Goal: Task Accomplishment & Management: Use online tool/utility

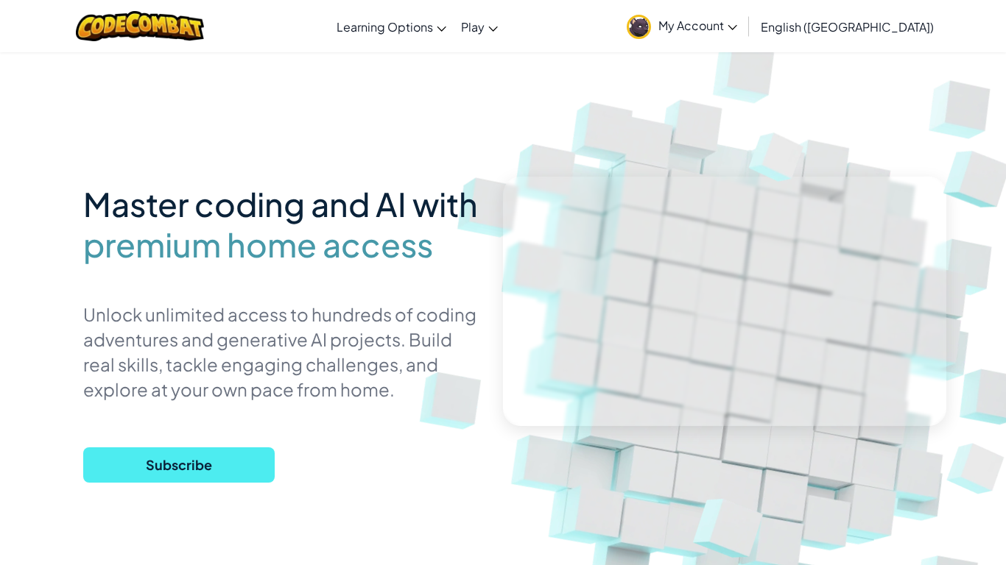
scroll to position [7, 0]
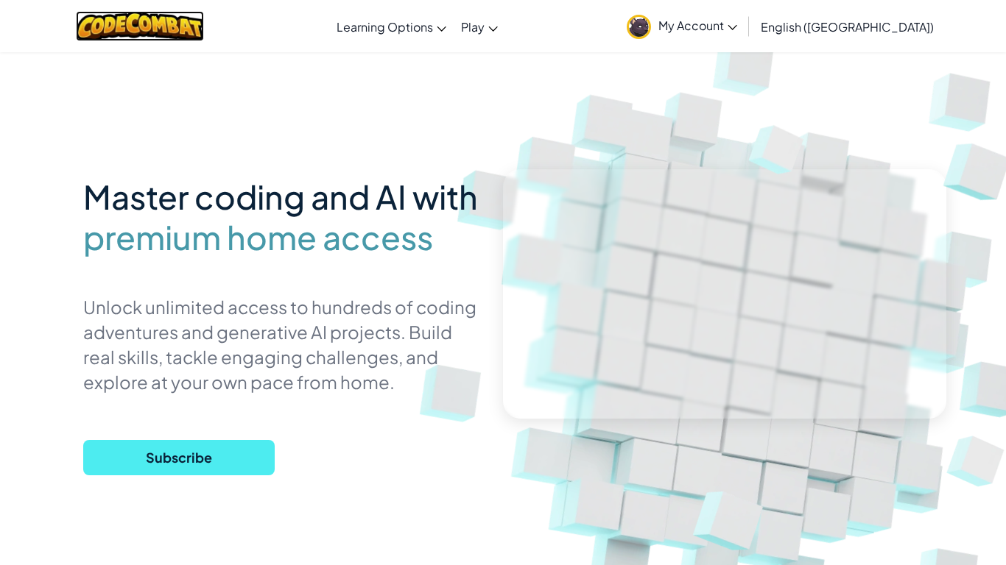
click at [127, 21] on img at bounding box center [140, 26] width 129 height 30
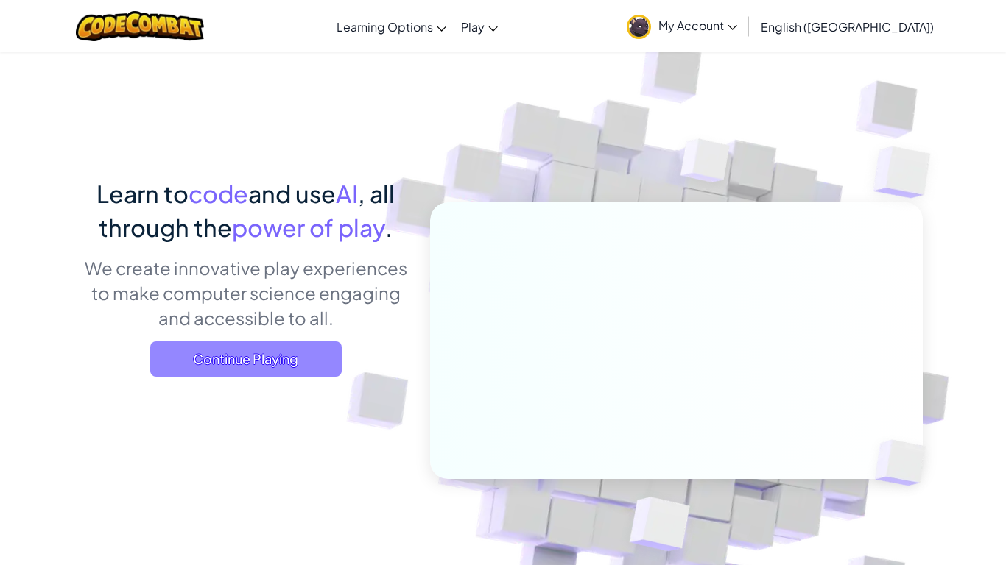
click at [293, 361] on span "Continue Playing" at bounding box center [245, 359] width 191 height 35
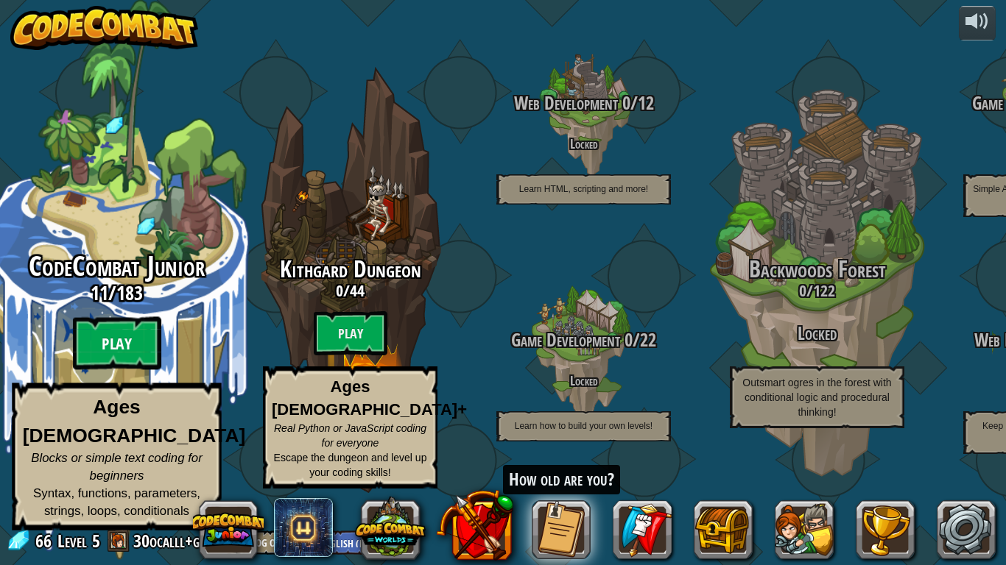
click at [129, 358] on btn "Play" at bounding box center [117, 343] width 88 height 53
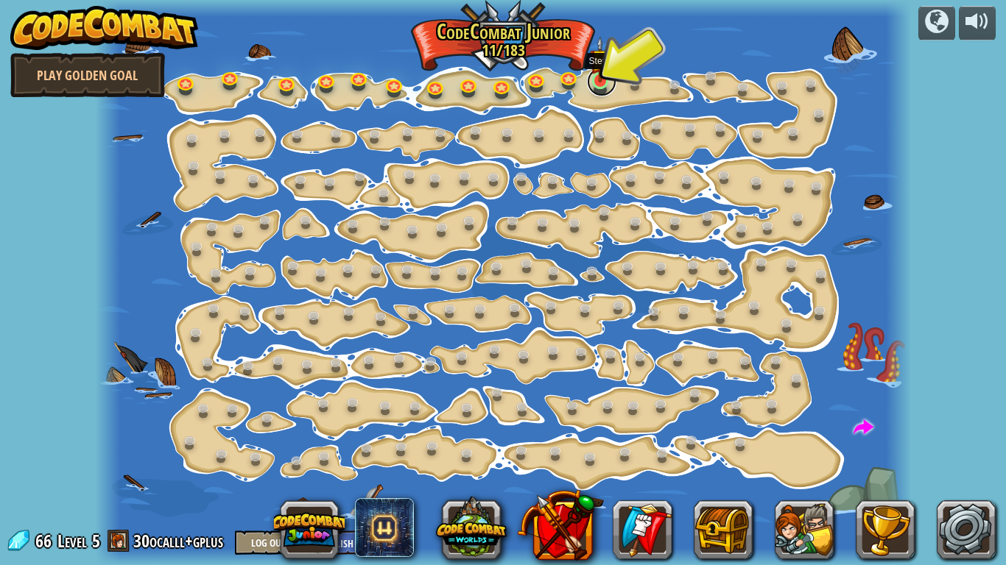
click at [598, 88] on link at bounding box center [601, 81] width 29 height 29
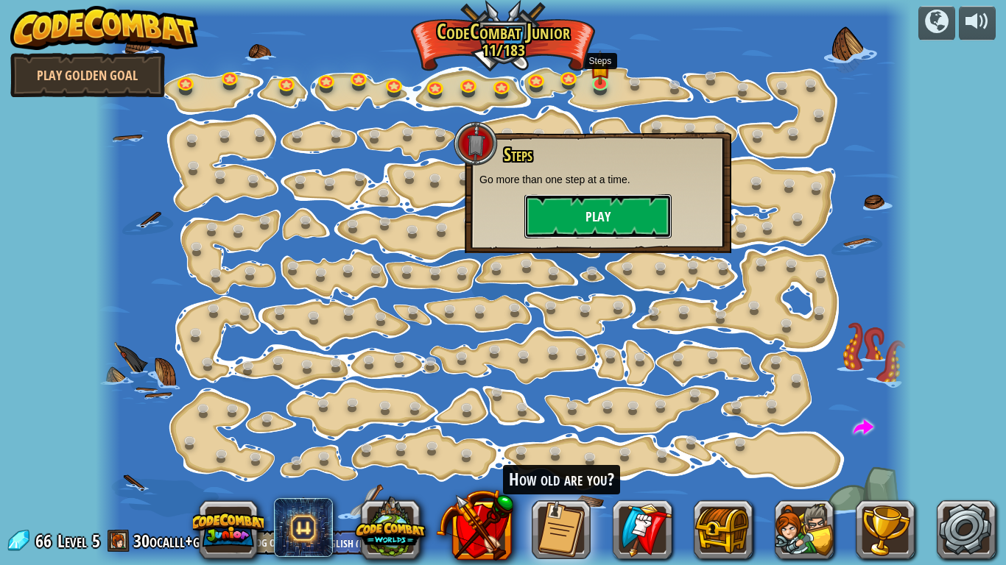
click at [593, 221] on button "Play" at bounding box center [597, 216] width 147 height 44
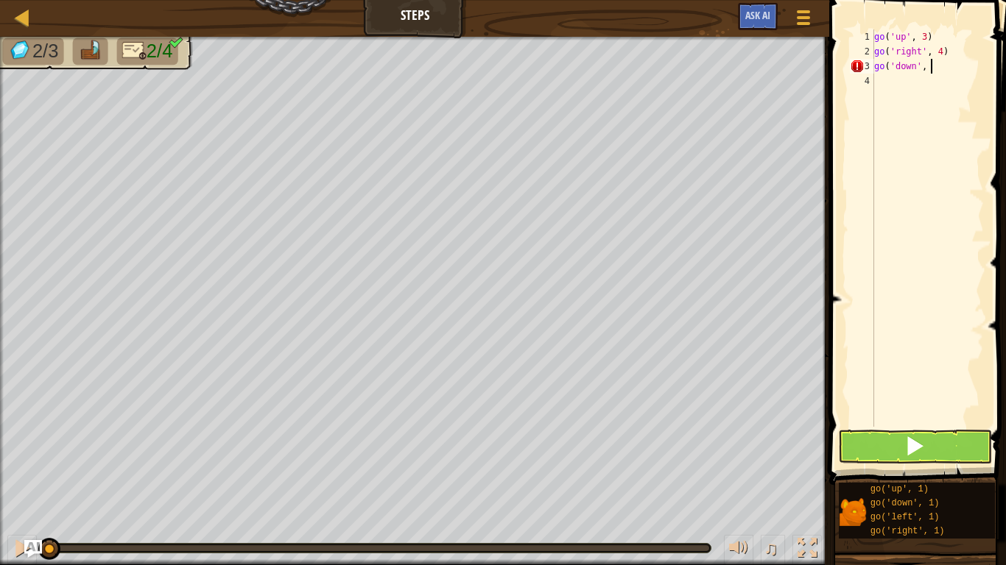
scroll to position [7, 8]
type textarea "go('down', 3)"
type textarea "go('left', 2)"
click at [904, 448] on span at bounding box center [914, 446] width 21 height 21
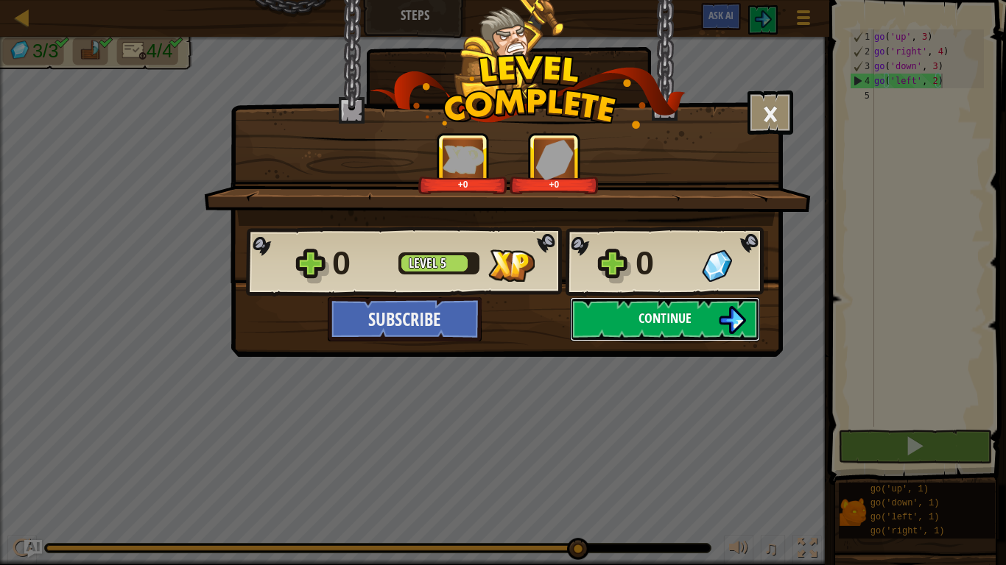
click at [611, 310] on button "Continue" at bounding box center [665, 319] width 190 height 44
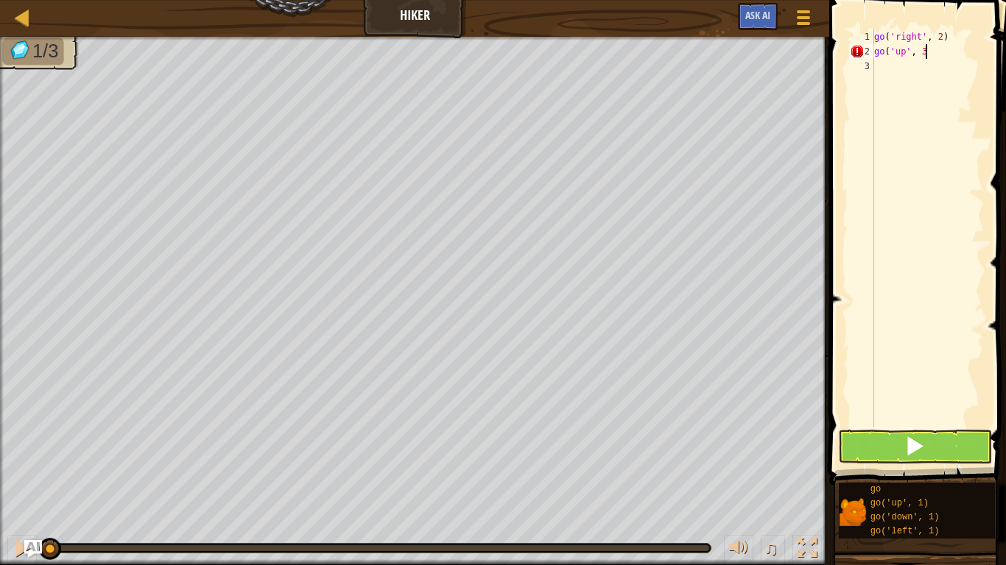
scroll to position [7, 7]
type textarea "go('up', 3)"
type textarea "go('right', 2)"
click at [883, 448] on button at bounding box center [915, 447] width 154 height 34
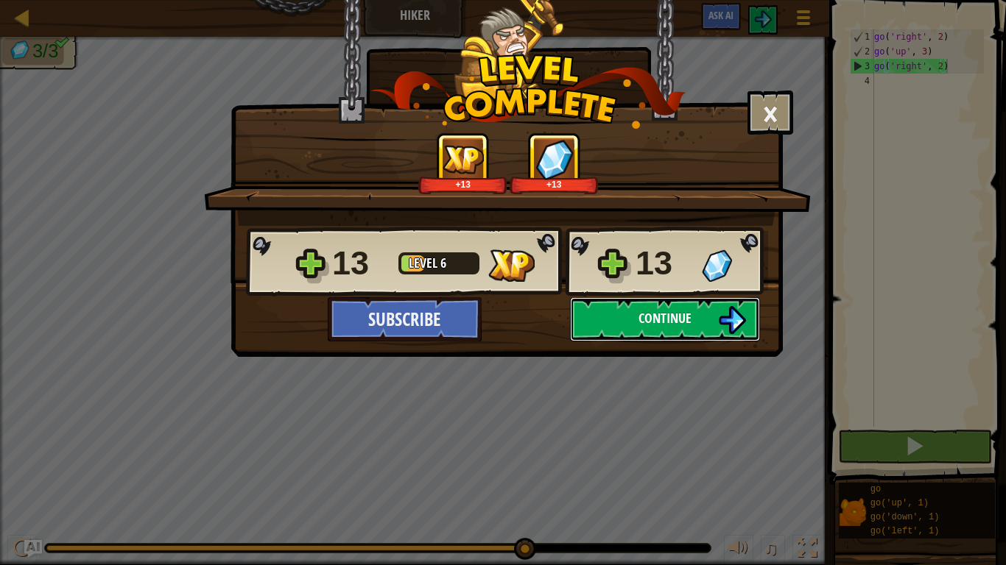
click at [660, 322] on span "Continue" at bounding box center [664, 318] width 53 height 18
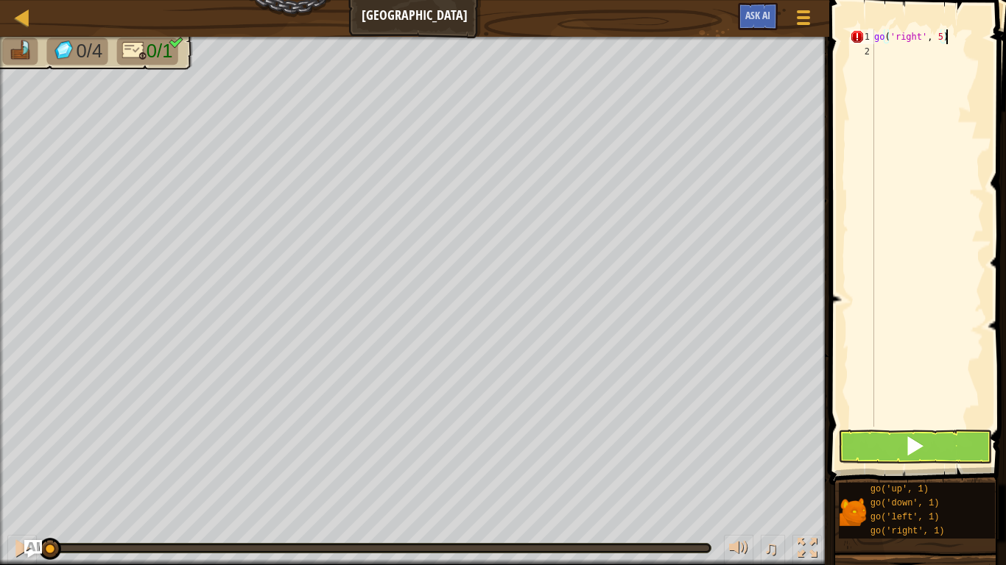
scroll to position [7, 10]
type textarea "go('right', 5)"
click at [859, 437] on button at bounding box center [915, 447] width 154 height 34
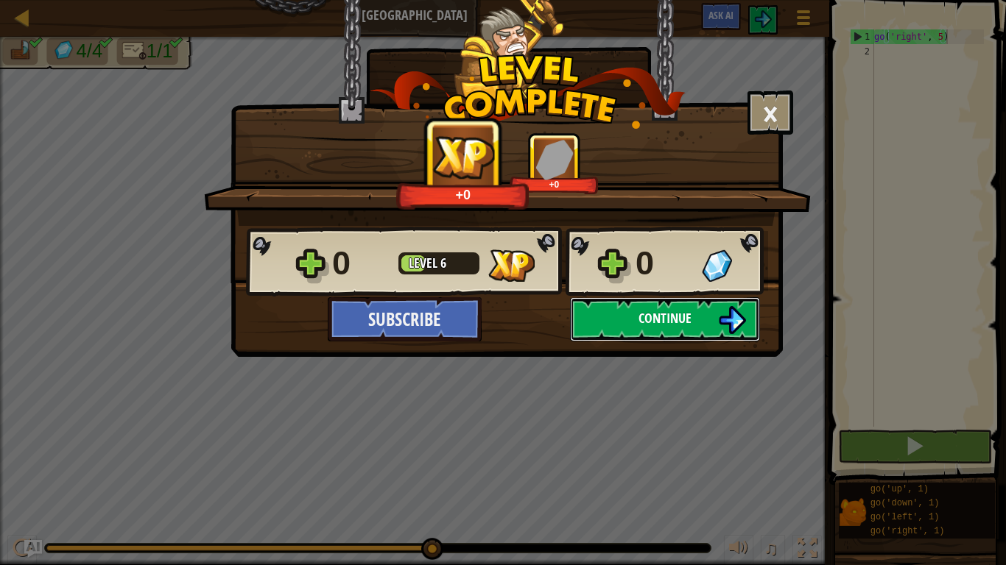
click at [650, 311] on span "Continue" at bounding box center [664, 318] width 53 height 18
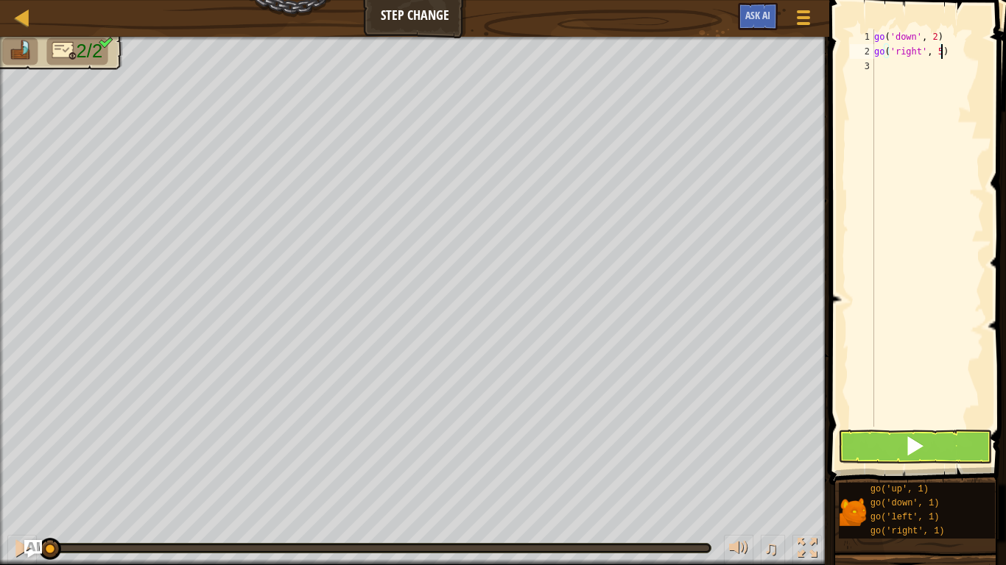
scroll to position [7, 10]
type textarea "go('right', 5)"
click at [894, 451] on button at bounding box center [915, 447] width 154 height 34
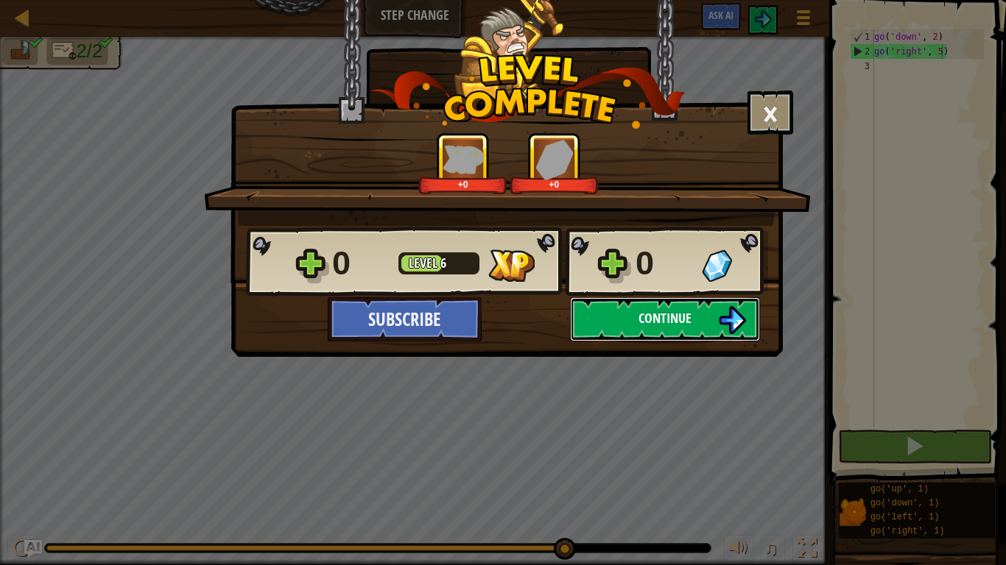
click at [604, 329] on button "Continue" at bounding box center [665, 319] width 190 height 44
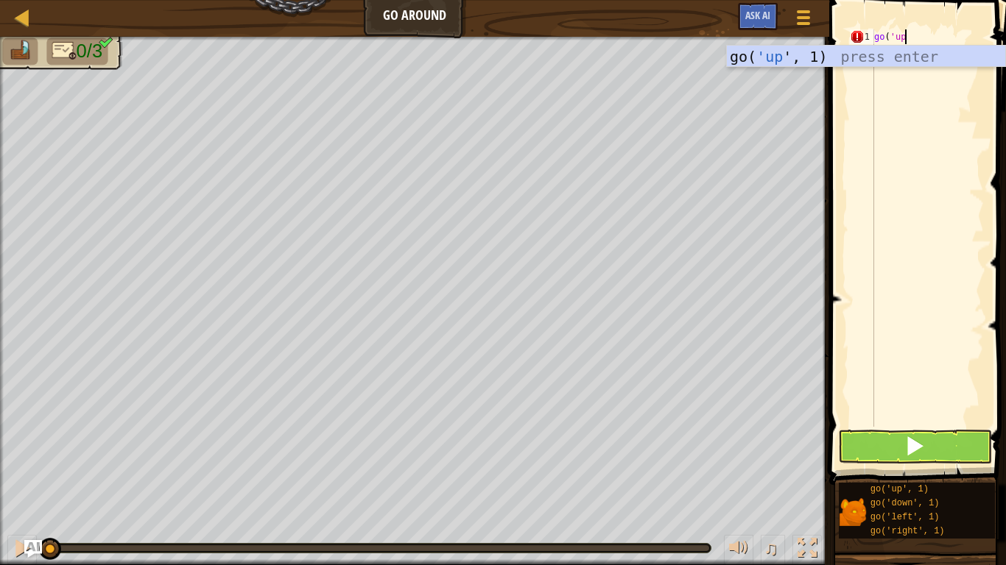
scroll to position [7, 4]
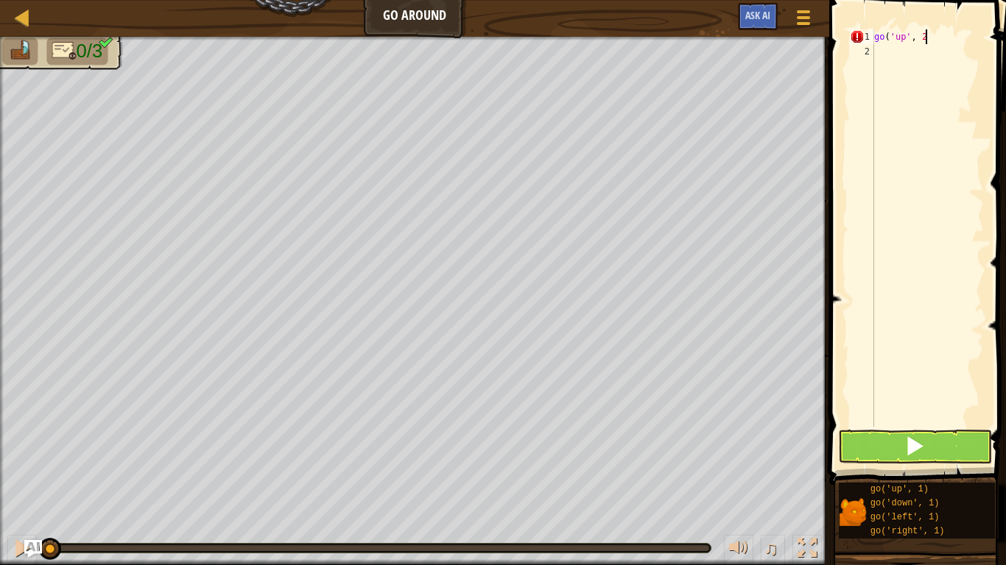
type textarea "go('up', 2)"
type textarea "go('right', 3)"
type textarea "go('down', 2)"
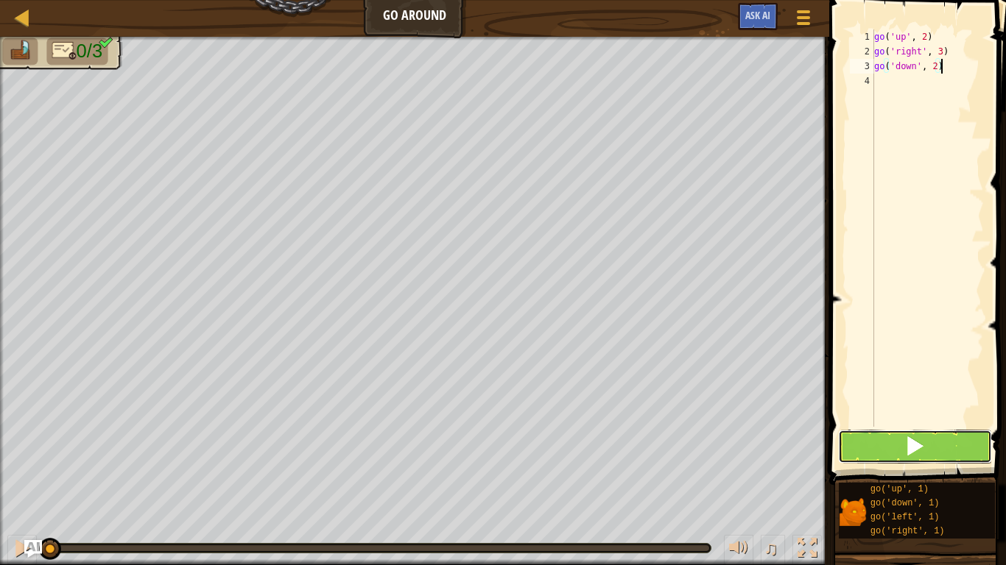
click at [916, 451] on span at bounding box center [914, 446] width 21 height 21
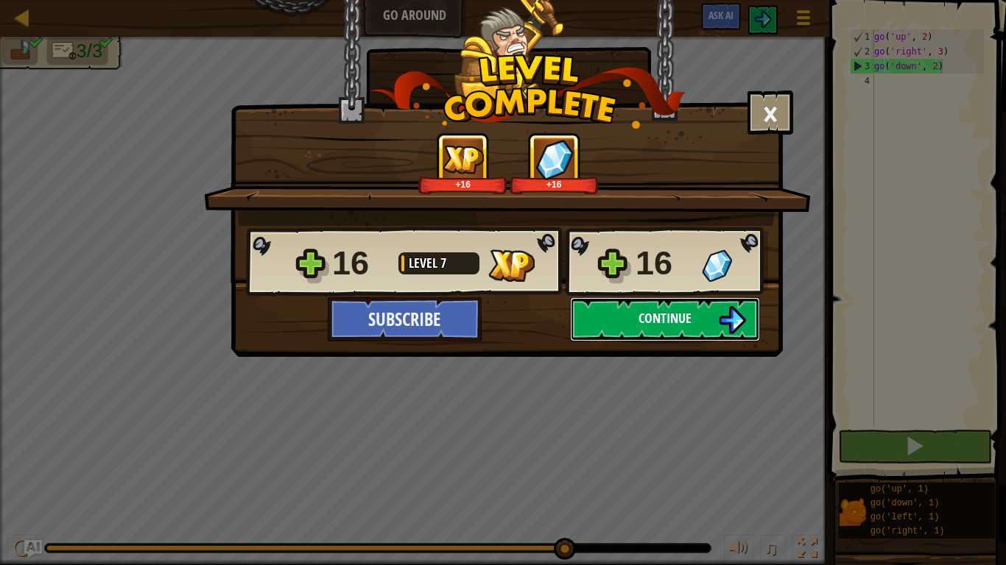
click at [645, 318] on span "Continue" at bounding box center [664, 318] width 53 height 18
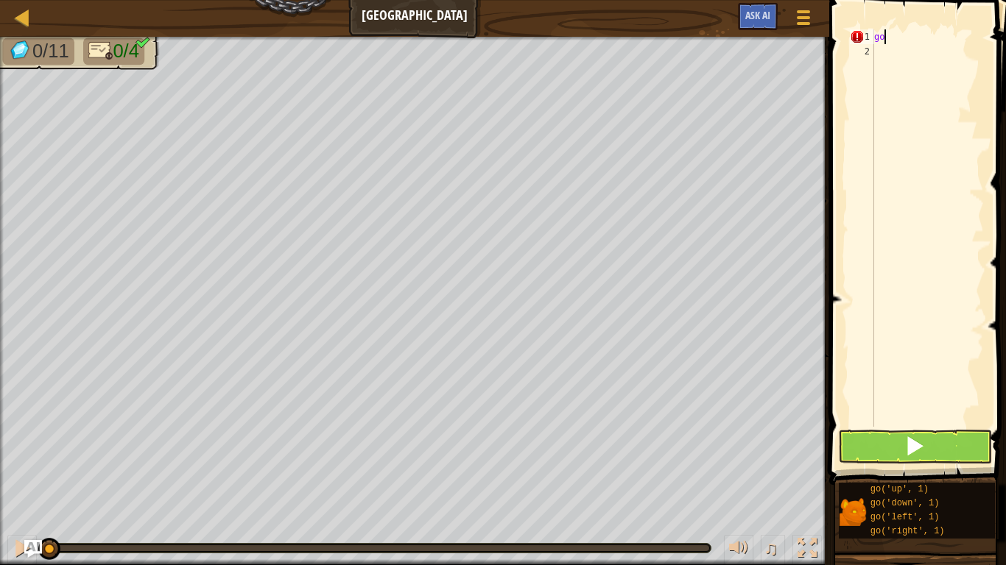
scroll to position [7, 1]
type textarea "g"
type textarea "r"
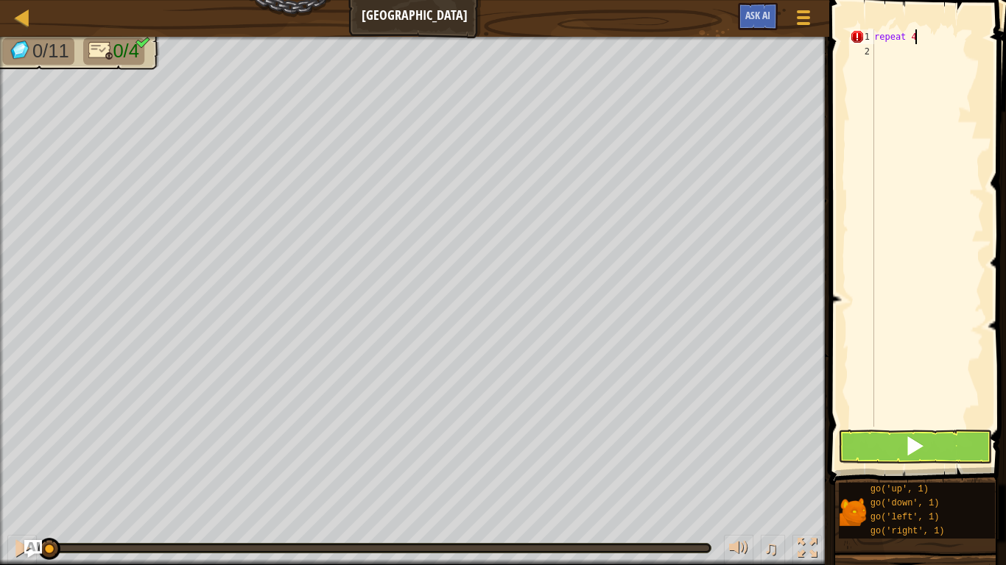
type textarea "repeat 4:"
click at [908, 36] on div "repeat 4 :" at bounding box center [927, 242] width 113 height 427
click at [930, 36] on div "repeat ( 4 ) :" at bounding box center [927, 242] width 113 height 427
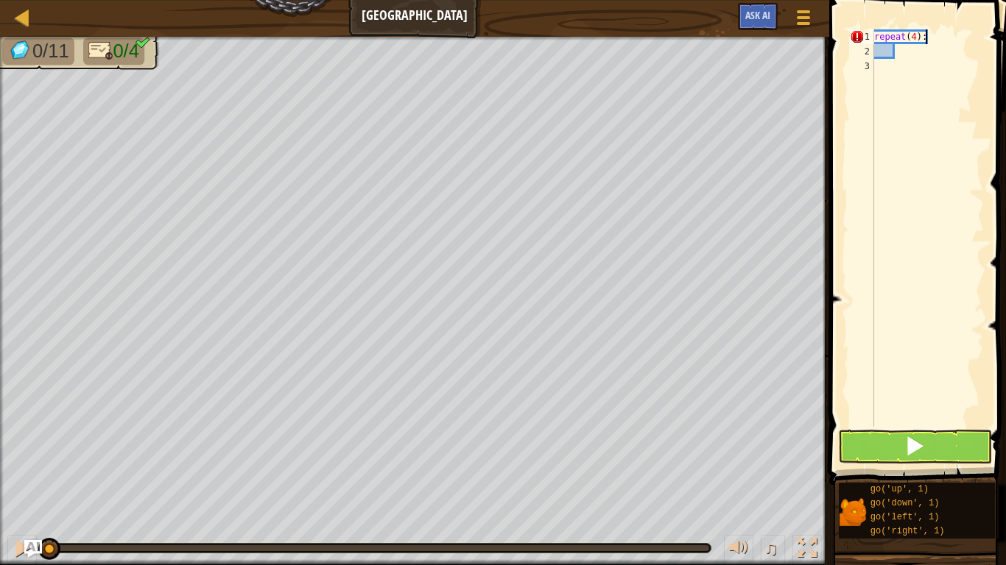
type textarea "repeat(4)"
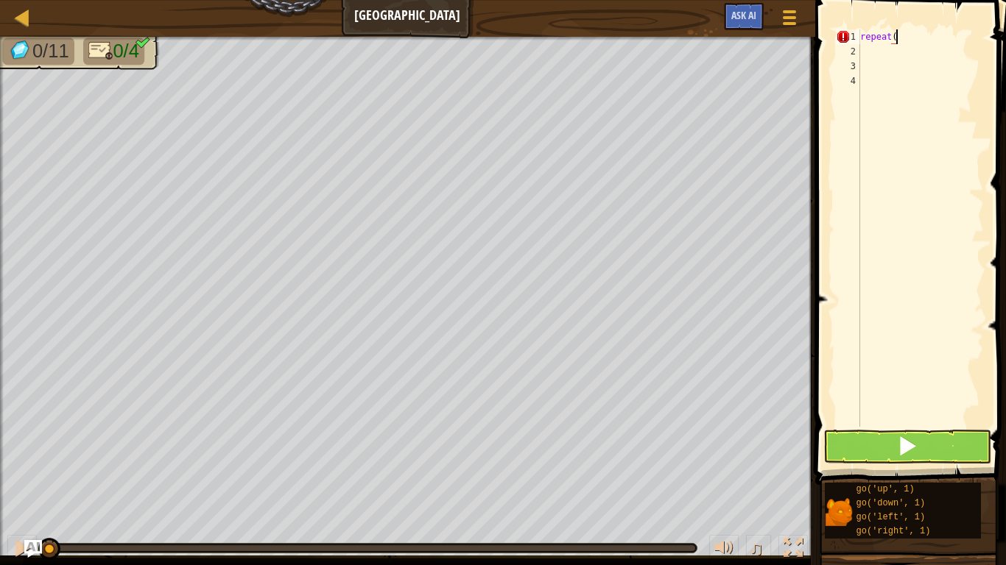
scroll to position [7, 4]
type textarea "r"
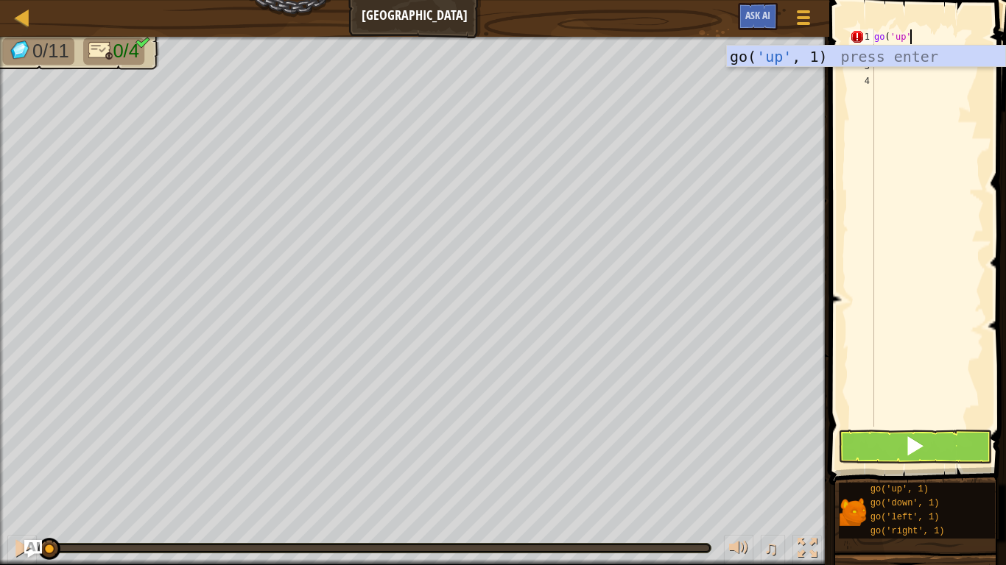
scroll to position [7, 5]
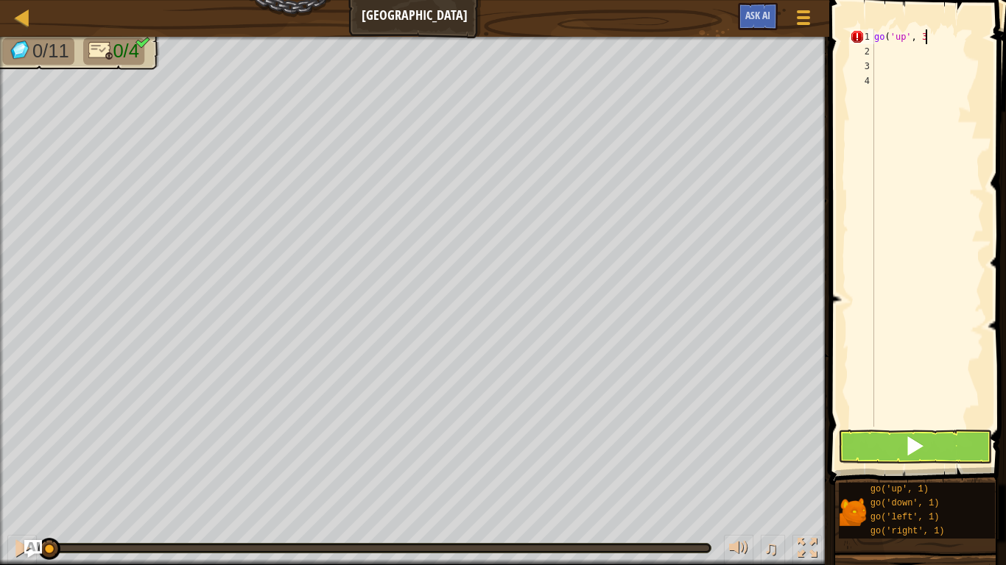
type textarea "go('up', 3)"
type textarea "g"
type textarea "go"
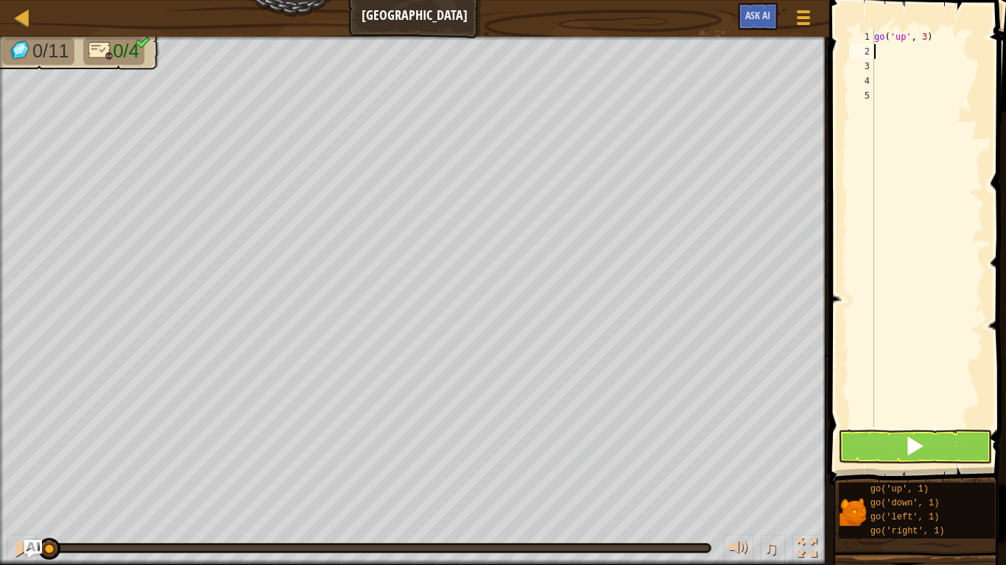
scroll to position [7, 1]
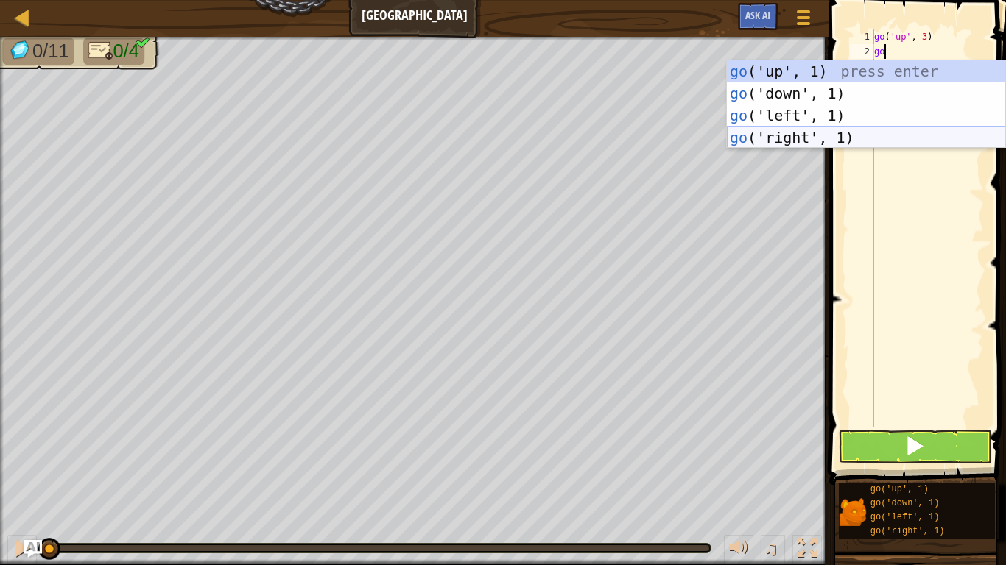
click at [802, 137] on div "go ('up', 1) press enter go ('down', 1) press enter go ('left', 1) press enter …" at bounding box center [866, 126] width 278 height 132
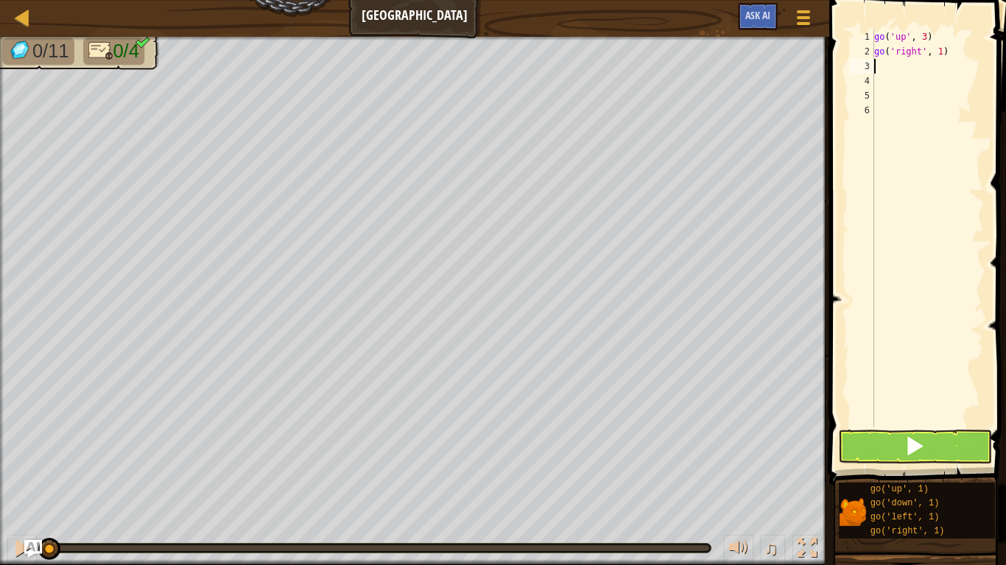
click at [939, 52] on div "go ( 'up' , 3 ) go ( 'right' , 1 )" at bounding box center [927, 242] width 113 height 427
type textarea "go('right', 3)"
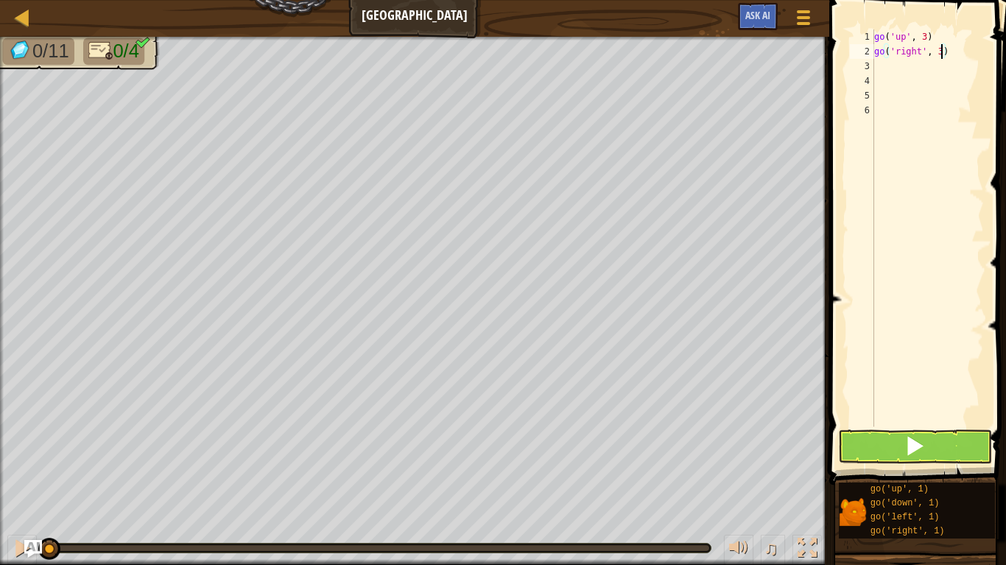
click at [879, 66] on div "go ( 'up' , 3 ) go ( 'right' , 3 )" at bounding box center [927, 242] width 113 height 427
type textarea "go"
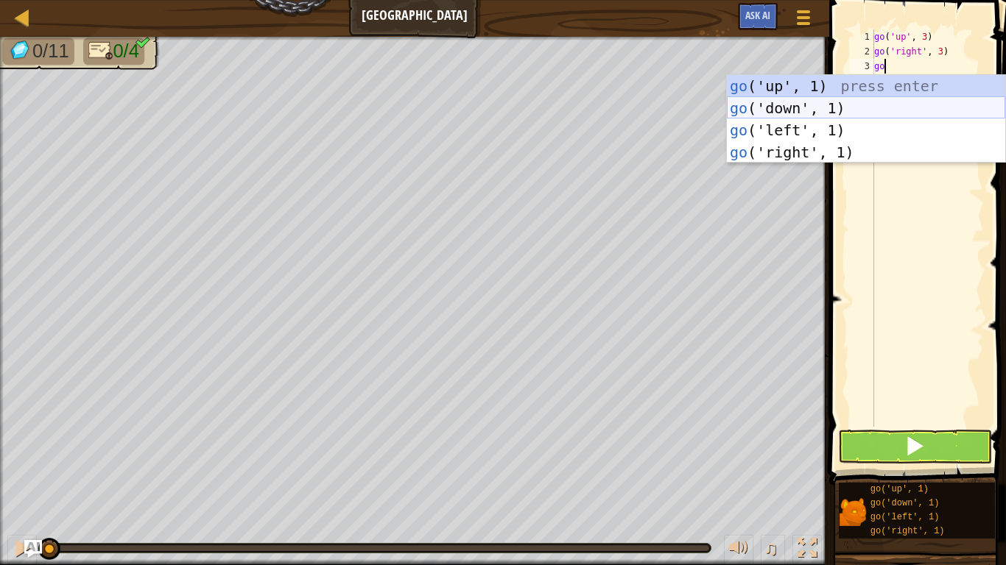
click at [825, 113] on div "go ('up', 1) press enter go ('down', 1) press enter go ('left', 1) press enter …" at bounding box center [866, 141] width 278 height 132
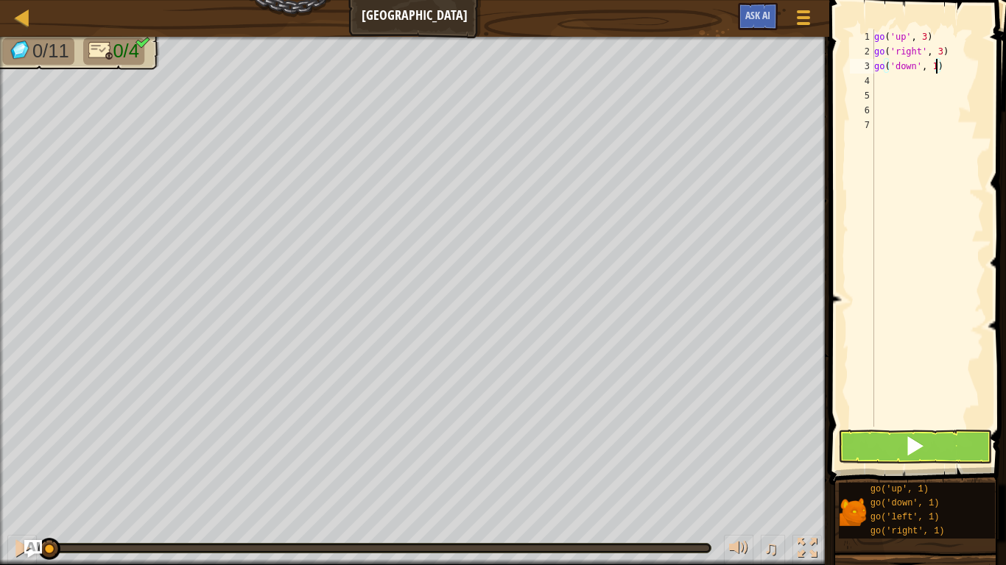
type textarea "go('down', 3)"
type textarea "go"
click at [936, 79] on div "go ( 'up' , 3 ) go ( 'right' , 3 ) go ( 'down' , 3 ) go ( 'left' , 1 )" at bounding box center [927, 242] width 113 height 427
type textarea "go('left', 3)"
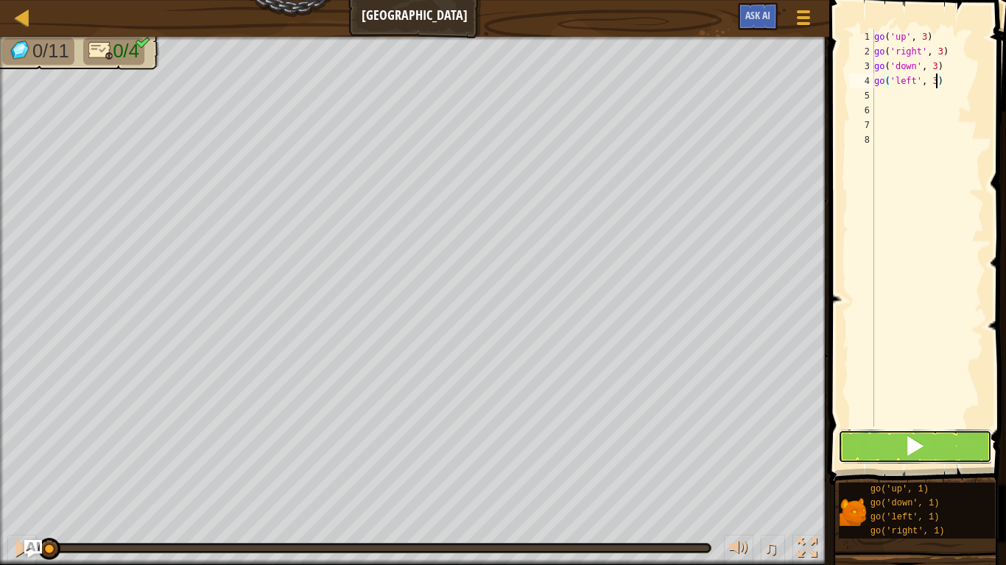
click at [899, 445] on button at bounding box center [915, 447] width 154 height 34
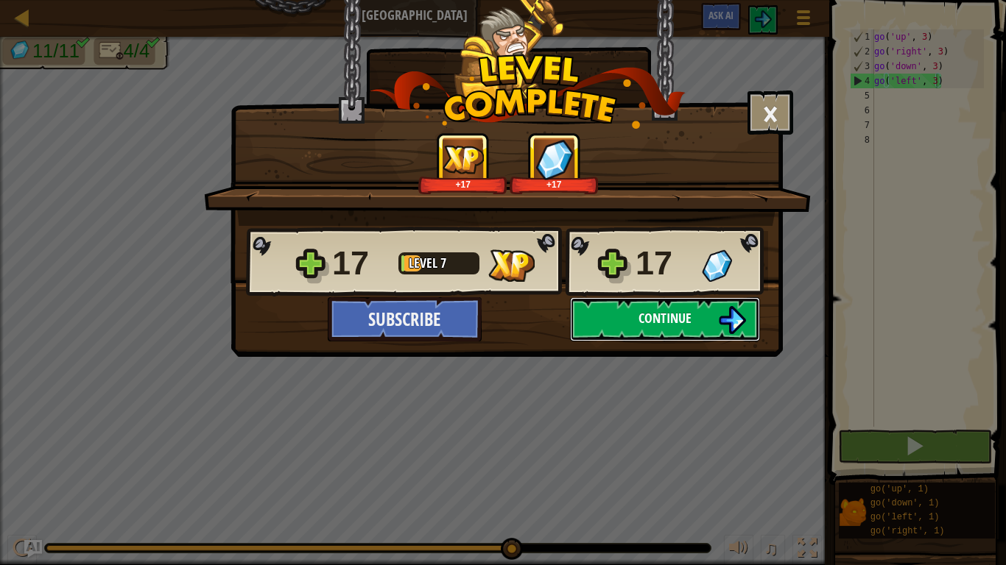
click at [639, 319] on span "Continue" at bounding box center [664, 318] width 53 height 18
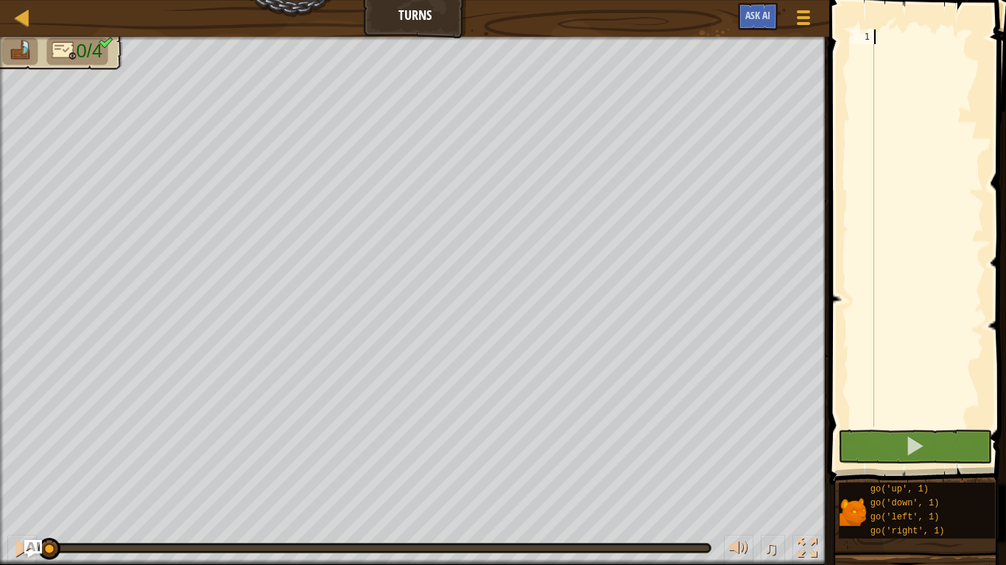
type textarea "go"
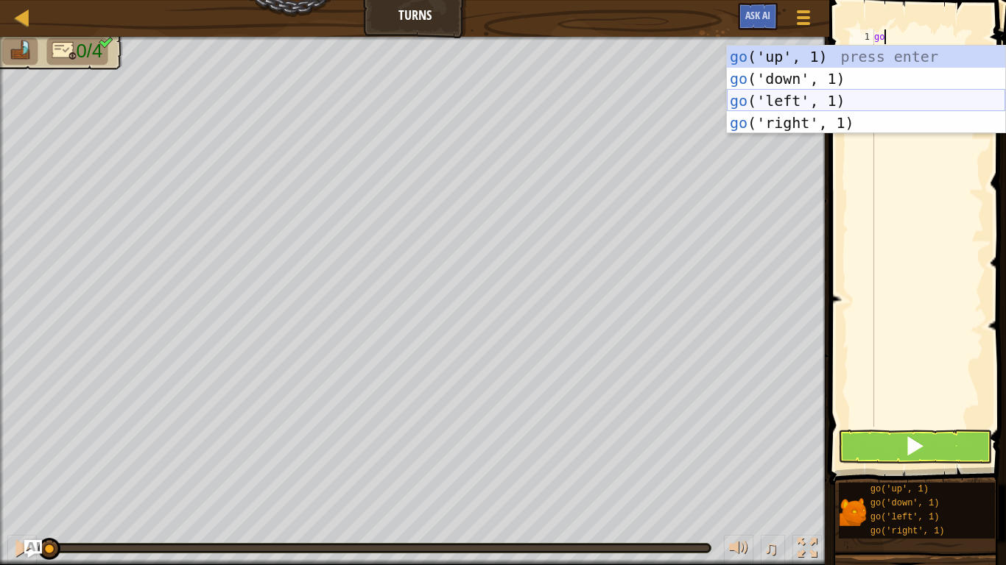
click at [851, 101] on div "go ('up', 1) press enter go ('down', 1) press enter go ('left', 1) press enter …" at bounding box center [866, 112] width 278 height 132
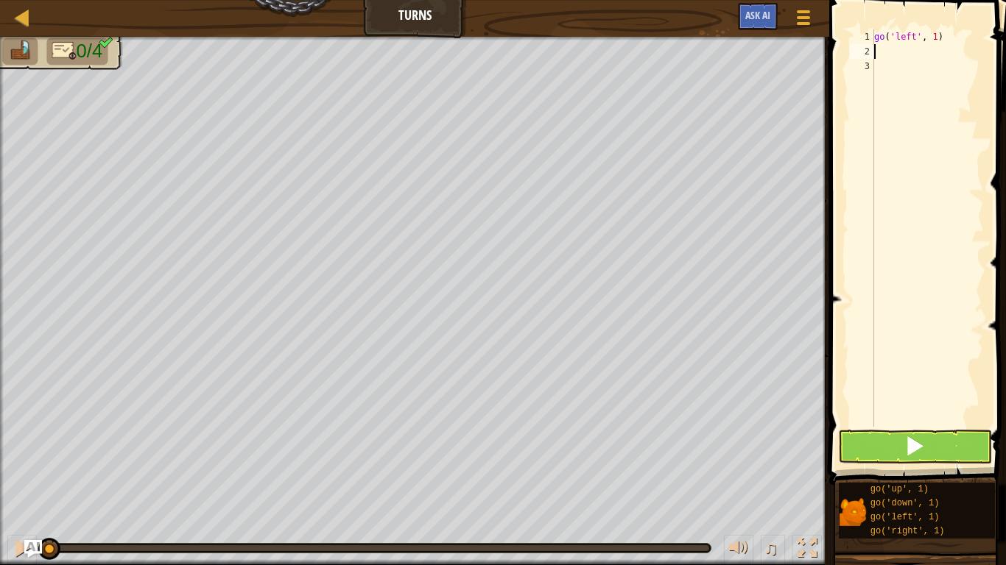
scroll to position [7, 0]
type textarea "go"
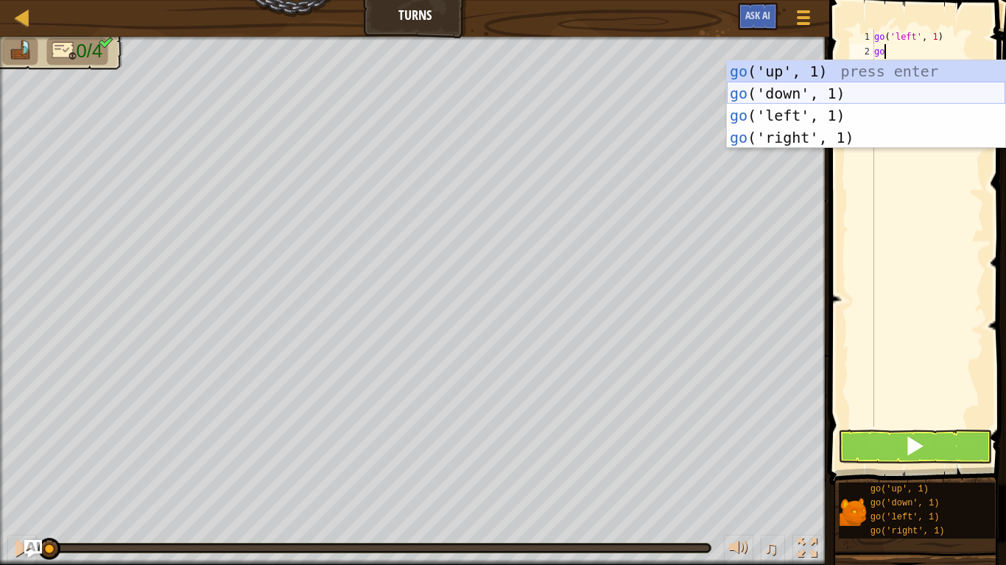
click at [856, 96] on div "go ('up', 1) press enter go ('down', 1) press enter go ('left', 1) press enter …" at bounding box center [866, 126] width 278 height 132
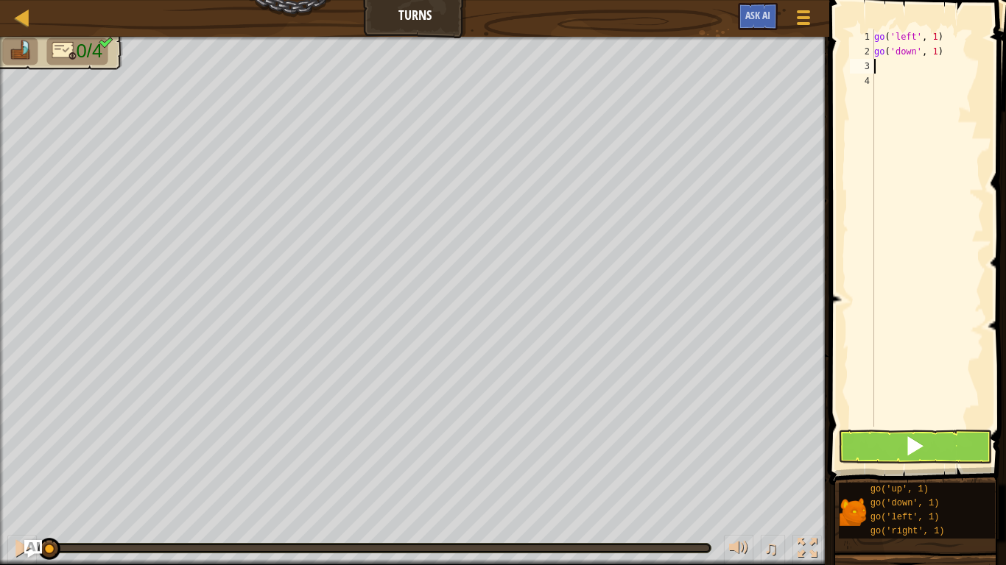
type textarea "go"
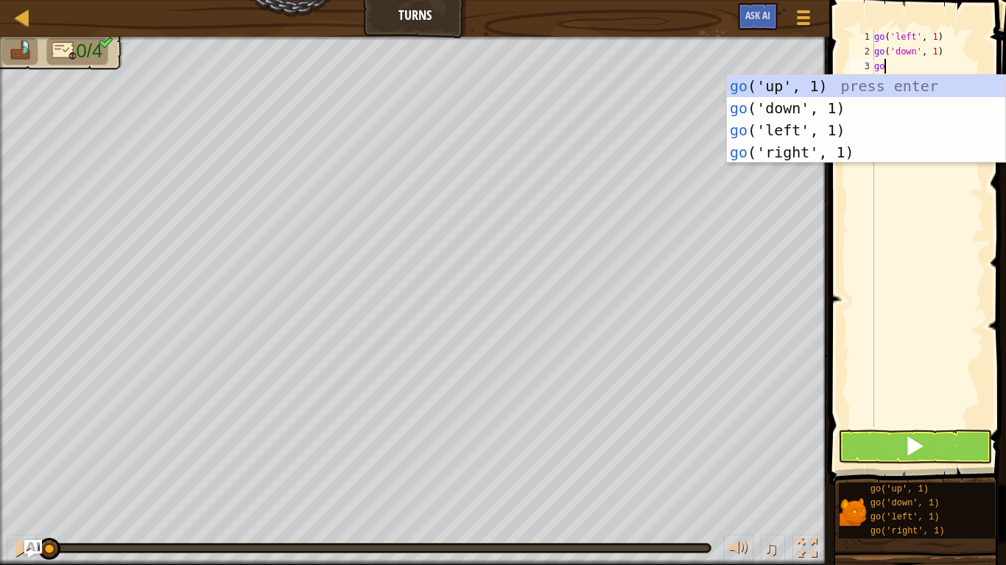
scroll to position [7, 1]
click at [852, 149] on div "go ('up', 1) press enter go ('down', 1) press enter go ('left', 1) press enter …" at bounding box center [866, 141] width 278 height 132
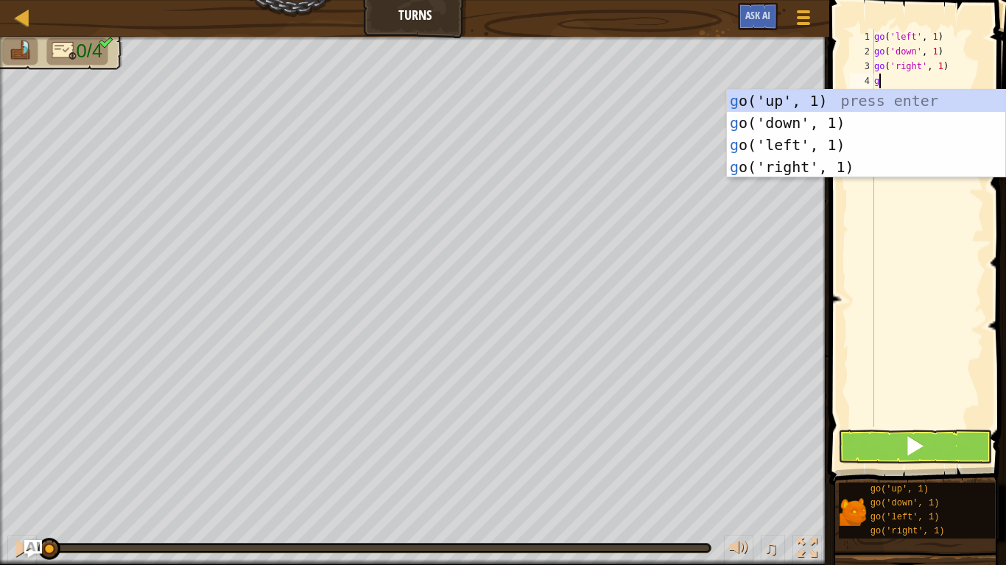
type textarea "go"
click at [849, 99] on div "go ('up', 1) press enter go ('down', 1) press enter go ('left', 1) press enter …" at bounding box center [866, 156] width 278 height 132
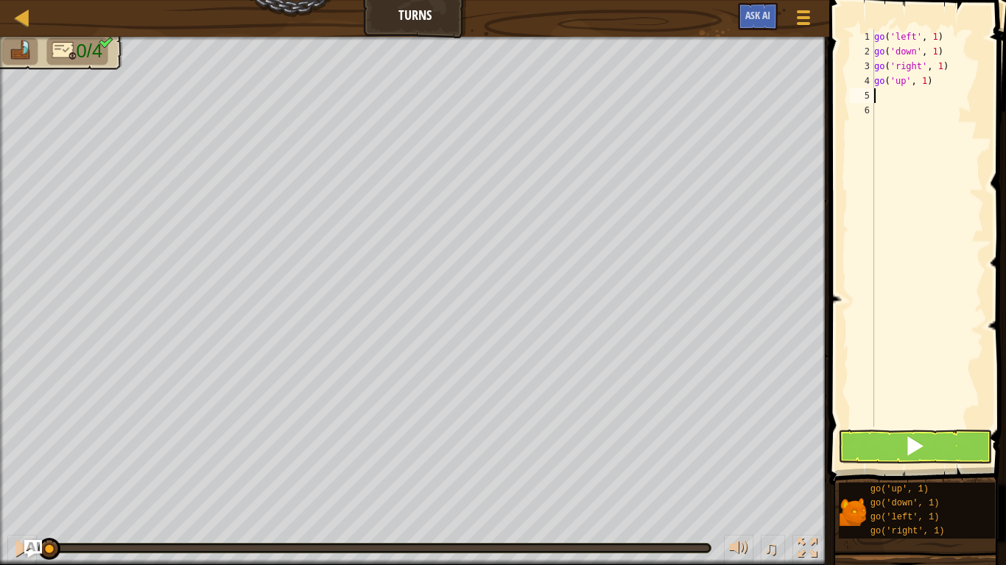
scroll to position [7, 0]
click at [937, 37] on div "go ( 'left' , 1 ) go ( 'down' , 1 ) go ( 'right' , 1 ) go ( 'up' , 1 )" at bounding box center [927, 242] width 113 height 427
click at [933, 49] on div "go ( 'left' , 2 ) go ( 'down' , 1 ) go ( 'right' , 1 ) go ( 'up' , 1 )" at bounding box center [927, 242] width 113 height 427
click at [941, 70] on div "go ( 'left' , 2 ) go ( 'down' , 2 ) go ( 'right' , 1 ) go ( 'up' , 1 )" at bounding box center [927, 242] width 113 height 427
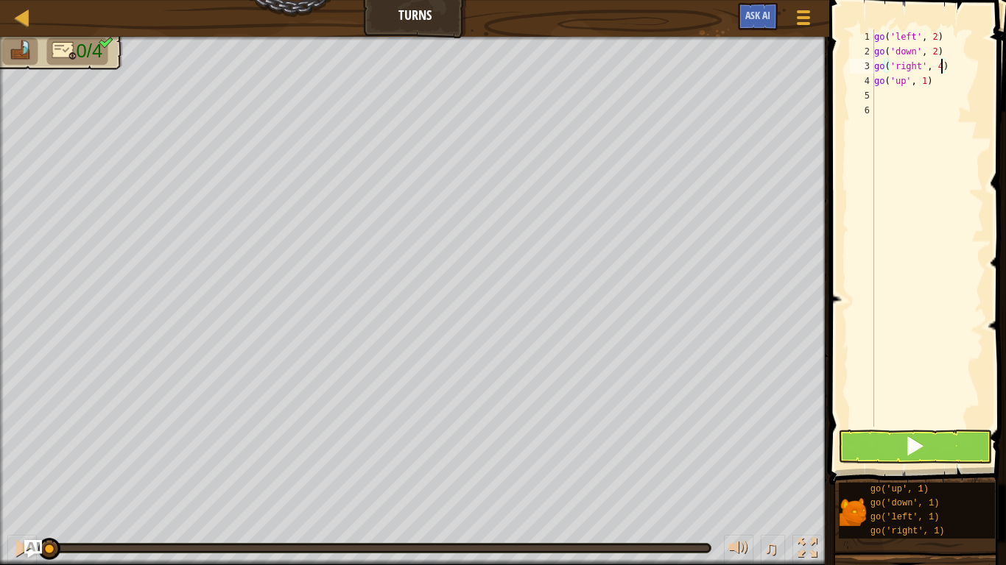
scroll to position [7, 10]
click at [925, 78] on div "go ( 'left' , 2 ) go ( 'down' , 2 ) go ( 'right' , 4 ) go ( 'up' , 1 )" at bounding box center [927, 242] width 113 height 427
type textarea "go('up', 3)"
click at [899, 443] on button at bounding box center [915, 447] width 154 height 34
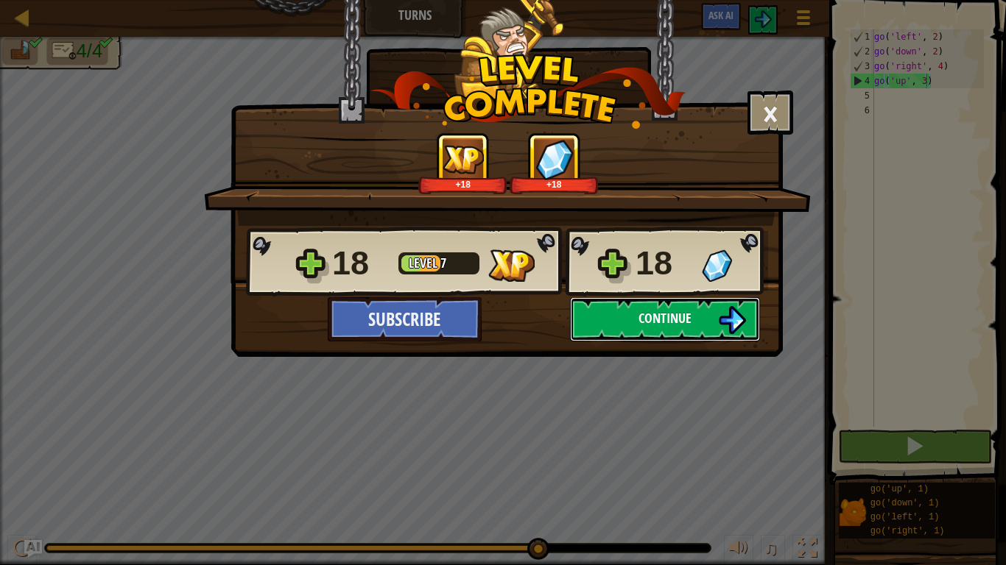
click at [588, 324] on button "Continue" at bounding box center [665, 319] width 190 height 44
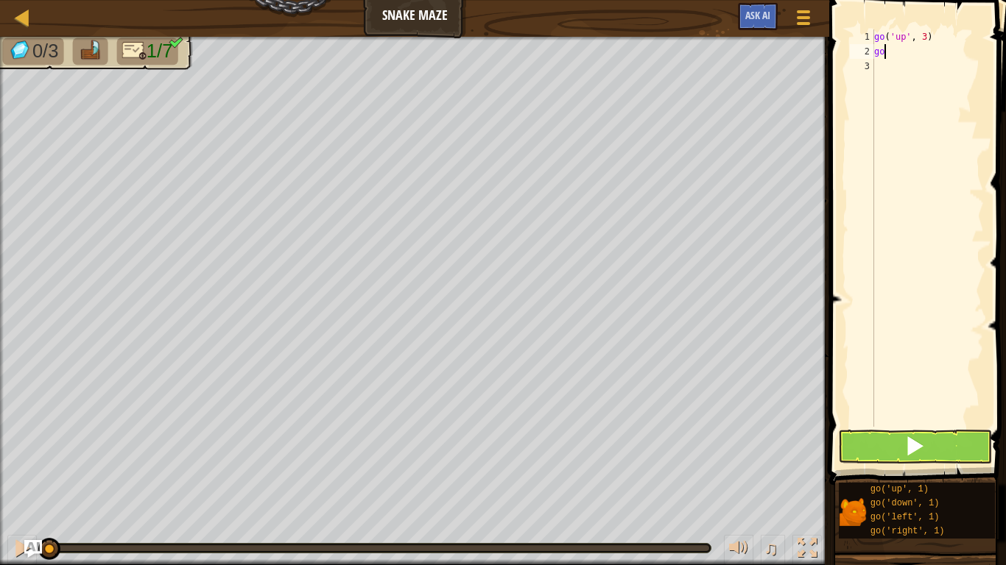
scroll to position [7, 0]
type textarea "go"
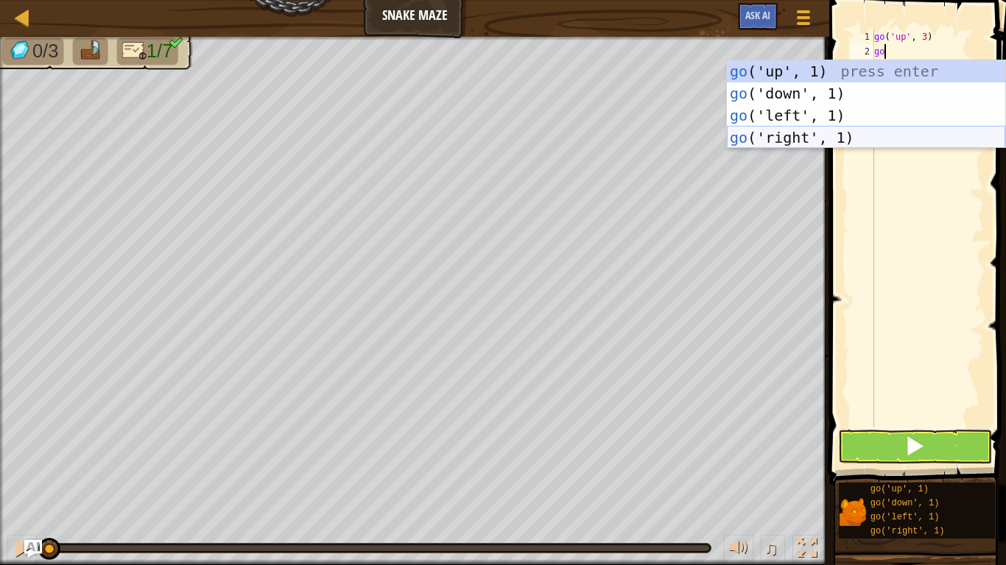
click at [822, 136] on div "go ('up', 1) press enter go ('down', 1) press enter go ('left', 1) press enter …" at bounding box center [866, 126] width 278 height 132
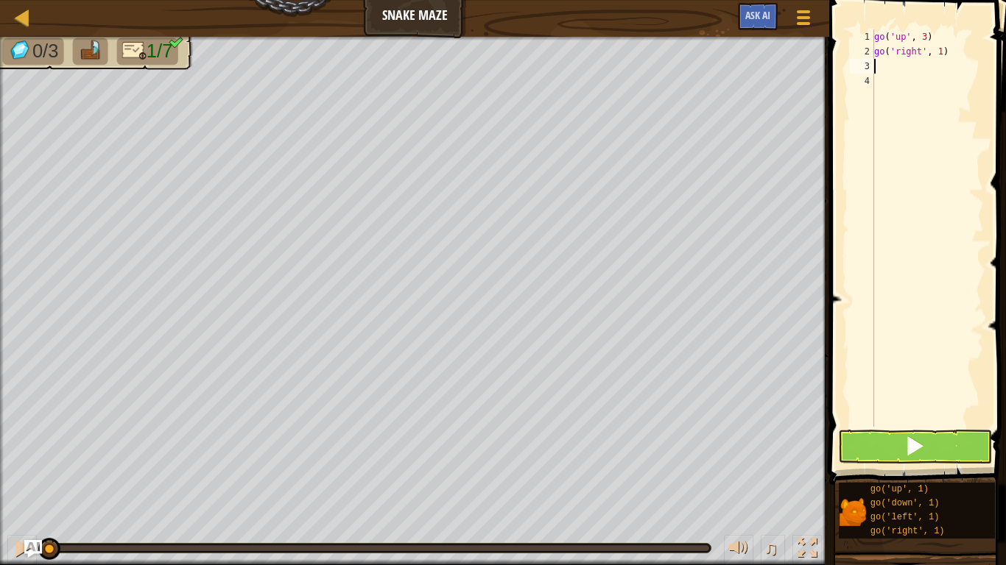
scroll to position [7, 0]
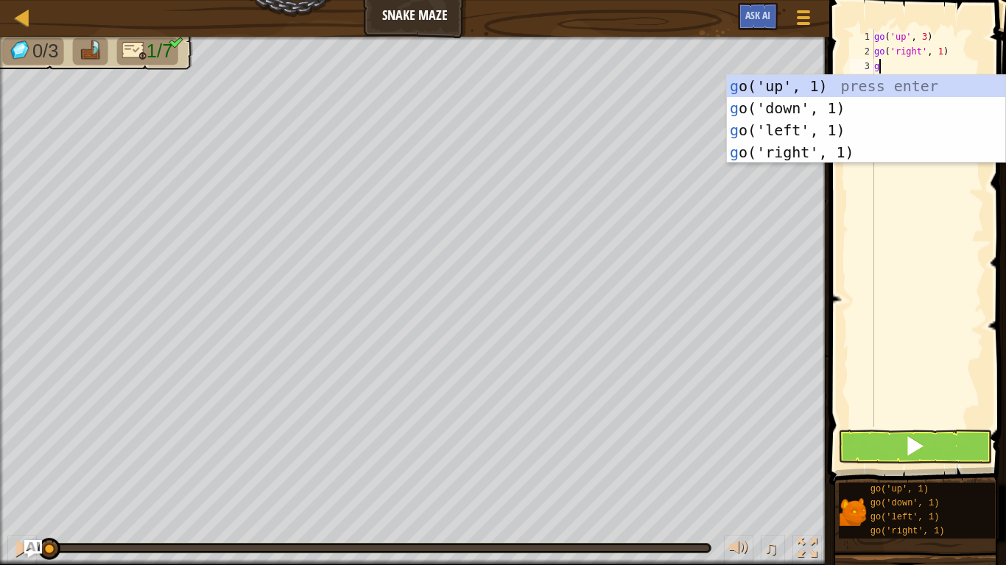
type textarea "go"
click at [830, 88] on div "go ('up', 1) press enter go ('down', 1) press enter go ('left', 1) press enter …" at bounding box center [866, 141] width 278 height 132
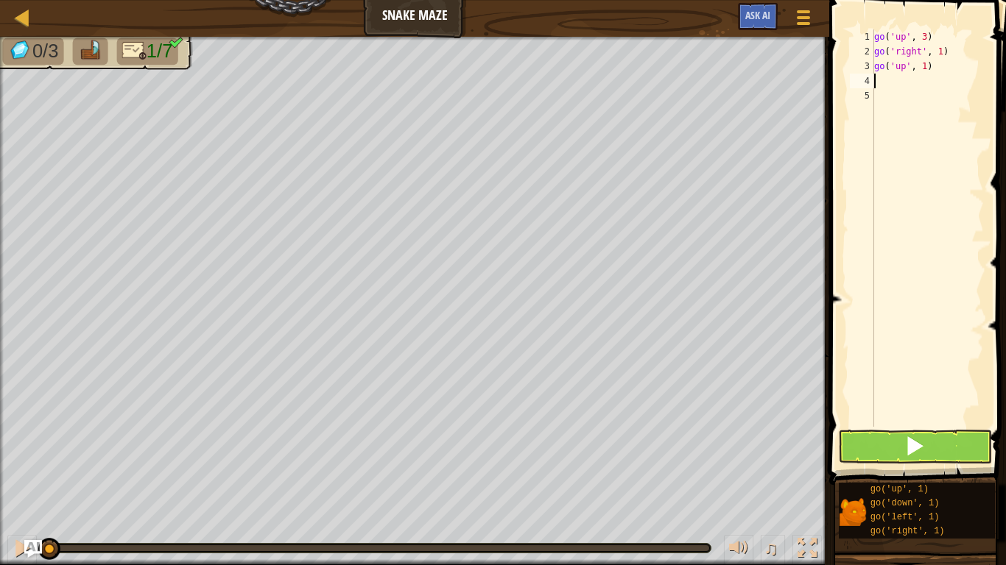
scroll to position [7, 0]
type textarea "go"
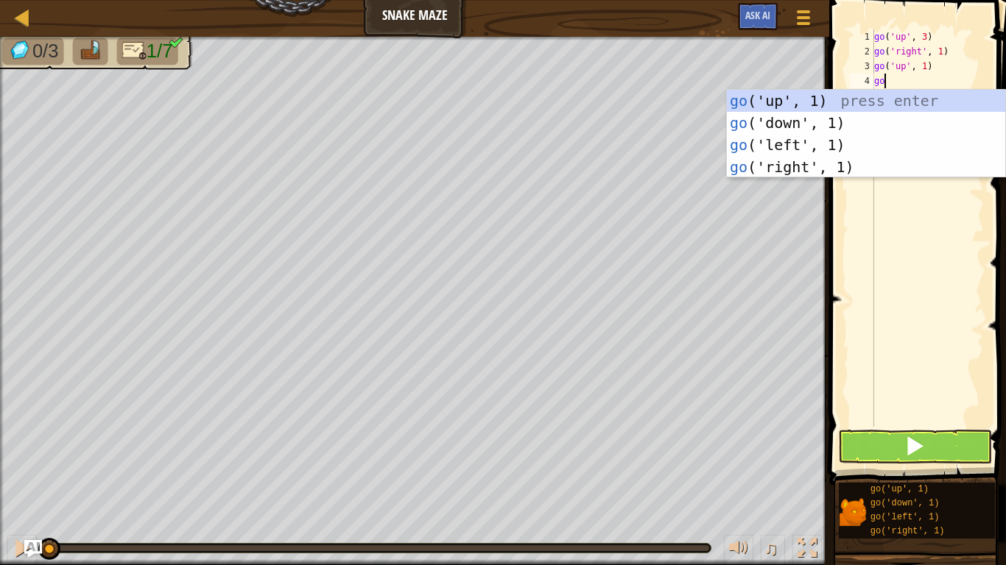
scroll to position [7, 1]
click at [816, 160] on div "go ('up', 1) press enter go ('down', 1) press enter go ('left', 1) press enter …" at bounding box center [866, 156] width 278 height 132
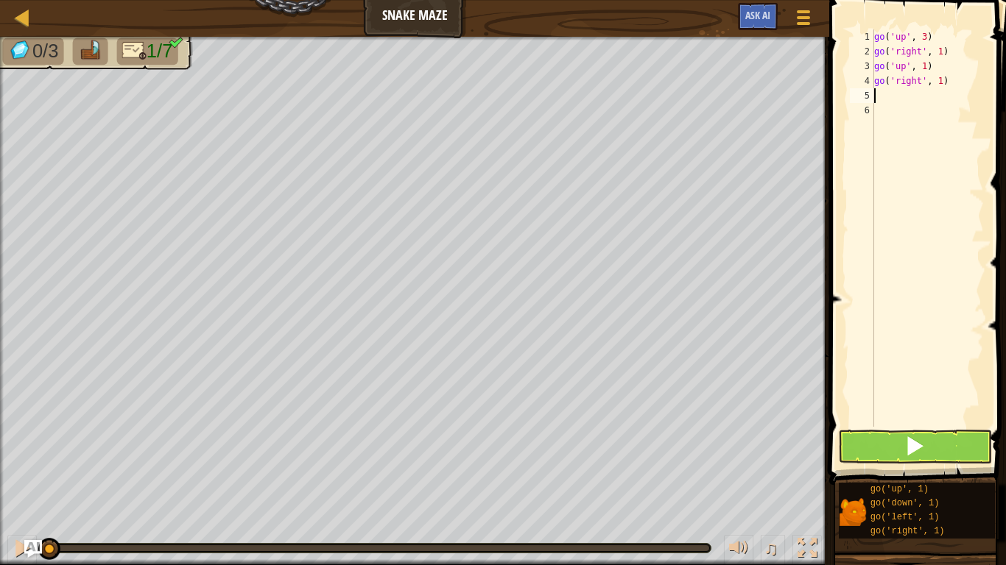
scroll to position [7, 0]
type textarea "go"
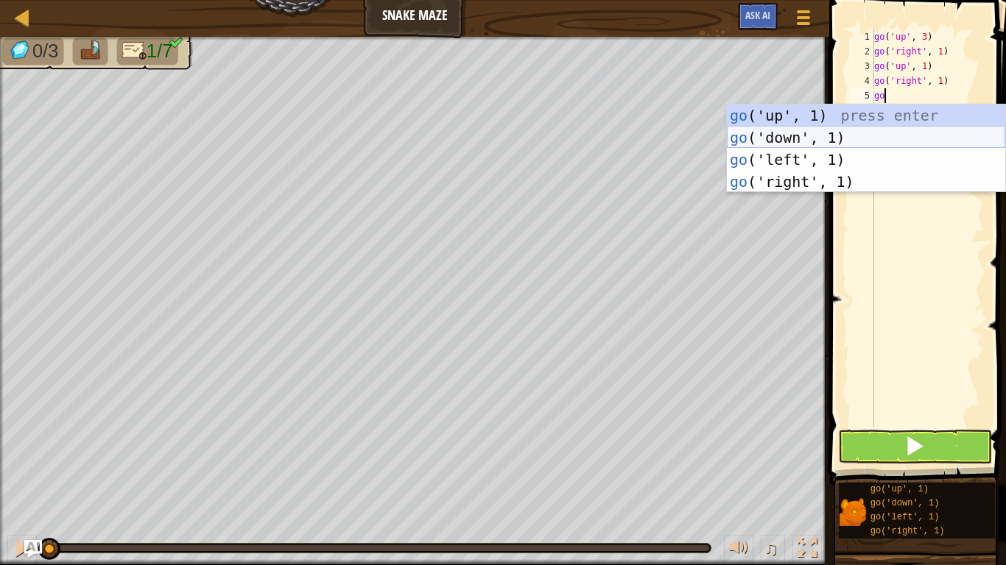
click at [831, 141] on div "go ('up', 1) press enter go ('down', 1) press enter go ('left', 1) press enter …" at bounding box center [866, 171] width 278 height 132
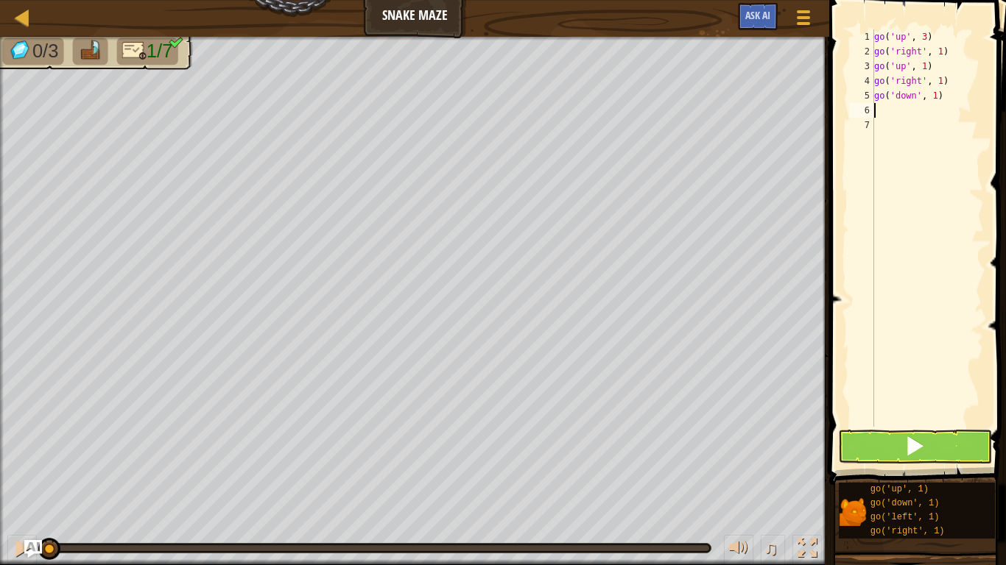
type textarea "go"
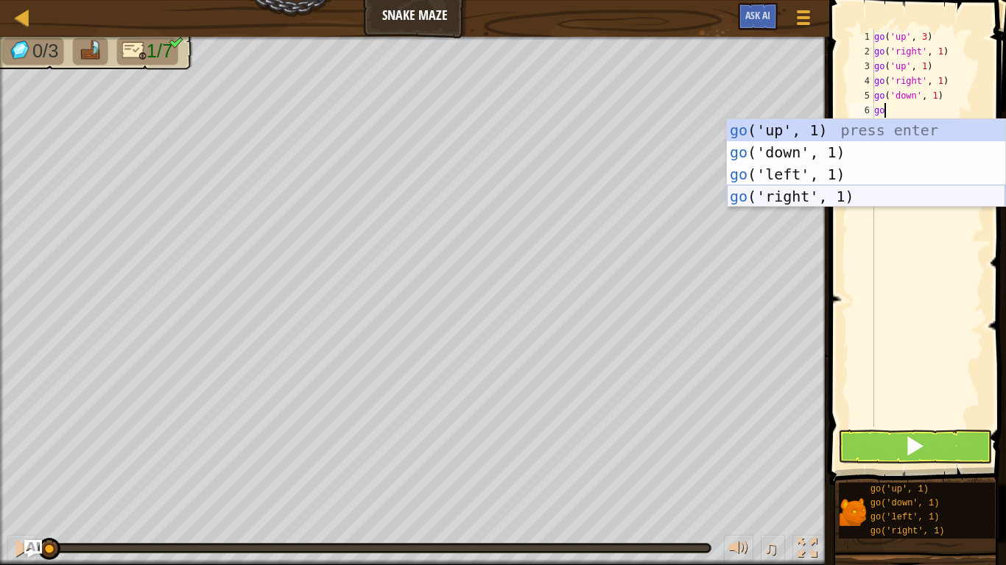
click at [839, 193] on div "go ('up', 1) press enter go ('down', 1) press enter go ('left', 1) press enter …" at bounding box center [866, 185] width 278 height 132
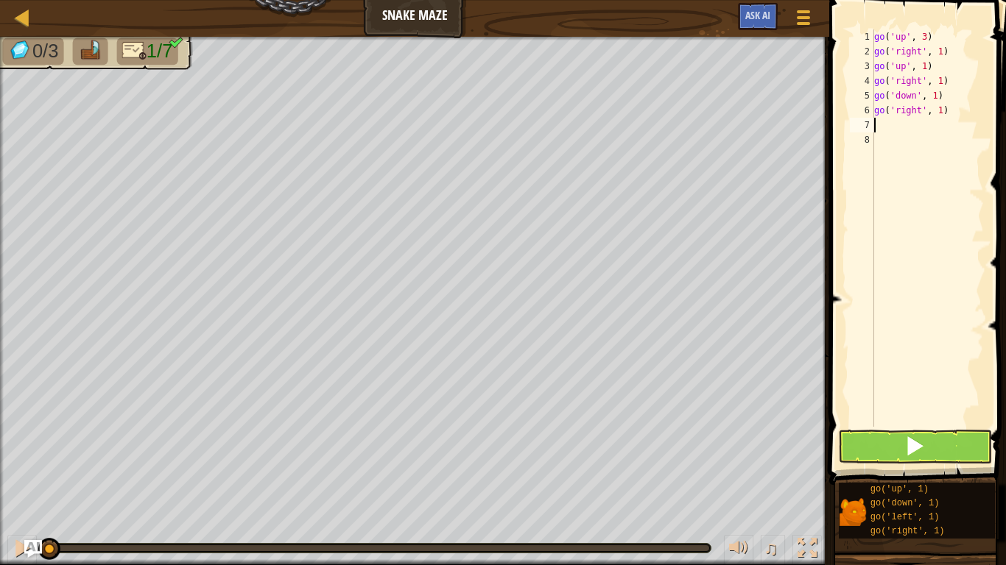
scroll to position [7, 0]
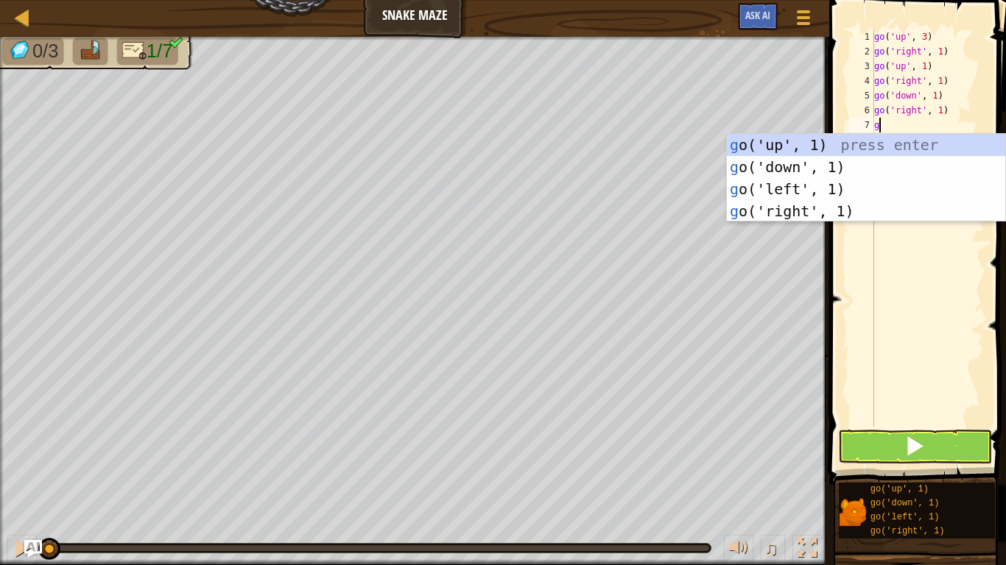
type textarea "go"
click at [814, 146] on div "go ('up', 1) press enter go ('down', 1) press enter go ('left', 1) press enter …" at bounding box center [866, 200] width 278 height 132
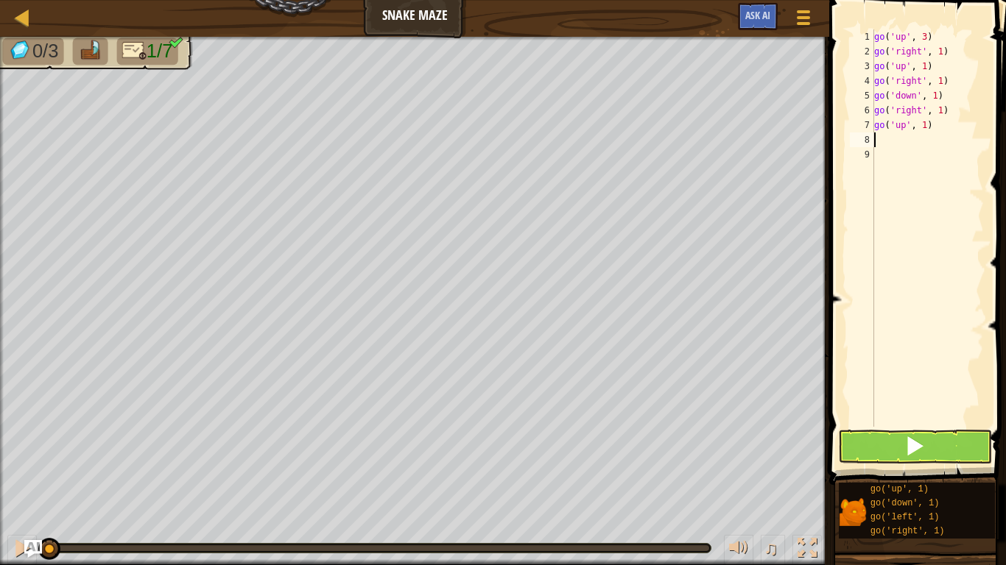
click at [939, 49] on div "go ( 'up' , 3 ) go ( 'right' , 1 ) go ( 'up' , 1 ) go ( 'right' , 1 ) go ( 'dow…" at bounding box center [927, 242] width 113 height 427
click at [925, 63] on div "go ( 'up' , 3 ) go ( 'right' , 2 ) go ( 'up' , 1 ) go ( 'right' , 1 ) go ( 'dow…" at bounding box center [927, 242] width 113 height 427
click at [940, 80] on div "go ( 'up' , 3 ) go ( 'right' , 2 ) go ( 'up' , 1 ) go ( 'right' , 1 ) go ( 'dow…" at bounding box center [927, 242] width 113 height 427
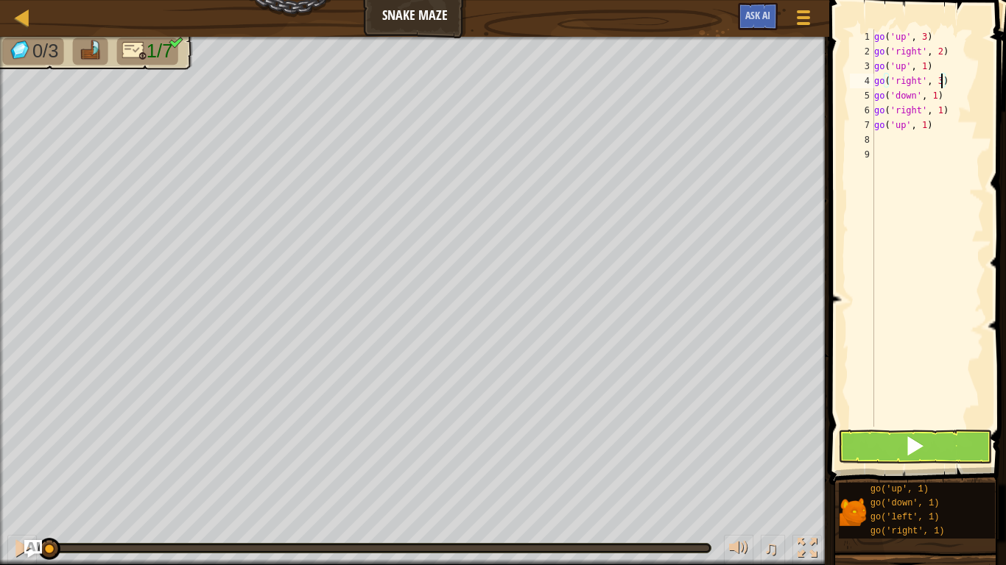
scroll to position [7, 10]
click at [936, 95] on div "go ( 'up' , 3 ) go ( 'right' , 2 ) go ( 'up' , 1 ) go ( 'right' , 2 ) go ( 'dow…" at bounding box center [927, 242] width 113 height 427
click at [941, 108] on div "go ( 'up' , 3 ) go ( 'right' , 2 ) go ( 'up' , 1 ) go ( 'right' , 2 ) go ( 'dow…" at bounding box center [927, 242] width 113 height 427
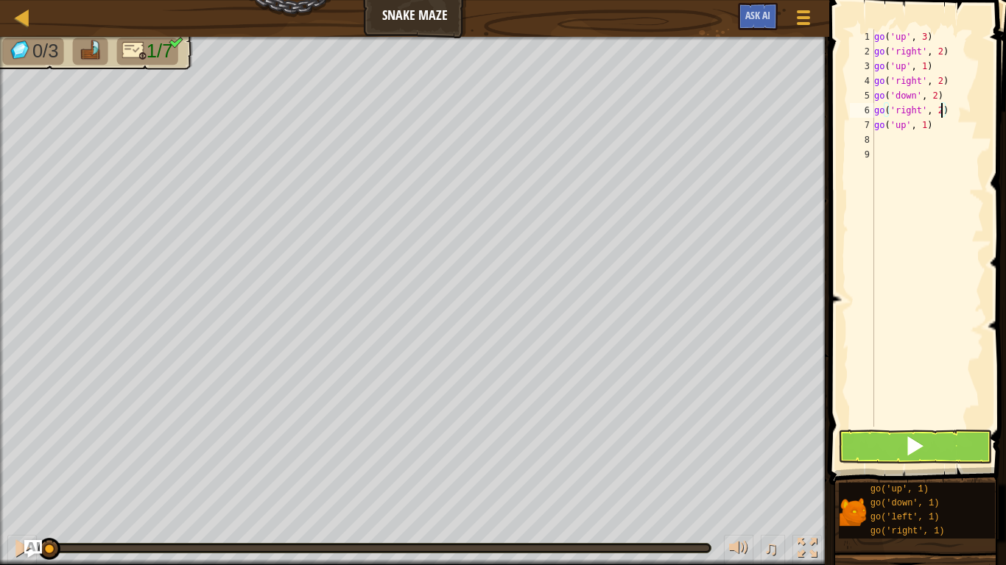
click at [925, 129] on div "go ( 'up' , 3 ) go ( 'right' , 2 ) go ( 'up' , 1 ) go ( 'right' , 2 ) go ( 'dow…" at bounding box center [927, 242] width 113 height 427
type textarea "go('up', 3)"
click at [888, 450] on button at bounding box center [915, 447] width 154 height 34
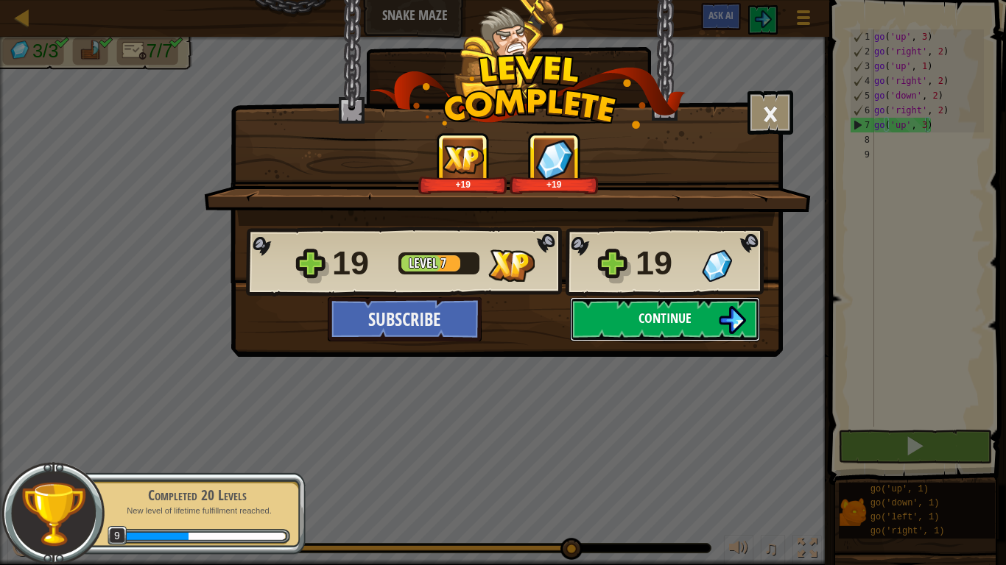
click at [627, 319] on button "Continue" at bounding box center [665, 319] width 190 height 44
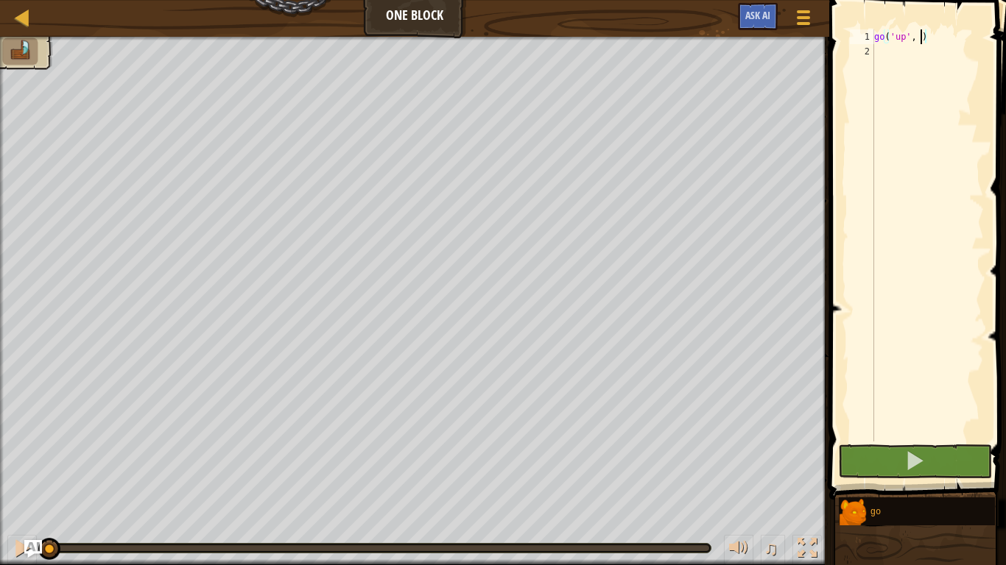
type textarea "go('up', 2)"
type textarea "go"
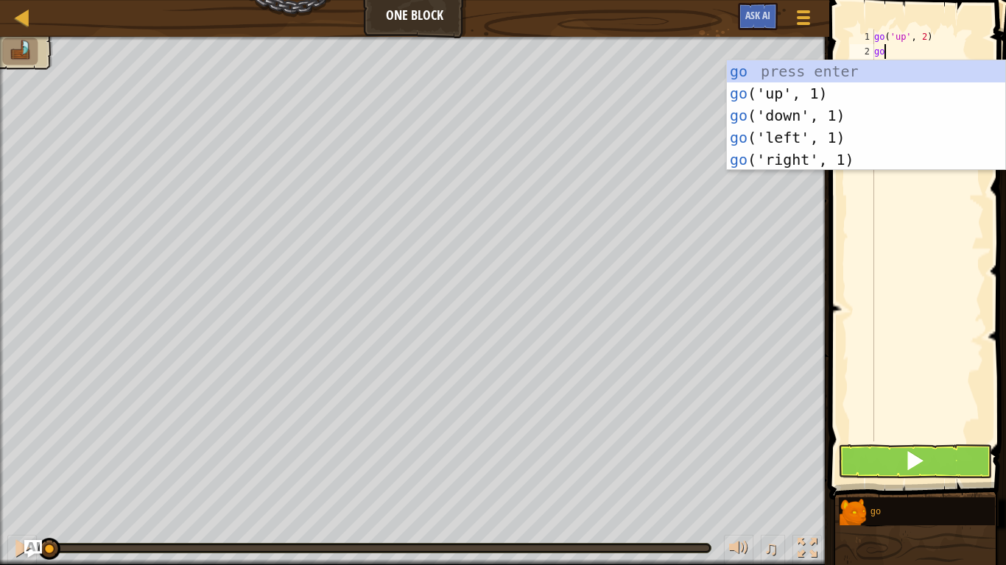
scroll to position [7, 1]
click at [829, 130] on div "go press enter go ('up', 1) press enter go ('down', 1) press enter go ('left', …" at bounding box center [866, 137] width 278 height 155
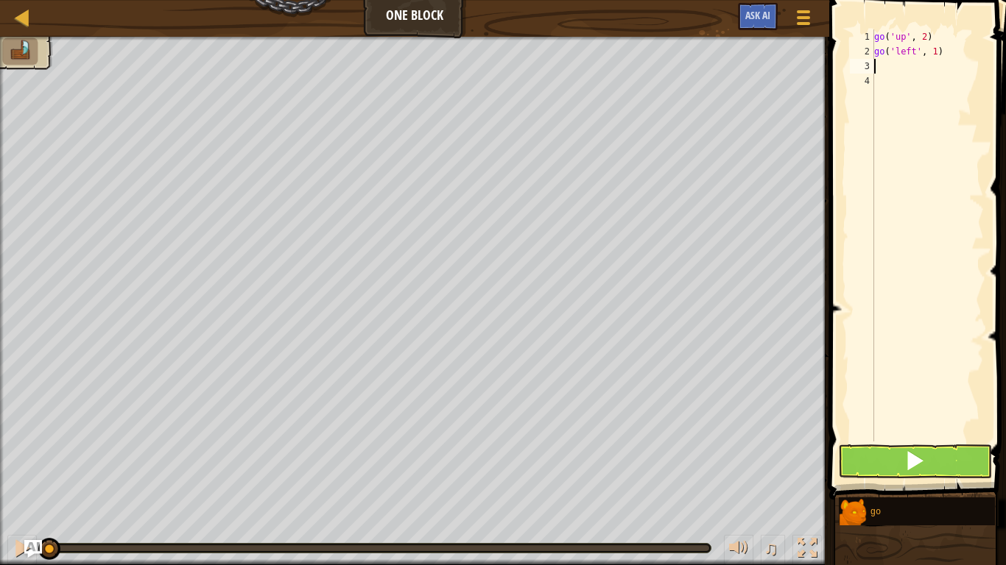
type textarea "go"
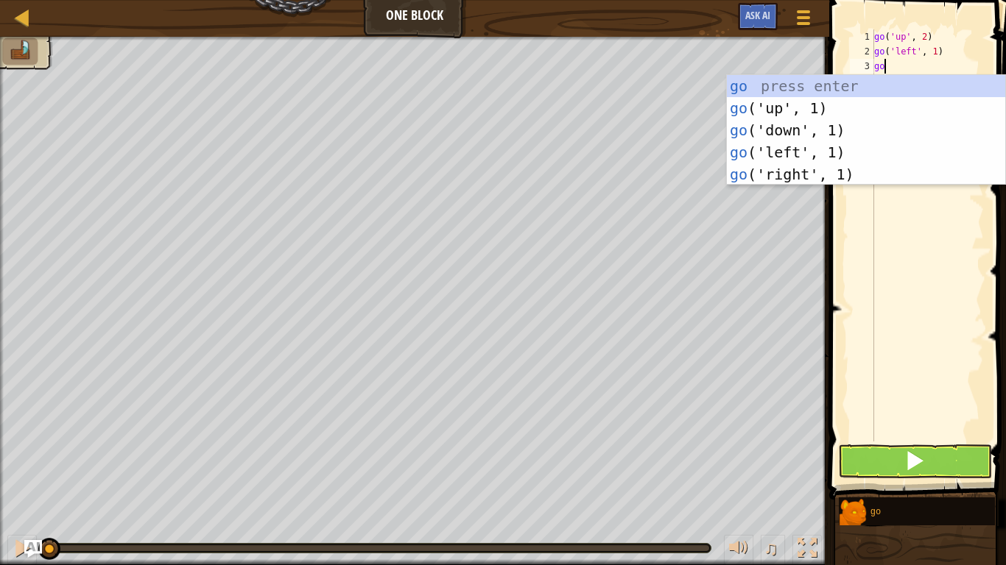
scroll to position [7, 1]
click at [859, 124] on div "go press enter go ('up', 1) press enter go ('down', 1) press enter go ('left', …" at bounding box center [866, 152] width 278 height 155
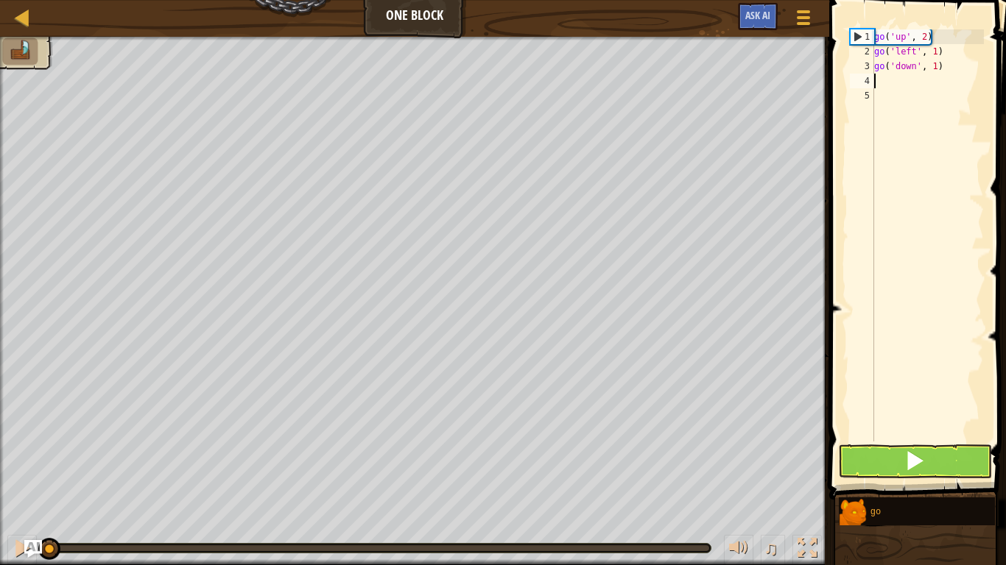
scroll to position [7, 0]
type textarea "go"
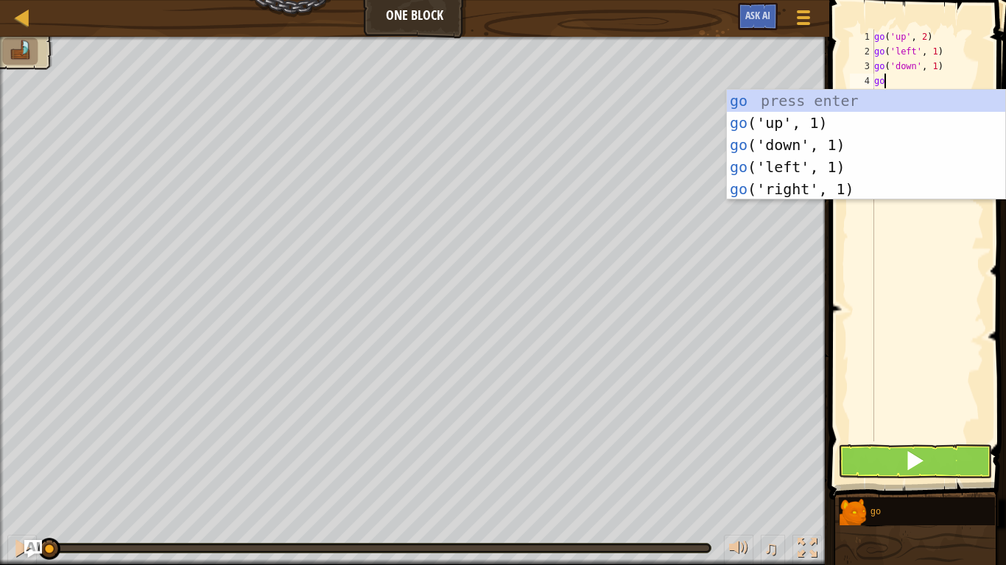
scroll to position [7, 1]
click at [849, 186] on div "go press enter go ('up', 1) press enter go ('down', 1) press enter go ('left', …" at bounding box center [866, 167] width 278 height 155
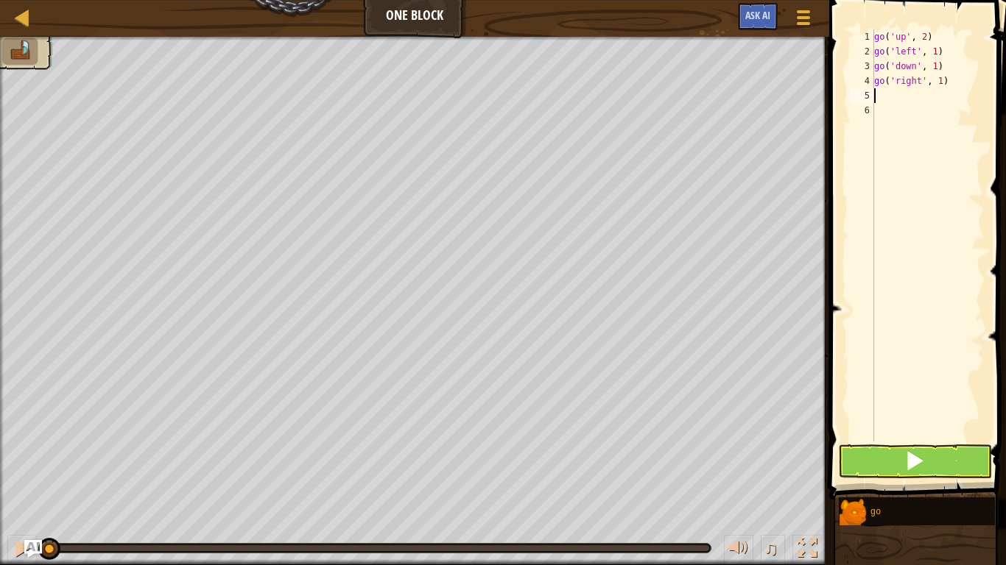
scroll to position [7, 0]
click at [935, 65] on div "go ( 'up' , 2 ) go ( 'left' , 1 ) go ( 'down' , 1 ) go ( 'right' , 1 )" at bounding box center [927, 250] width 113 height 442
click at [936, 52] on div "go ( 'up' , 2 ) go ( 'left' , 1 ) go ( 'down' , 2 ) go ( 'right' , 1 )" at bounding box center [927, 250] width 113 height 442
click at [925, 80] on div "go ( 'up' , 2 ) go ( 'left' , 3 ) go ( 'down' , 2 ) go ( 'right' , 1 )" at bounding box center [927, 250] width 113 height 442
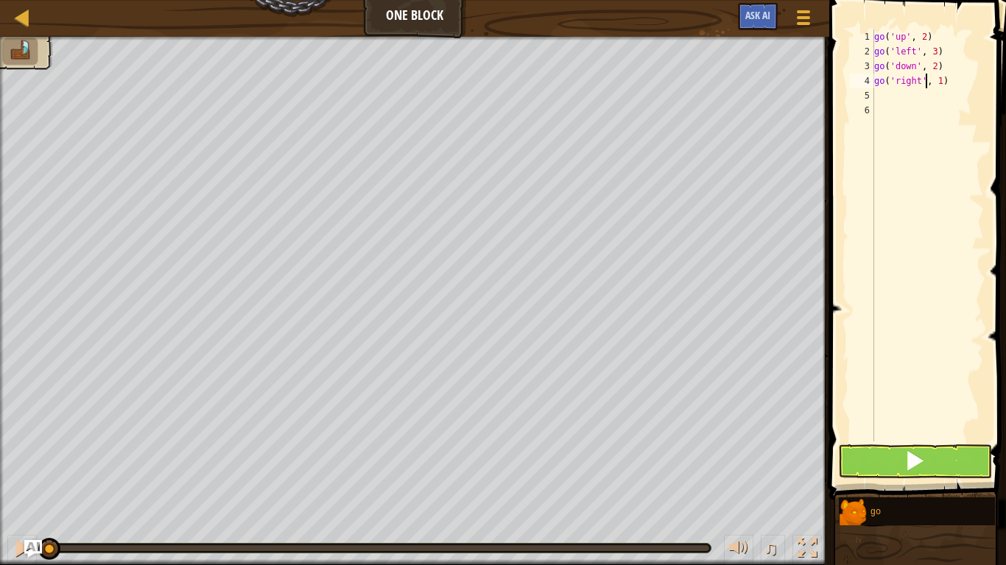
type textarea "go('right', 1)"
click at [868, 455] on button at bounding box center [915, 462] width 154 height 34
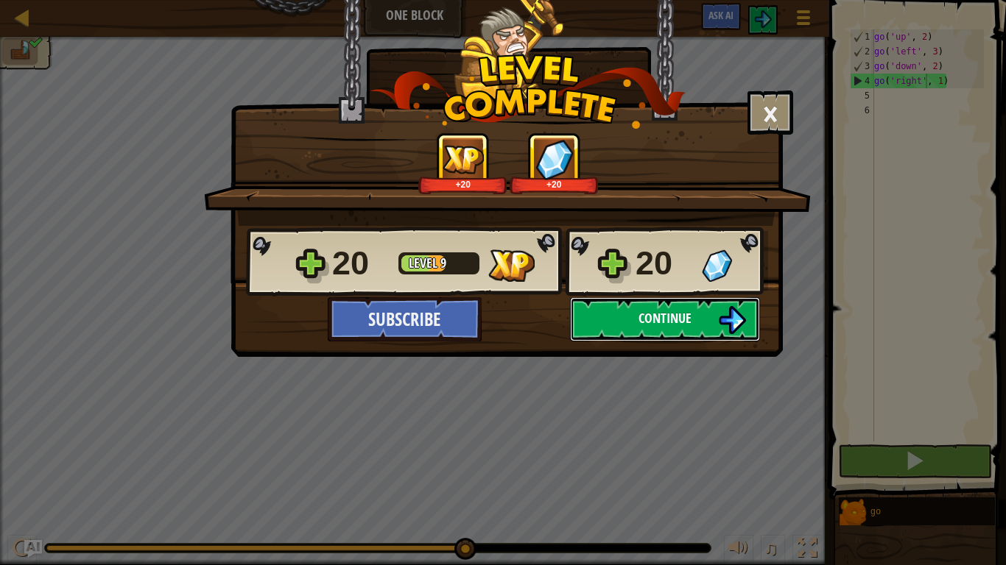
click at [607, 327] on button "Continue" at bounding box center [665, 319] width 190 height 44
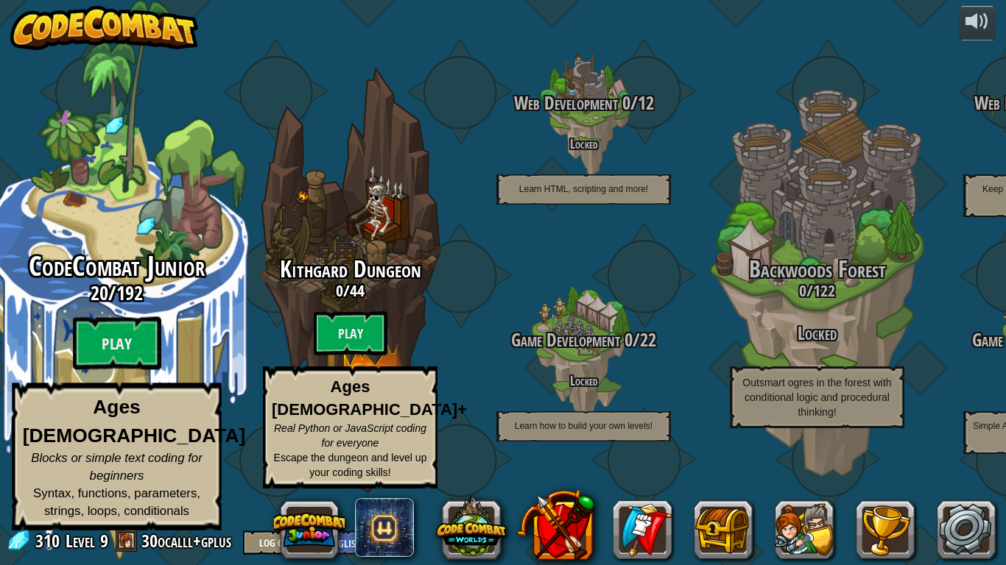
click at [174, 286] on span "CodeCombat Junior" at bounding box center [117, 266] width 176 height 38
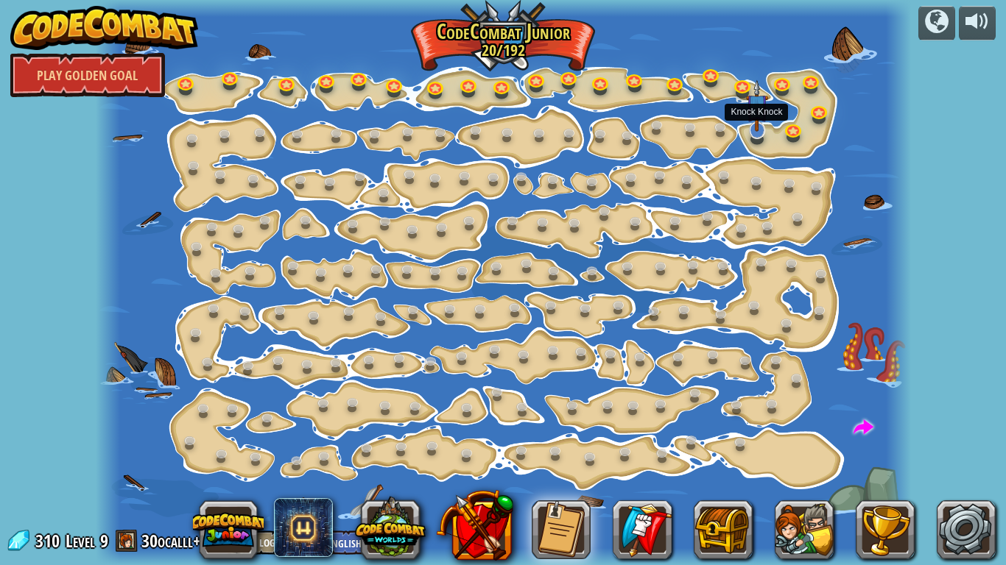
click at [749, 130] on img at bounding box center [757, 105] width 23 height 52
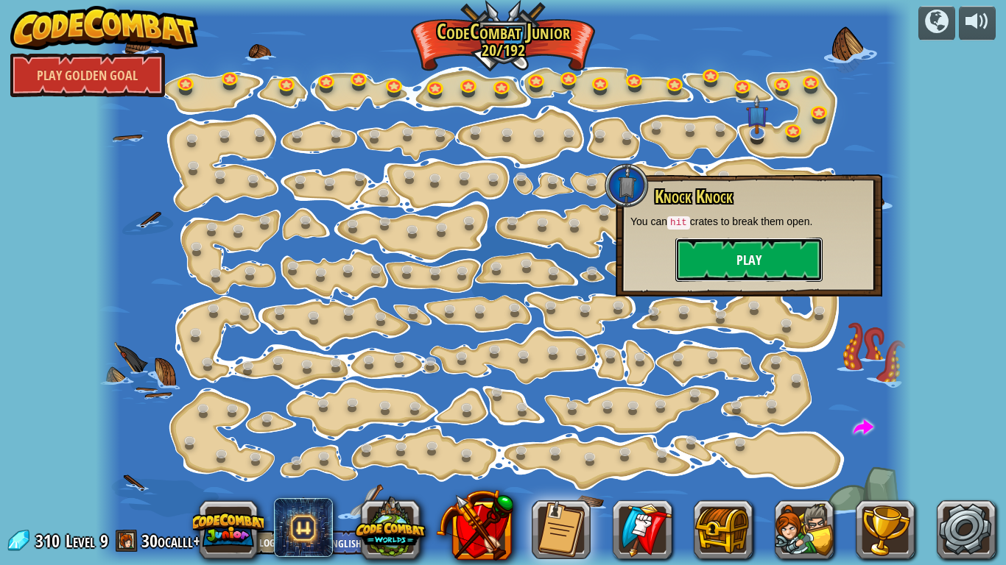
click at [755, 264] on button "Play" at bounding box center [748, 260] width 147 height 44
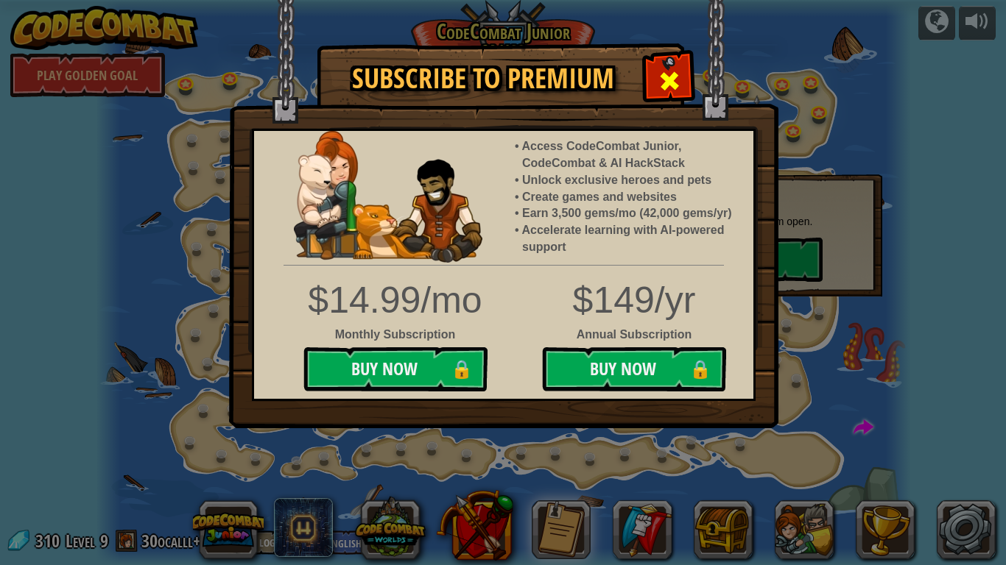
click at [657, 71] on span at bounding box center [669, 81] width 24 height 24
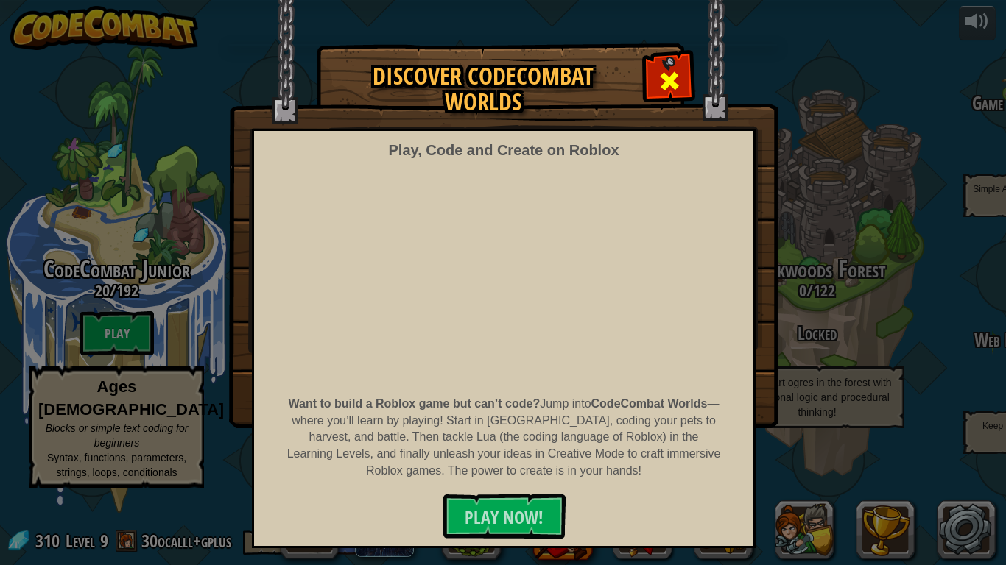
click at [664, 78] on span at bounding box center [669, 81] width 24 height 24
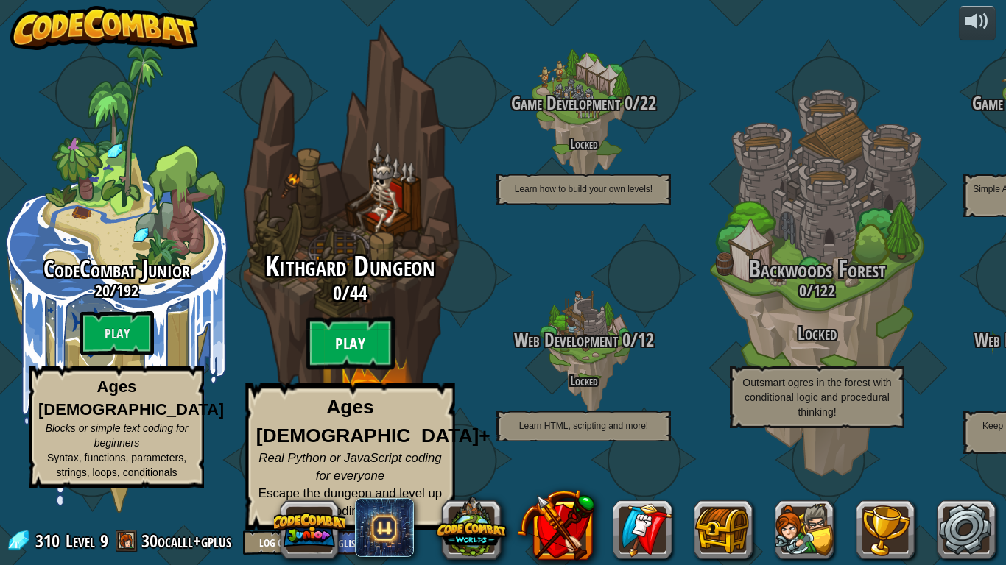
click at [352, 364] on btn "Play" at bounding box center [350, 343] width 88 height 53
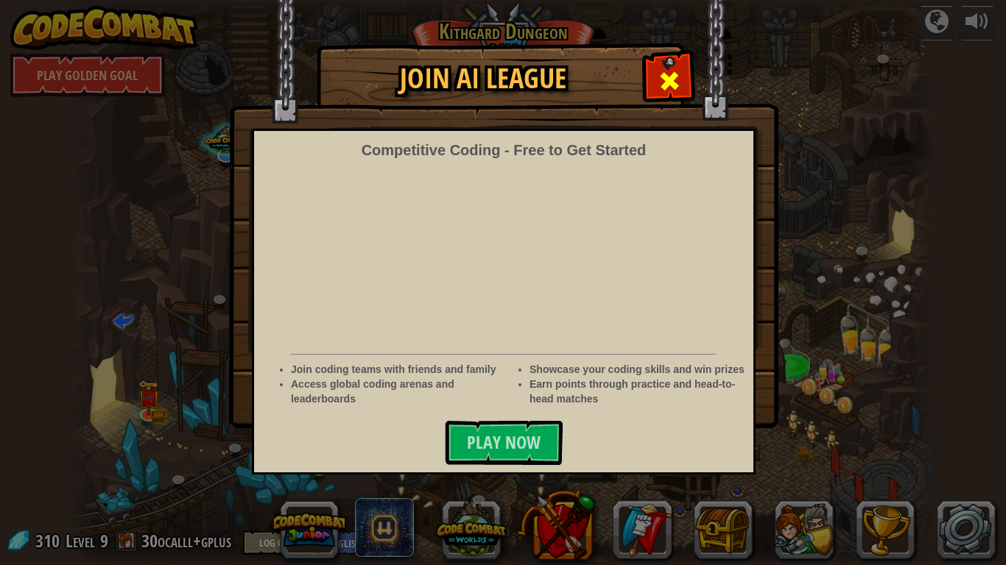
click at [676, 79] on span at bounding box center [669, 81] width 24 height 24
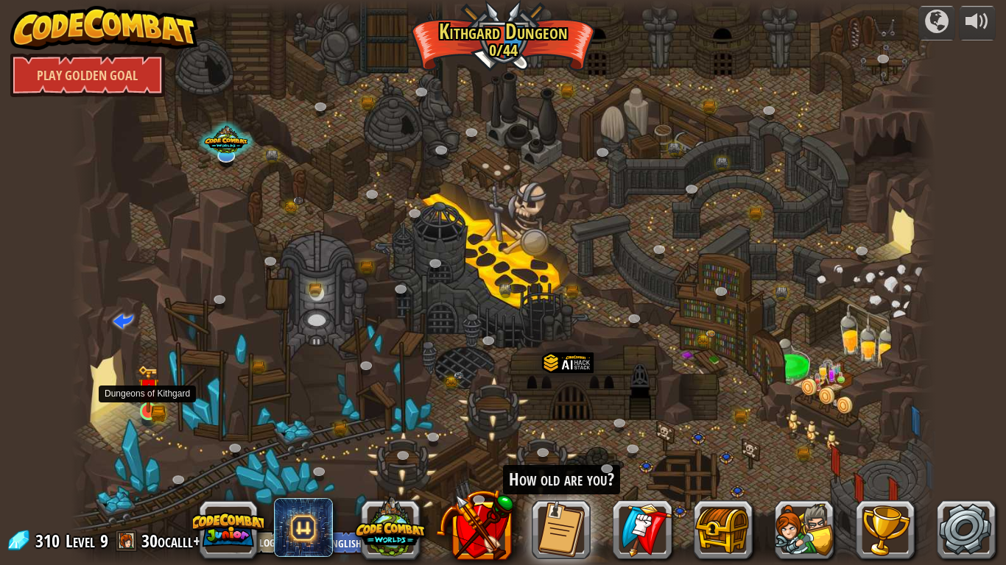
click at [144, 401] on img at bounding box center [149, 389] width 22 height 48
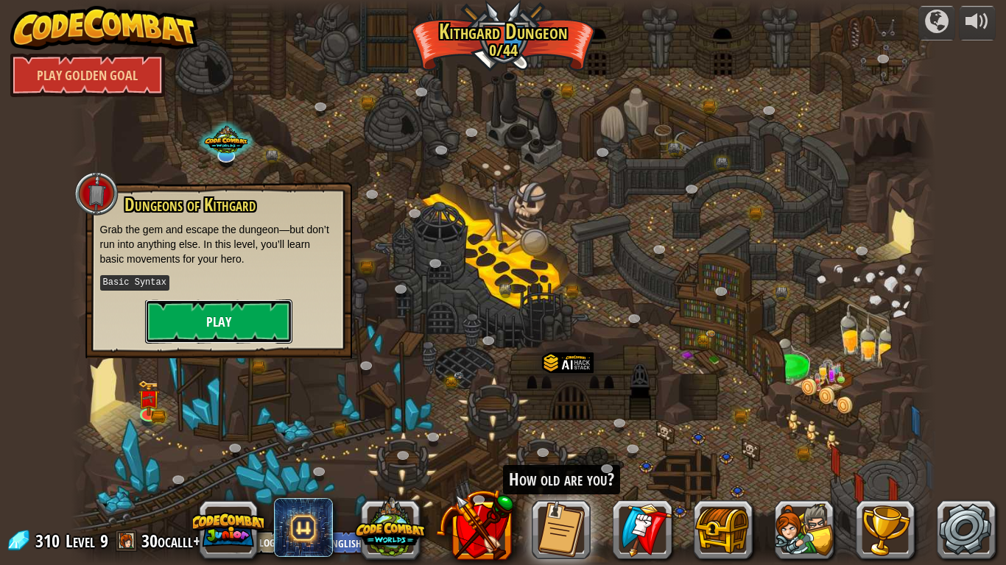
click at [240, 322] on button "Play" at bounding box center [218, 322] width 147 height 44
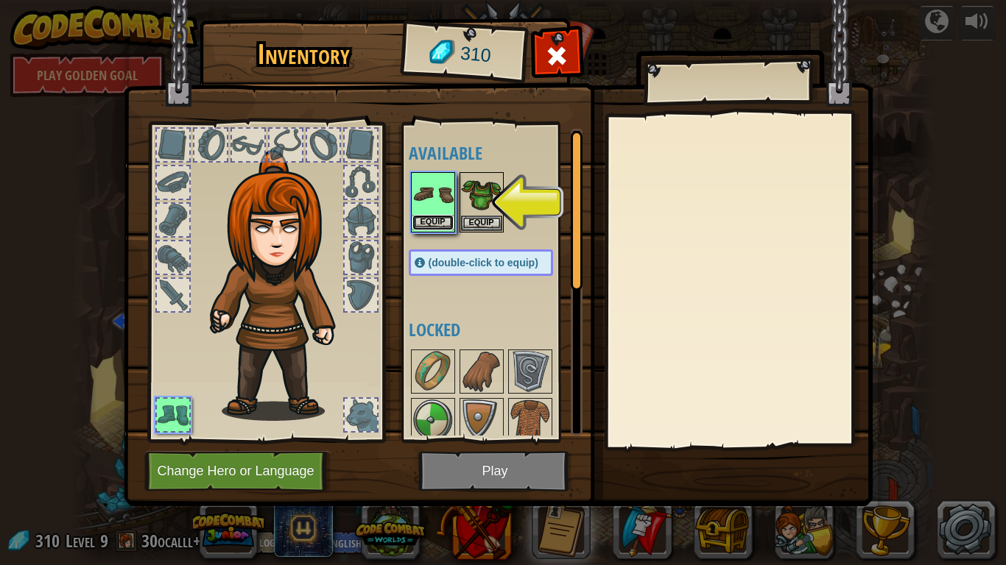
click at [435, 224] on button "Equip" at bounding box center [432, 222] width 41 height 15
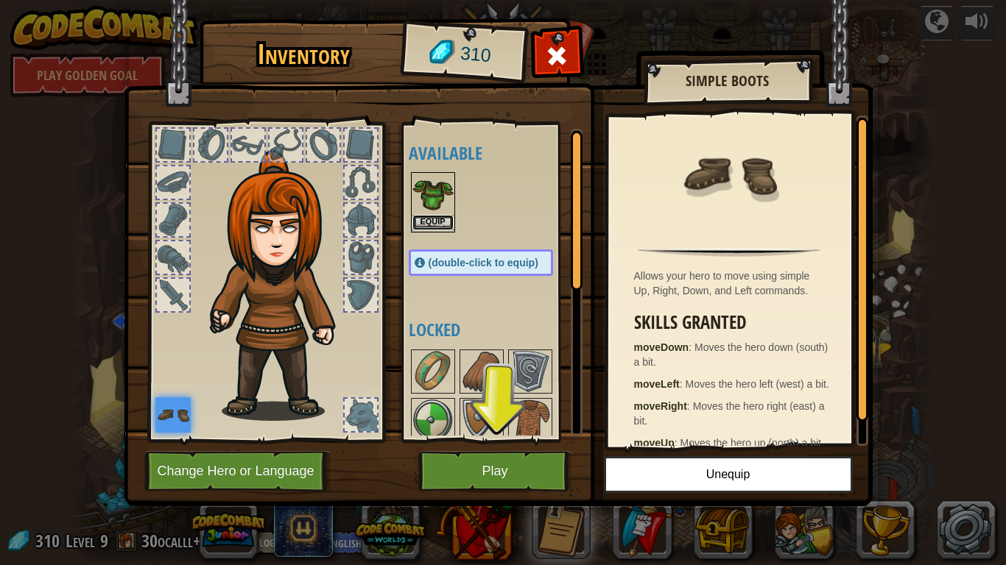
click at [436, 221] on button "Equip" at bounding box center [432, 222] width 41 height 15
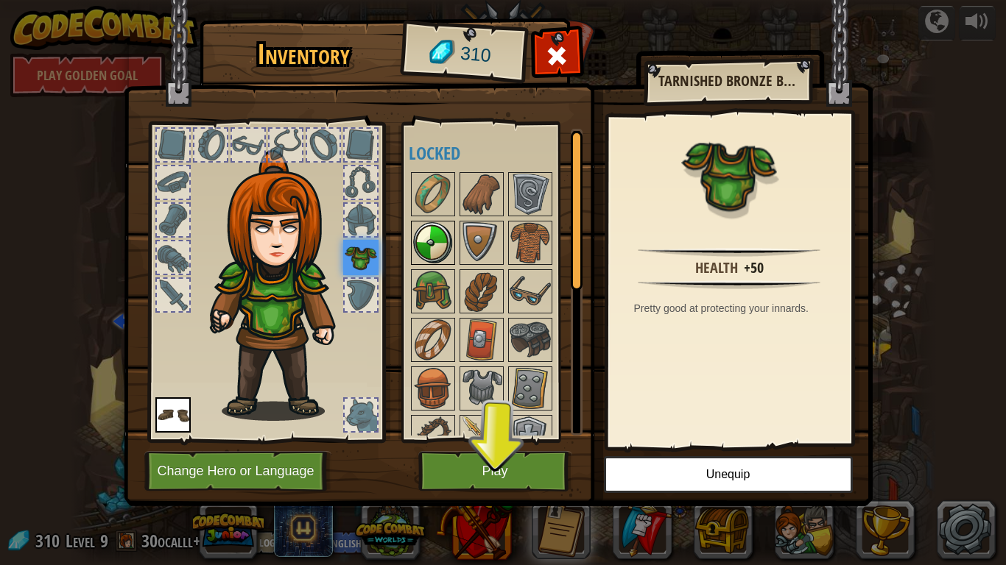
click at [428, 250] on img at bounding box center [432, 242] width 41 height 41
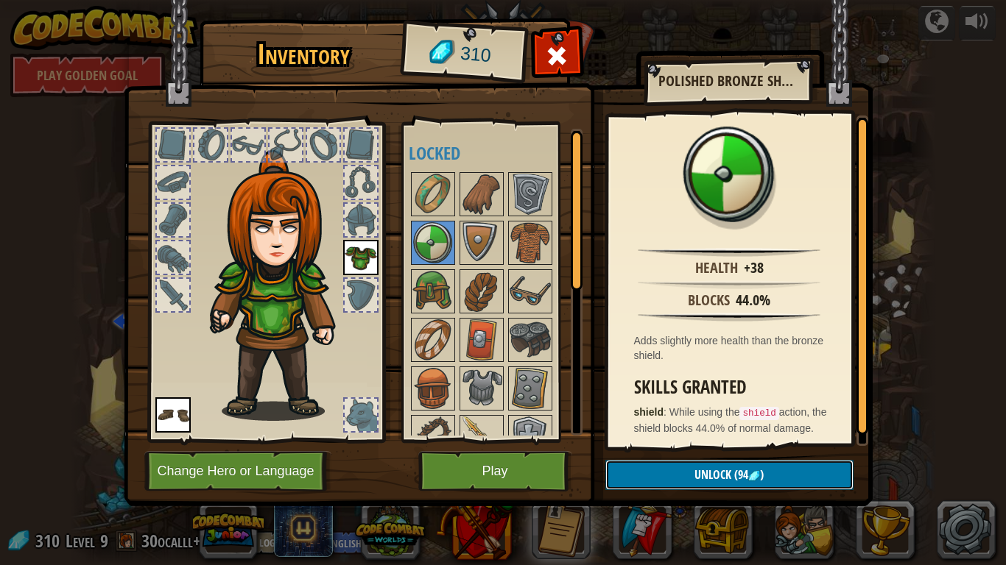
click at [714, 471] on span "Unlock" at bounding box center [712, 475] width 37 height 16
click at [650, 473] on button "Confirm" at bounding box center [729, 475] width 248 height 30
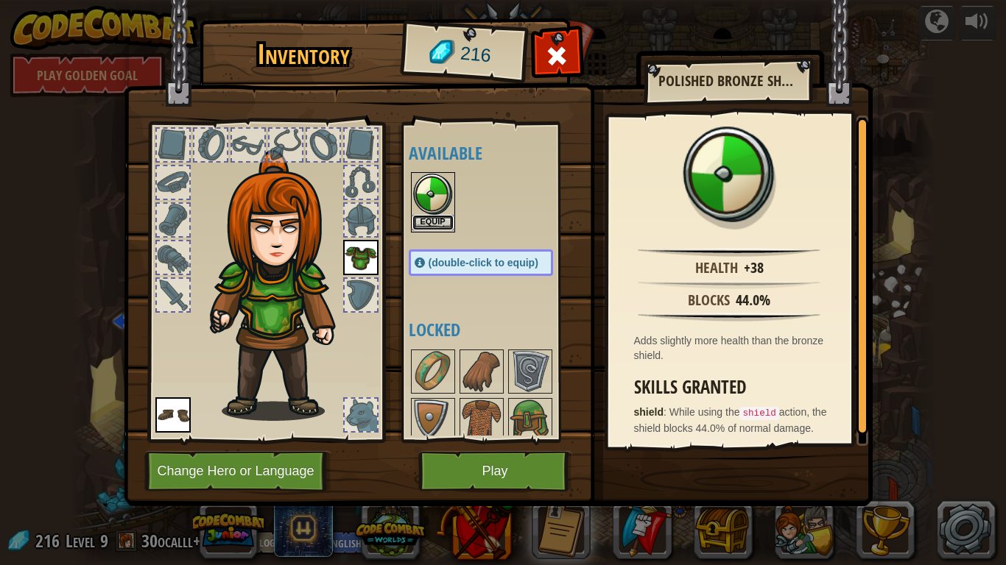
click at [432, 222] on button "Equip" at bounding box center [432, 222] width 41 height 15
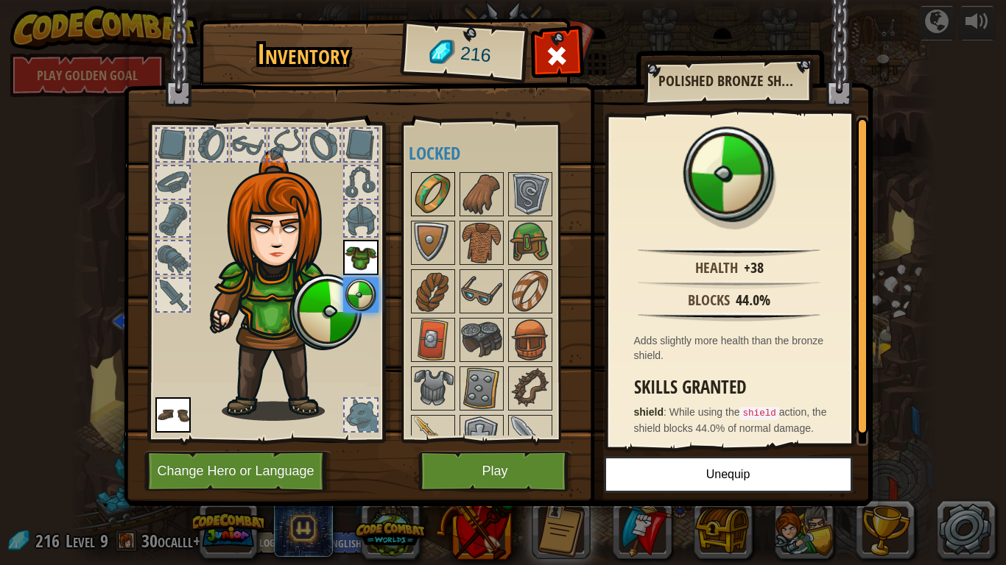
click at [436, 195] on img at bounding box center [432, 194] width 41 height 41
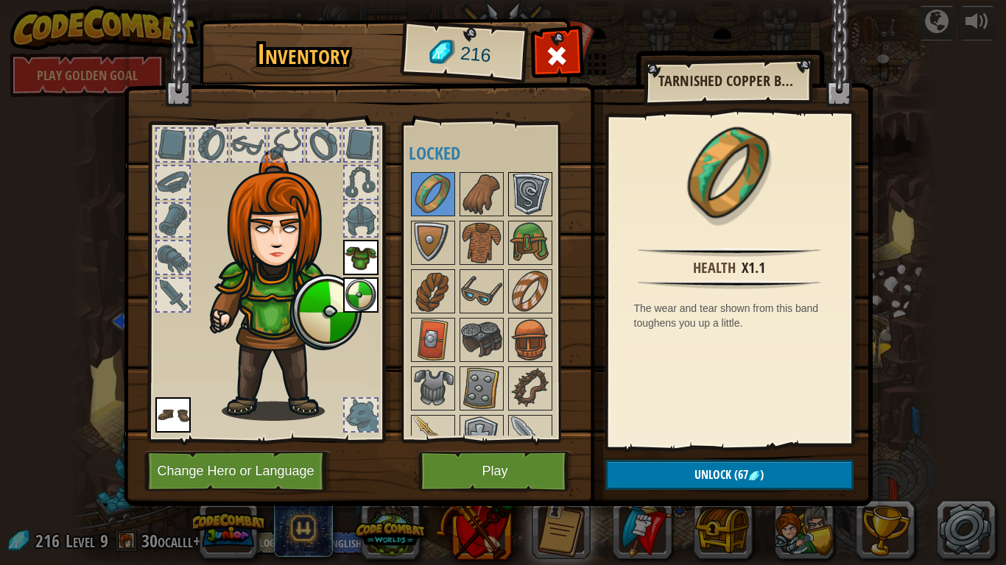
click at [535, 193] on img at bounding box center [529, 194] width 41 height 41
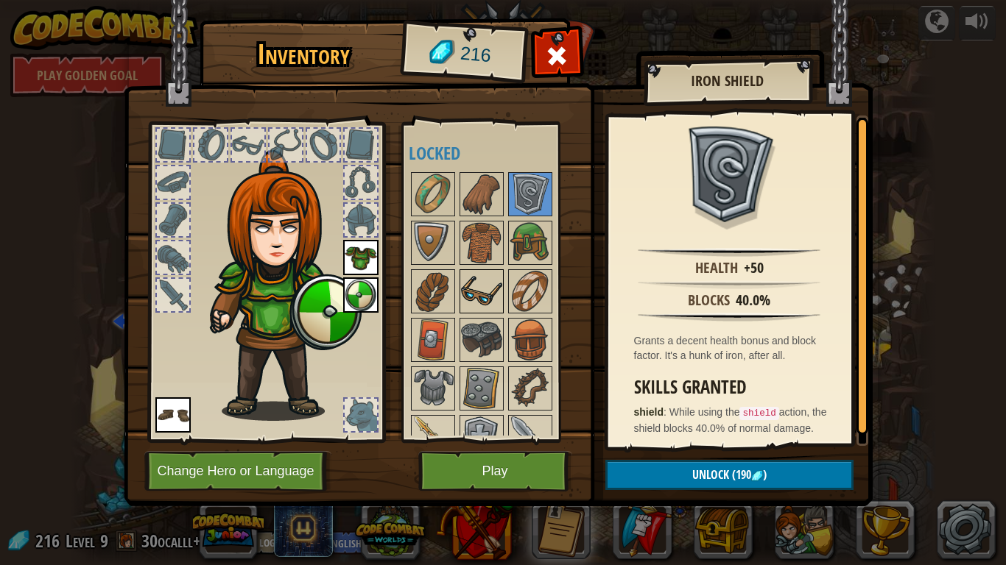
click at [476, 290] on img at bounding box center [481, 291] width 41 height 41
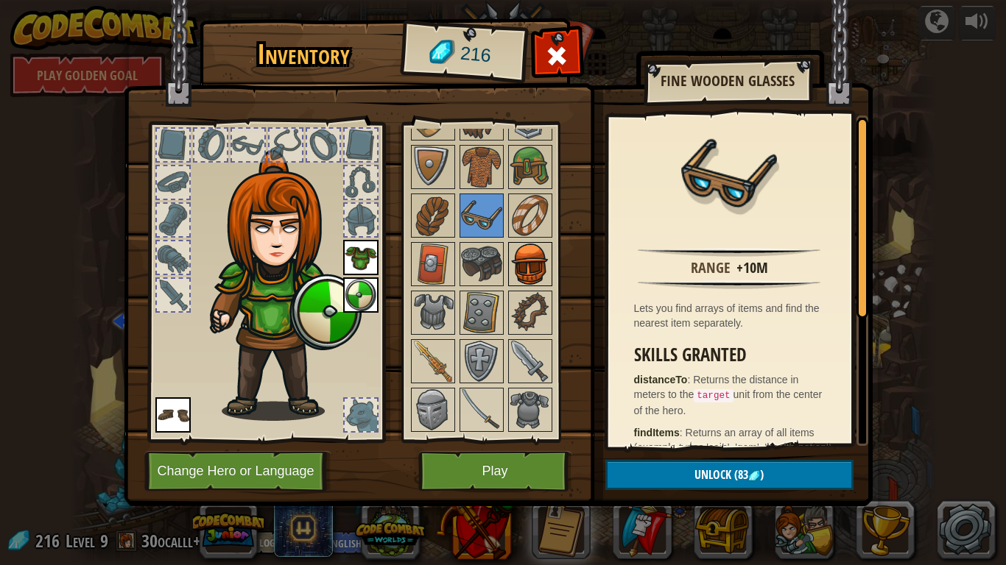
scroll to position [123, 0]
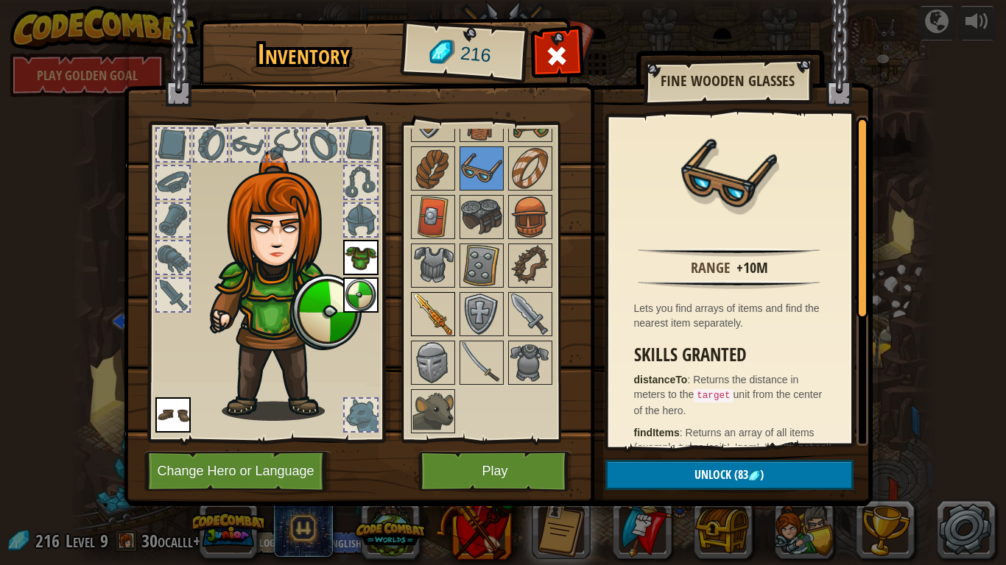
click at [431, 317] on img at bounding box center [432, 314] width 41 height 41
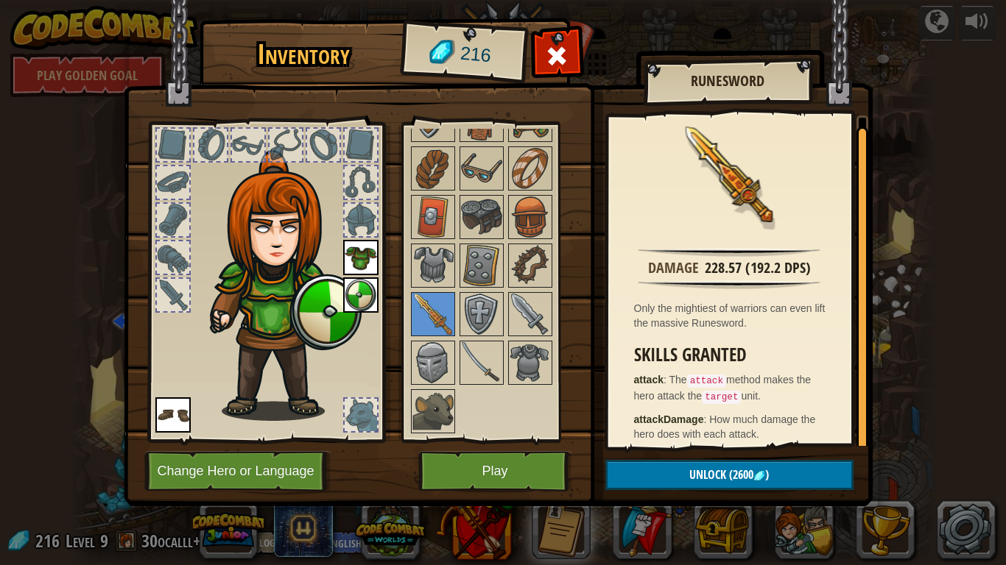
scroll to position [9, 0]
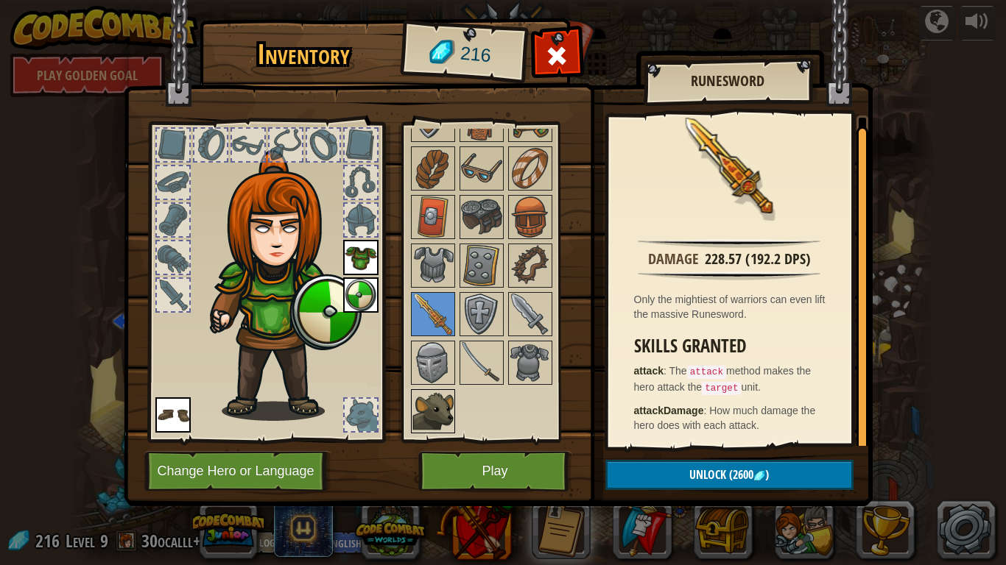
click at [426, 403] on img at bounding box center [432, 411] width 41 height 41
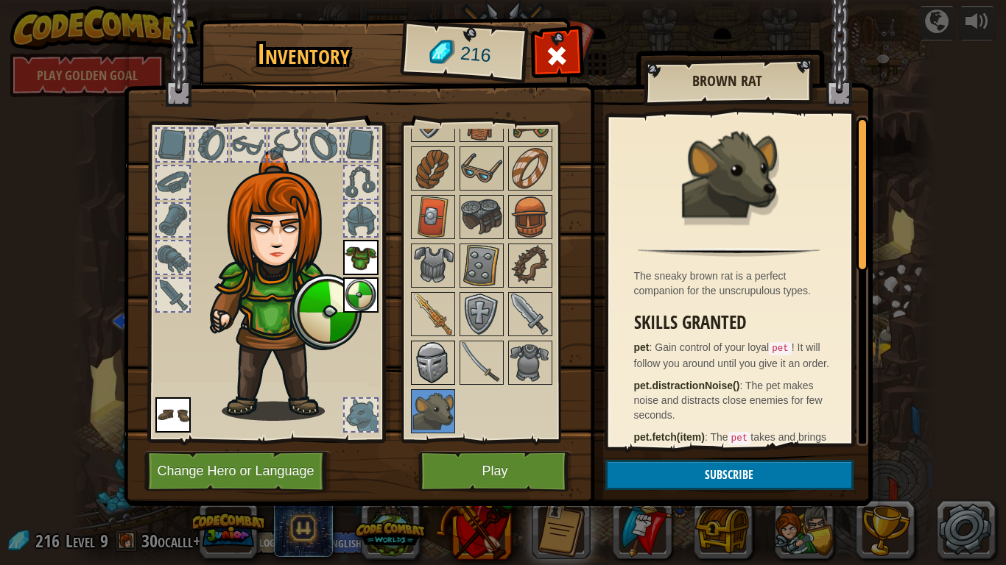
click at [442, 366] on img at bounding box center [432, 362] width 41 height 41
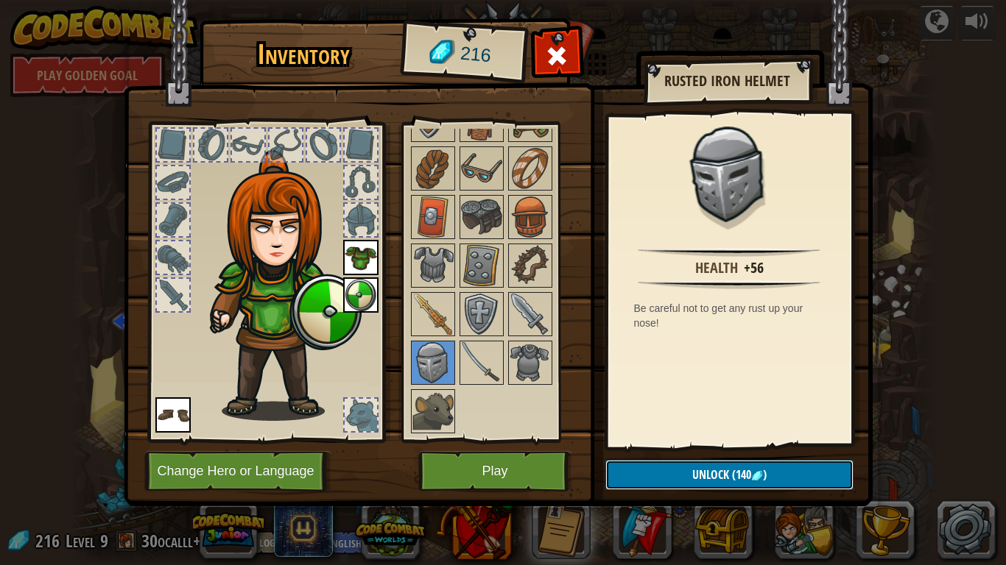
click at [642, 482] on button "Unlock (140 )" at bounding box center [729, 475] width 248 height 30
click at [651, 471] on button "Confirm" at bounding box center [729, 475] width 248 height 30
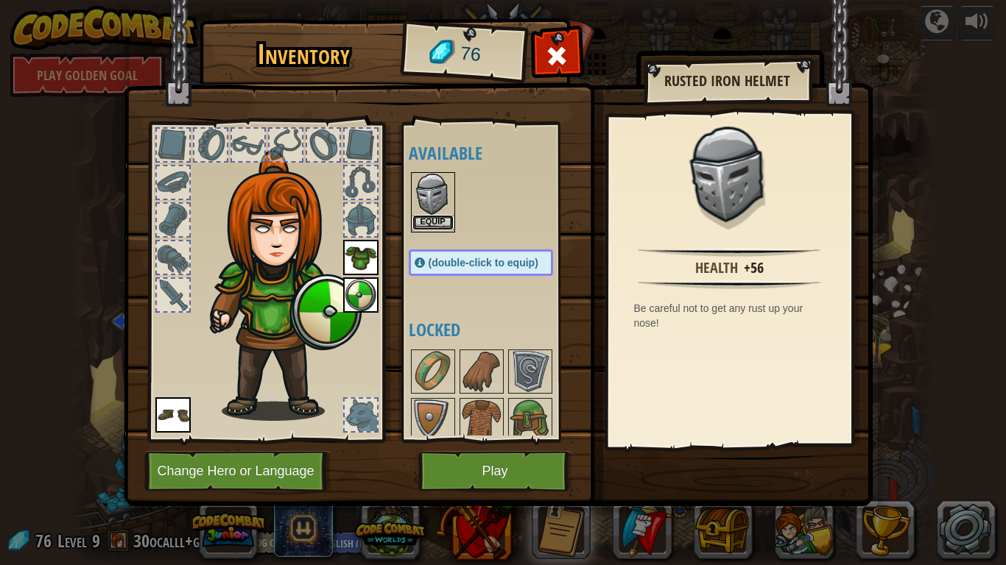
click at [438, 222] on button "Equip" at bounding box center [432, 222] width 41 height 15
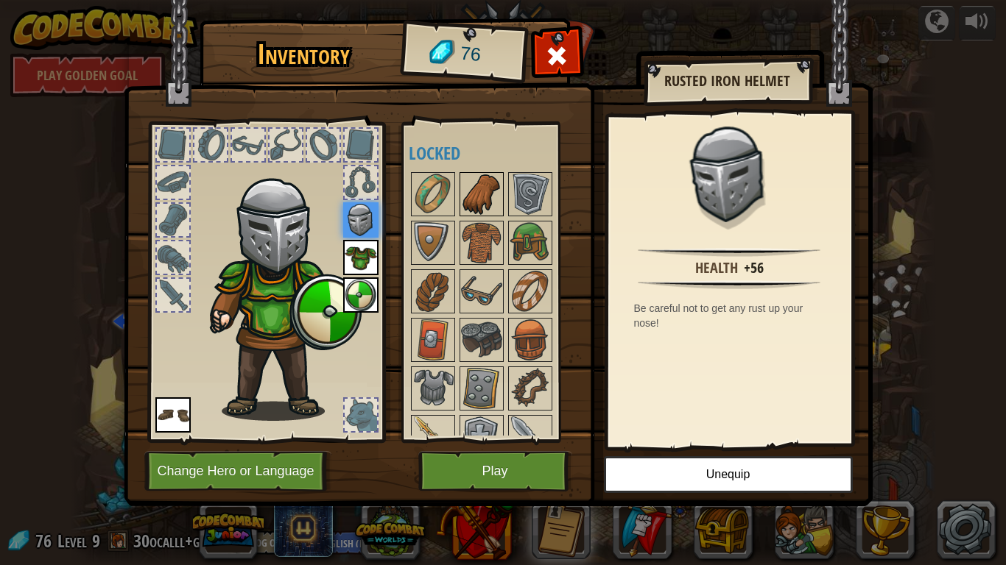
click at [487, 196] on img at bounding box center [481, 194] width 41 height 41
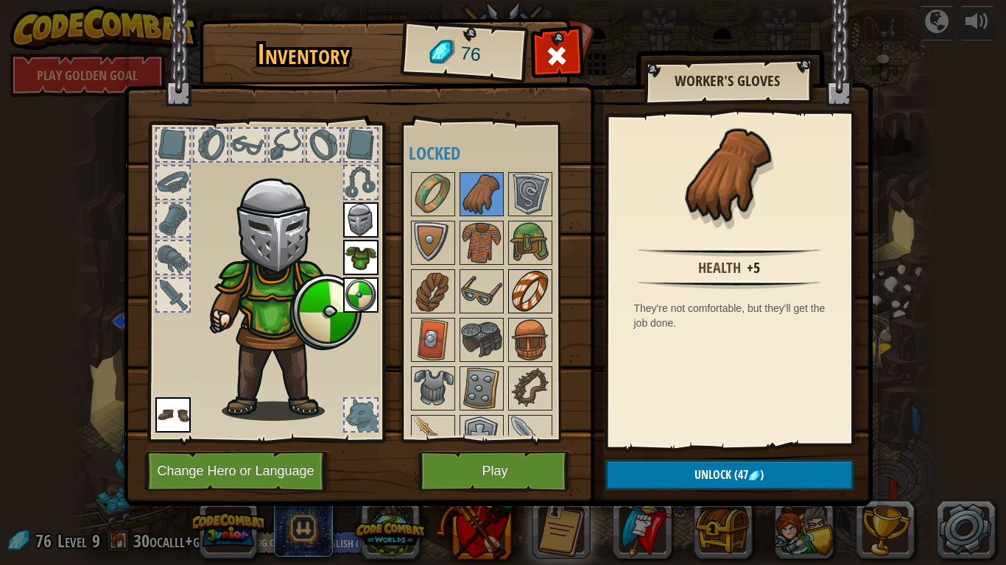
scroll to position [74, 0]
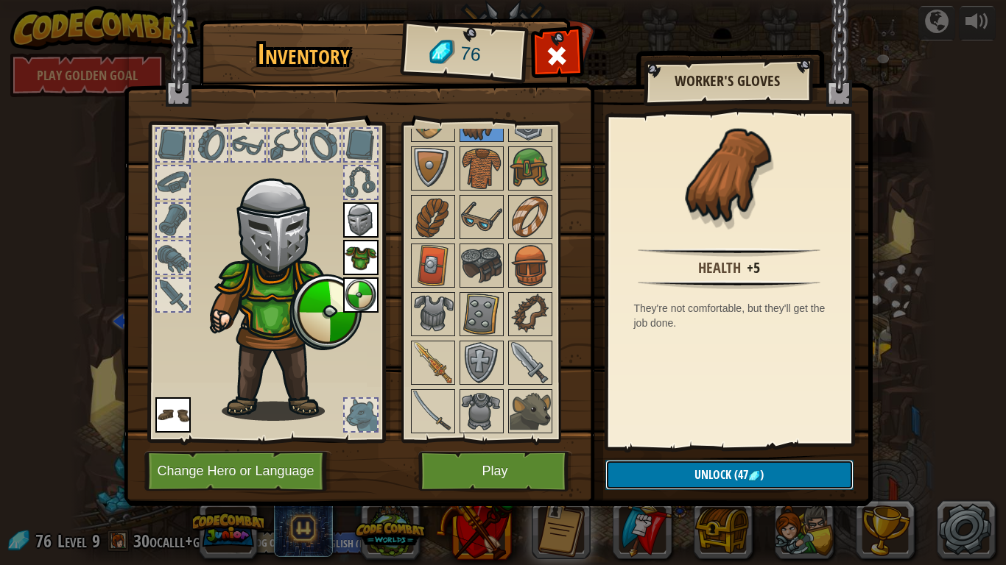
click at [633, 478] on button "Unlock (47 )" at bounding box center [729, 475] width 248 height 30
click at [655, 473] on button "Confirm" at bounding box center [729, 475] width 248 height 30
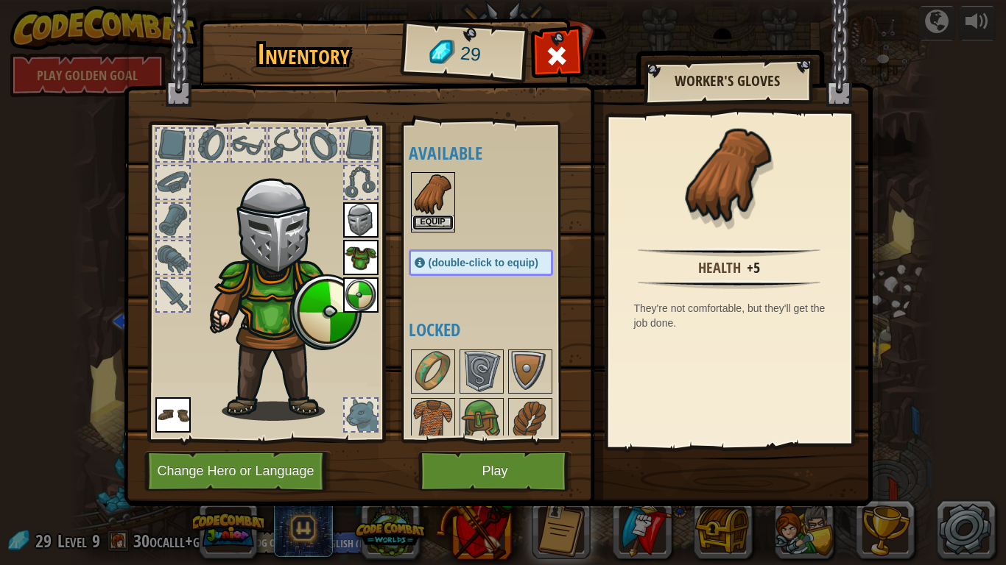
click at [431, 226] on button "Equip" at bounding box center [432, 222] width 41 height 15
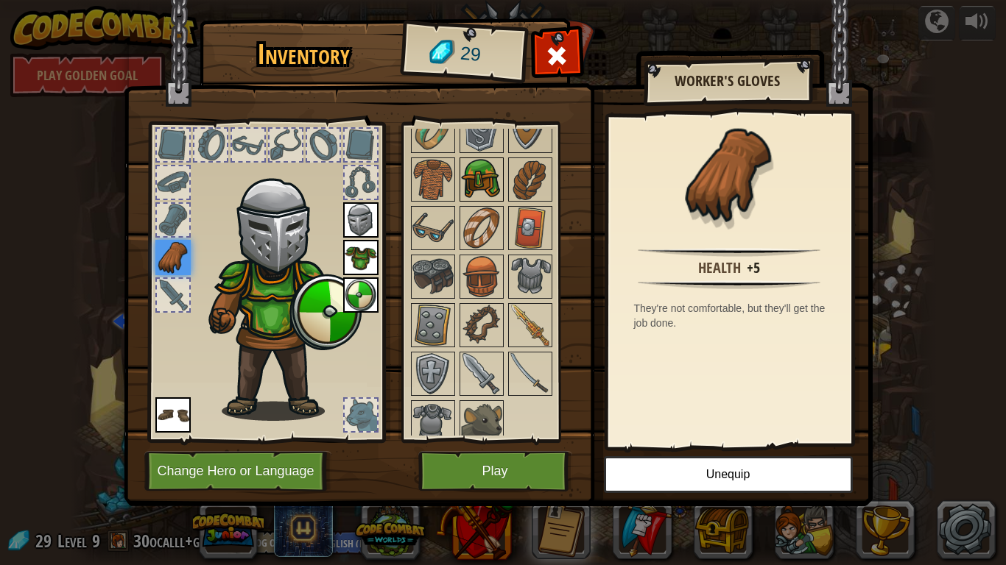
scroll to position [0, 0]
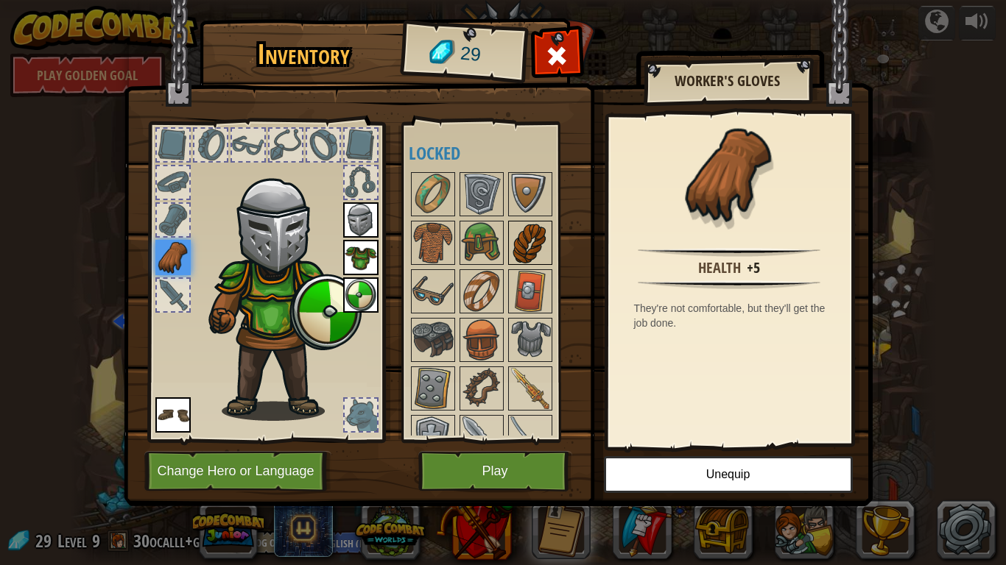
click at [529, 236] on img at bounding box center [529, 242] width 41 height 41
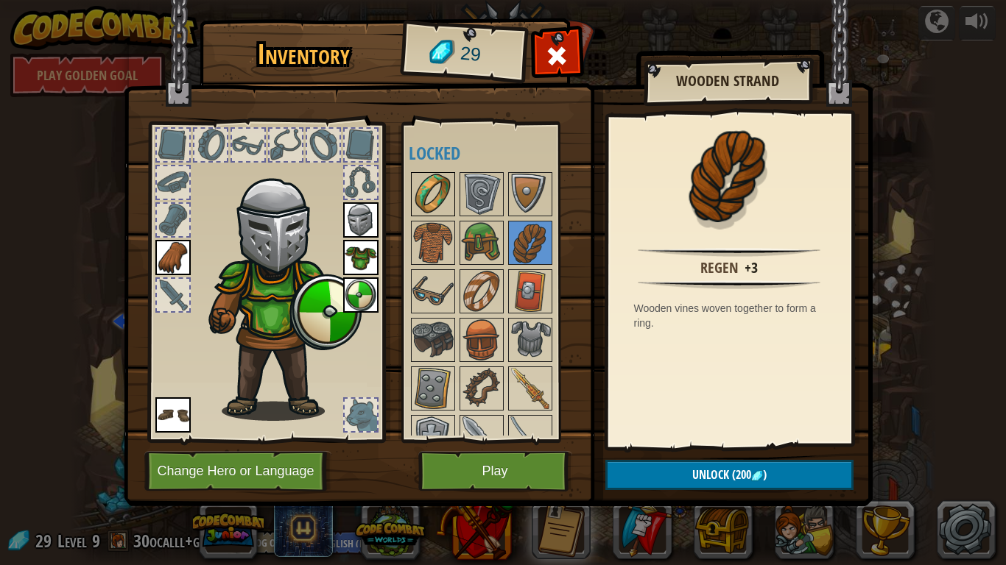
click at [420, 188] on img at bounding box center [432, 194] width 41 height 41
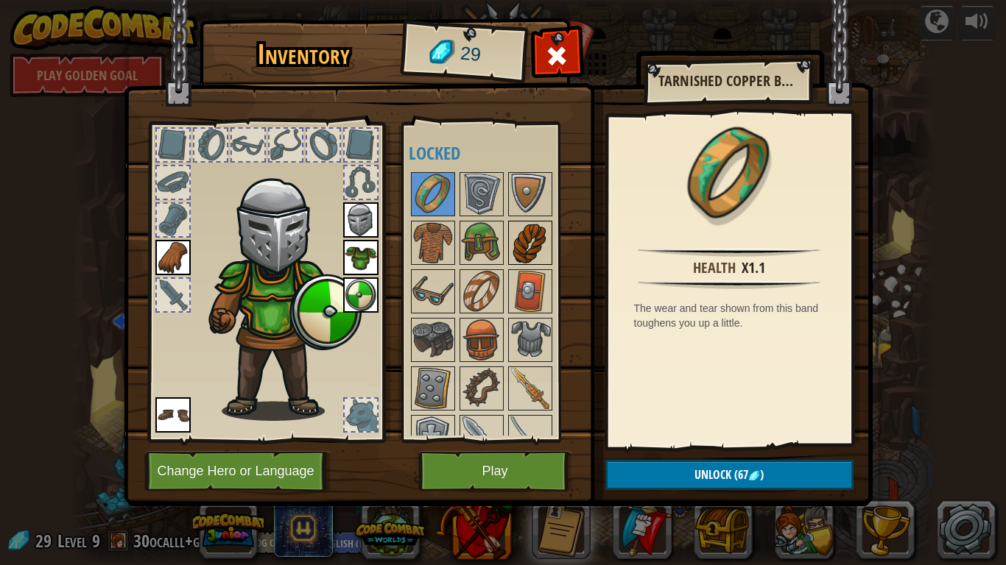
click at [528, 245] on img at bounding box center [529, 242] width 41 height 41
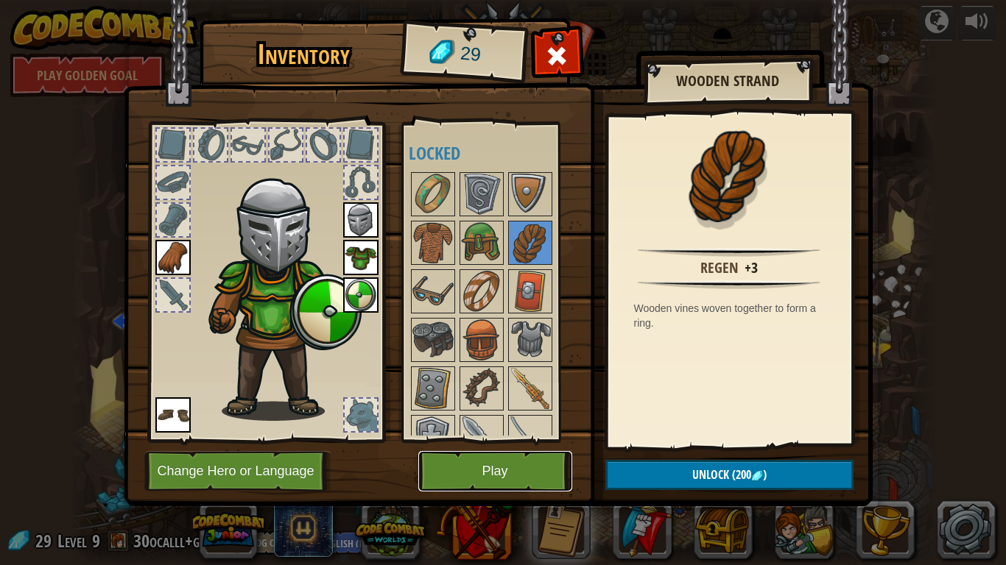
click at [470, 474] on button "Play" at bounding box center [495, 471] width 154 height 40
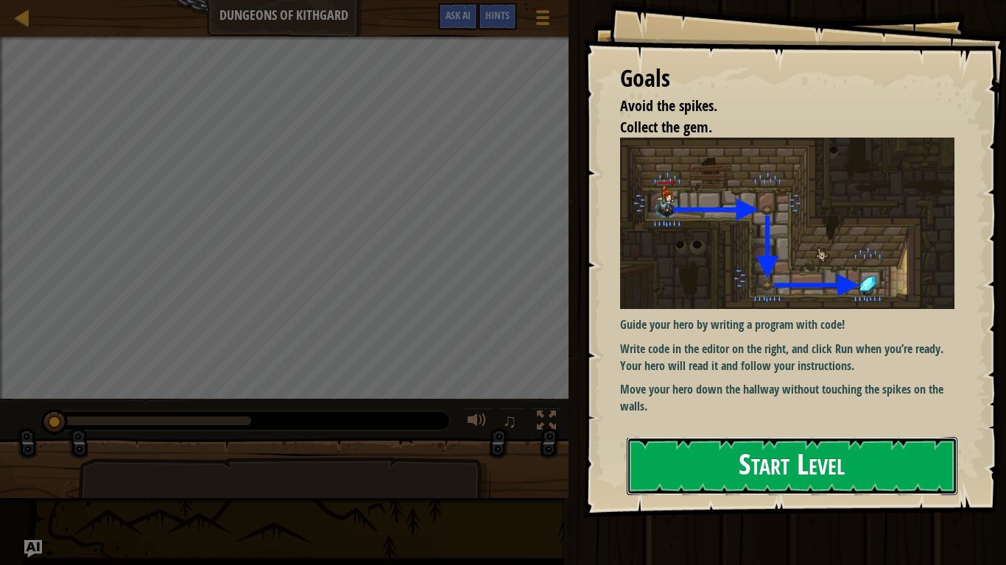
click at [691, 452] on button "Start Level" at bounding box center [791, 466] width 331 height 58
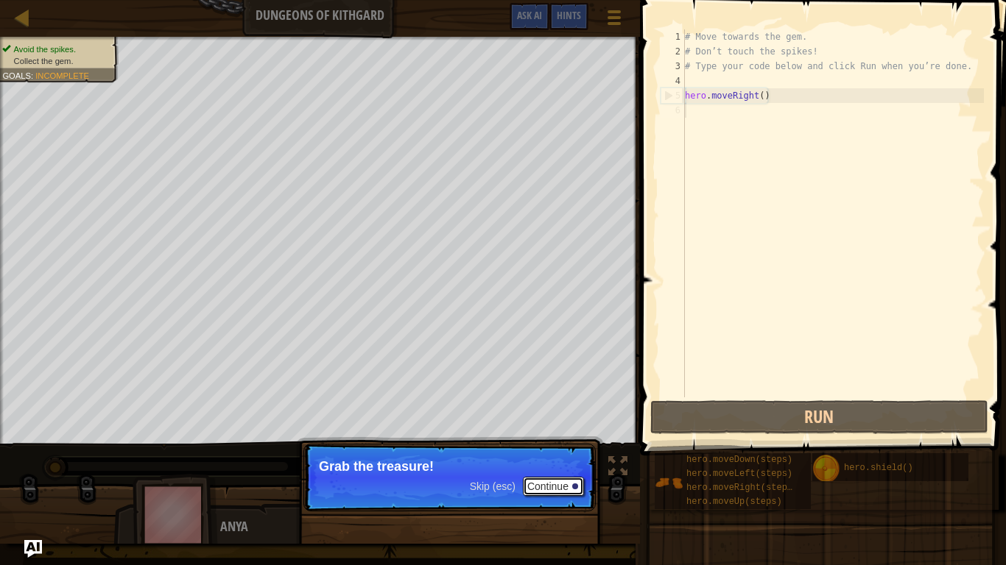
click at [553, 478] on button "Continue" at bounding box center [553, 486] width 61 height 19
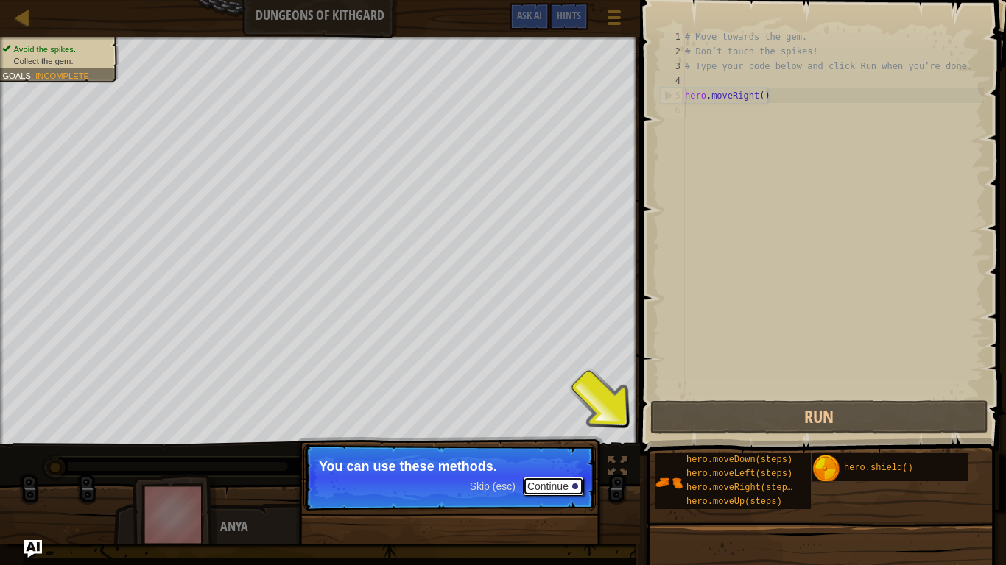
click at [549, 477] on button "Continue" at bounding box center [553, 486] width 61 height 19
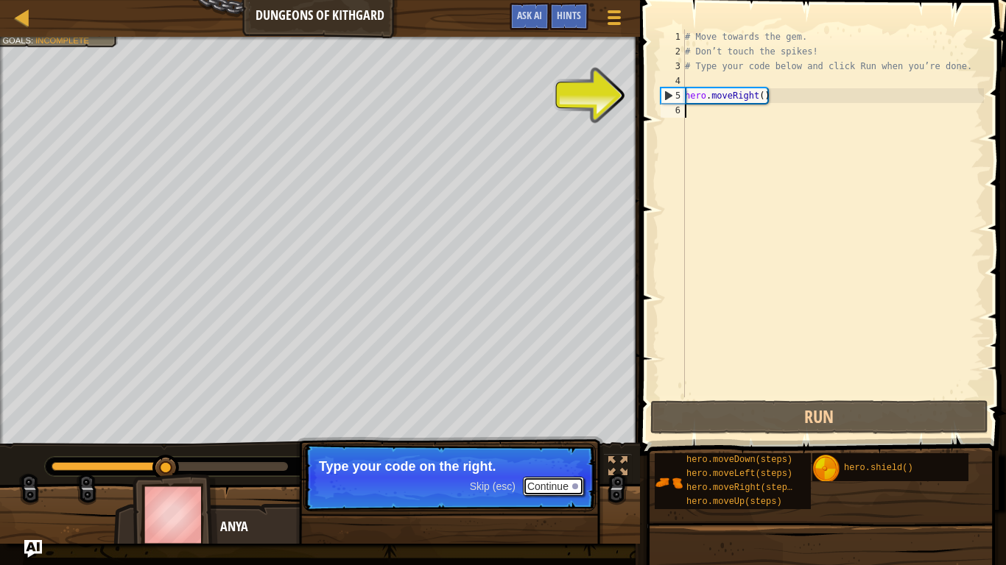
click at [550, 492] on button "Continue" at bounding box center [553, 486] width 61 height 19
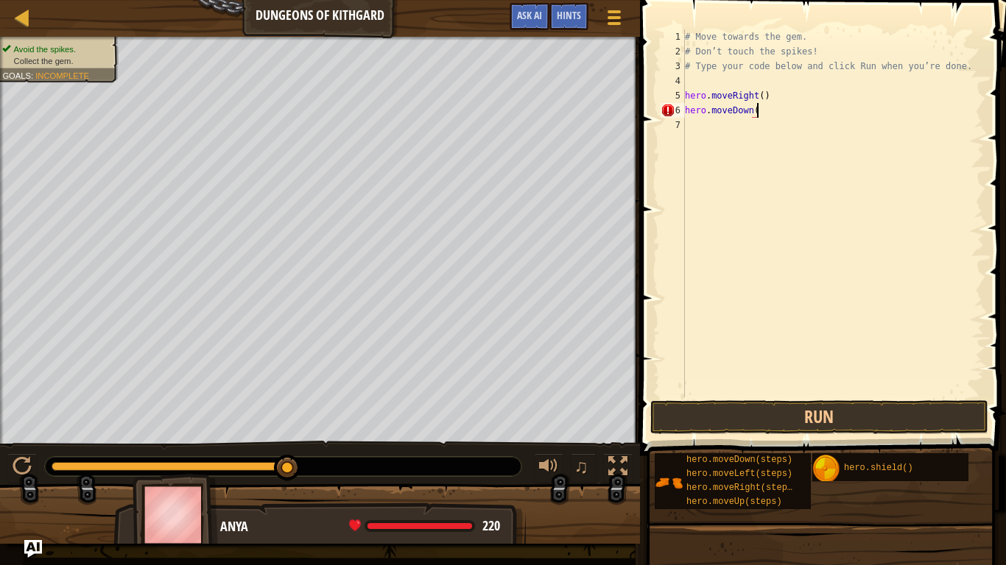
type textarea "hero.moveDown()"
type textarea "hero.moveRight()"
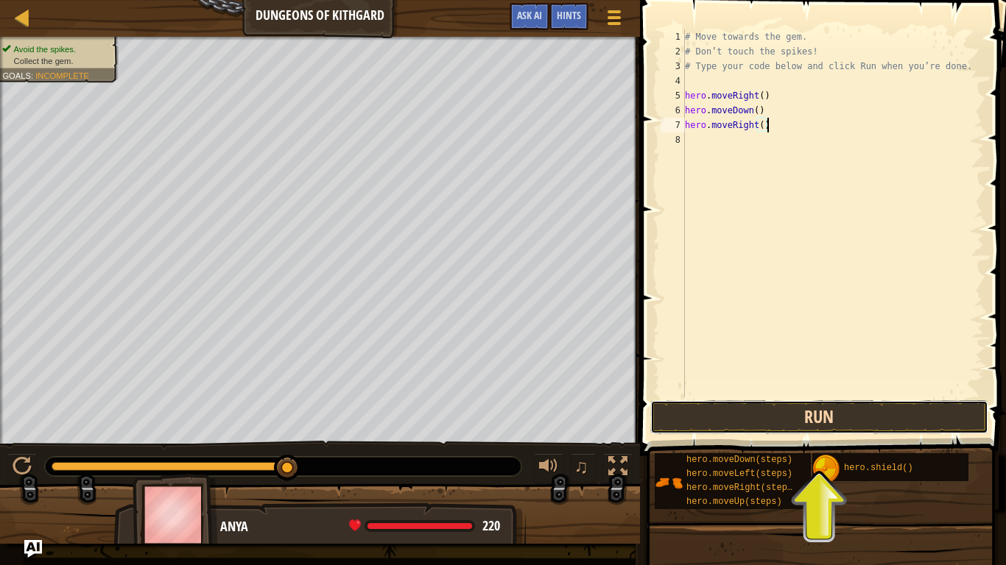
click at [710, 411] on button "Run" at bounding box center [819, 417] width 338 height 34
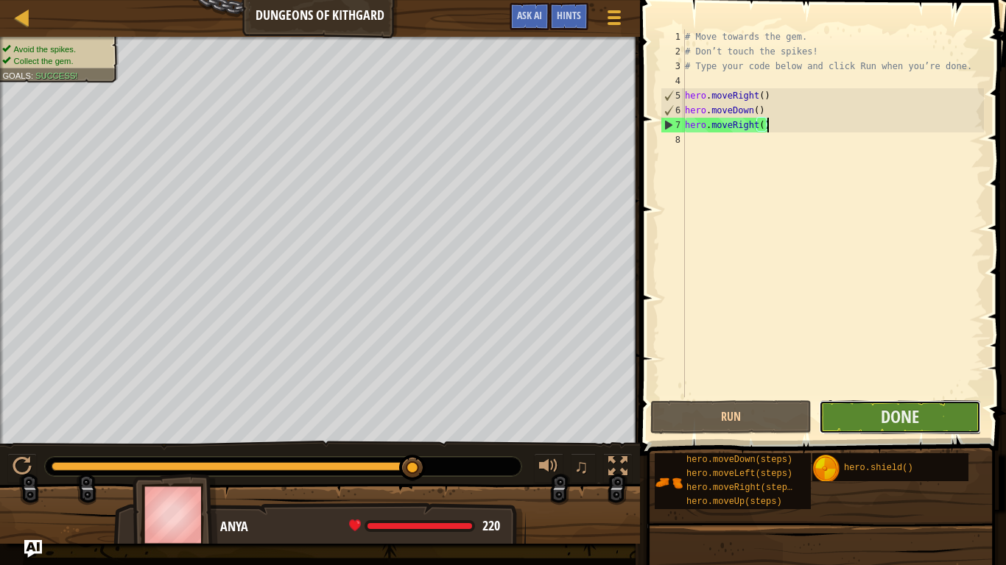
click at [846, 413] on button "Done" at bounding box center [899, 417] width 161 height 34
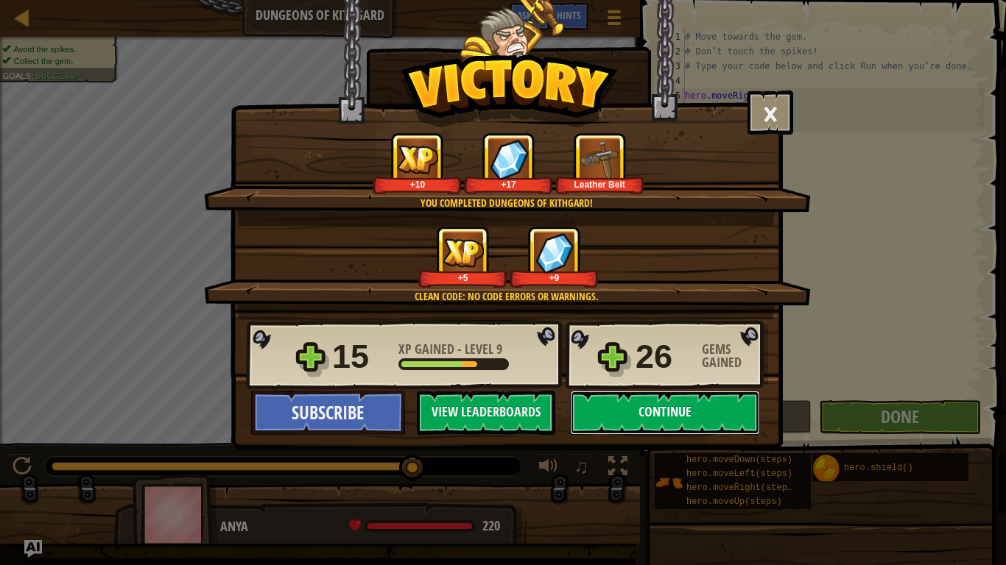
click at [601, 400] on button "Continue" at bounding box center [665, 413] width 190 height 44
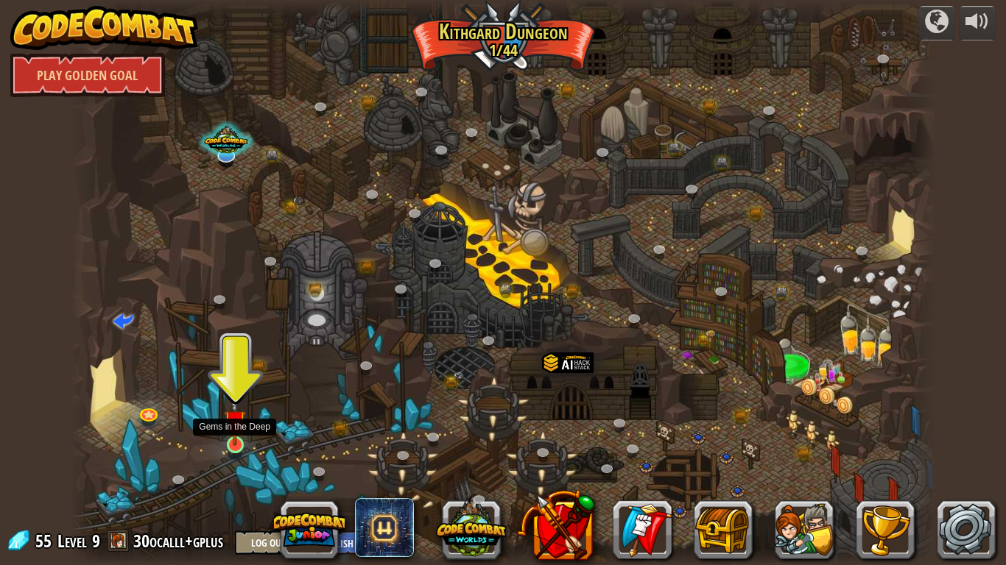
click at [224, 432] on img at bounding box center [235, 421] width 22 height 50
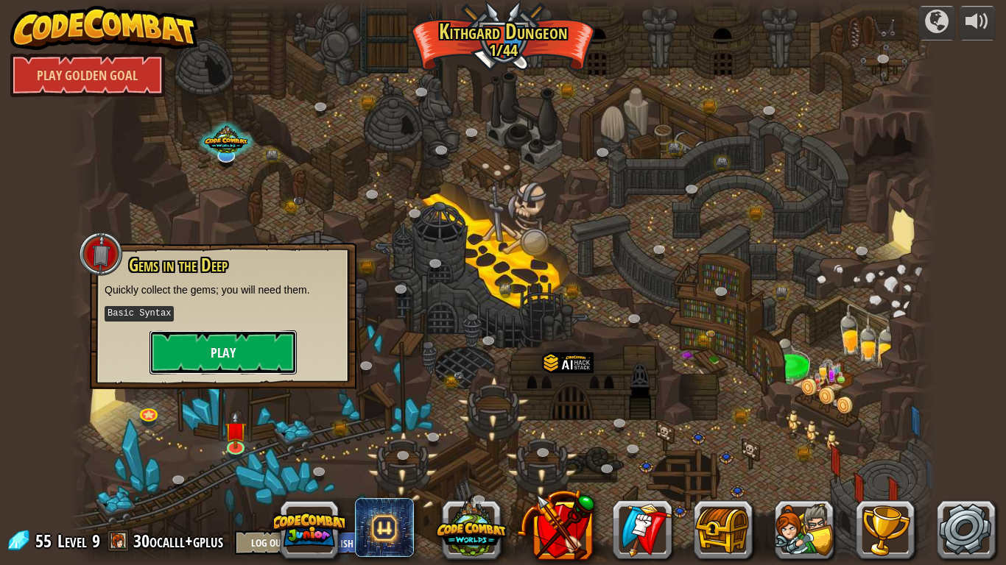
click at [227, 359] on button "Play" at bounding box center [222, 353] width 147 height 44
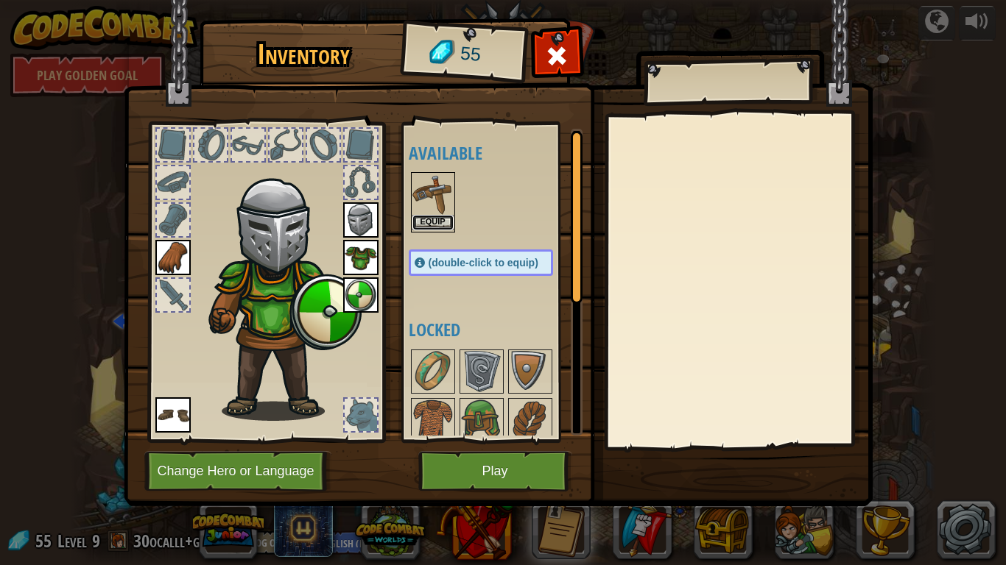
click at [437, 218] on button "Equip" at bounding box center [432, 222] width 41 height 15
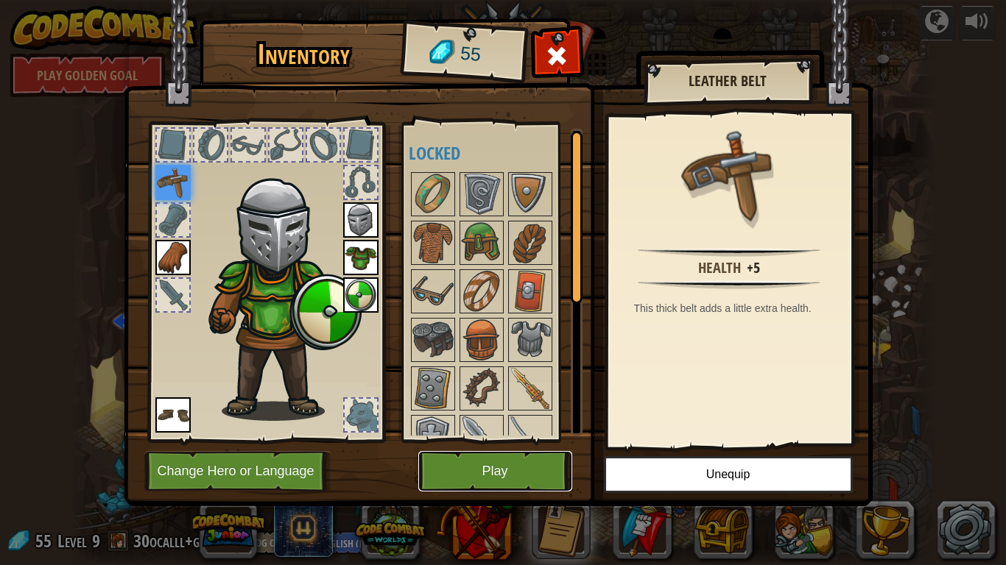
click at [534, 473] on button "Play" at bounding box center [495, 471] width 154 height 40
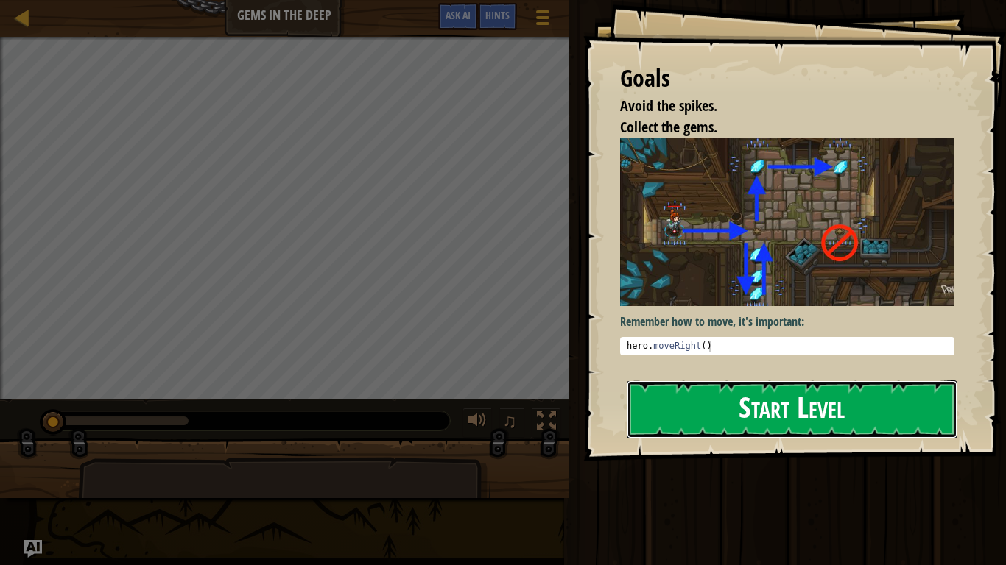
click at [665, 404] on button "Start Level" at bounding box center [791, 410] width 331 height 58
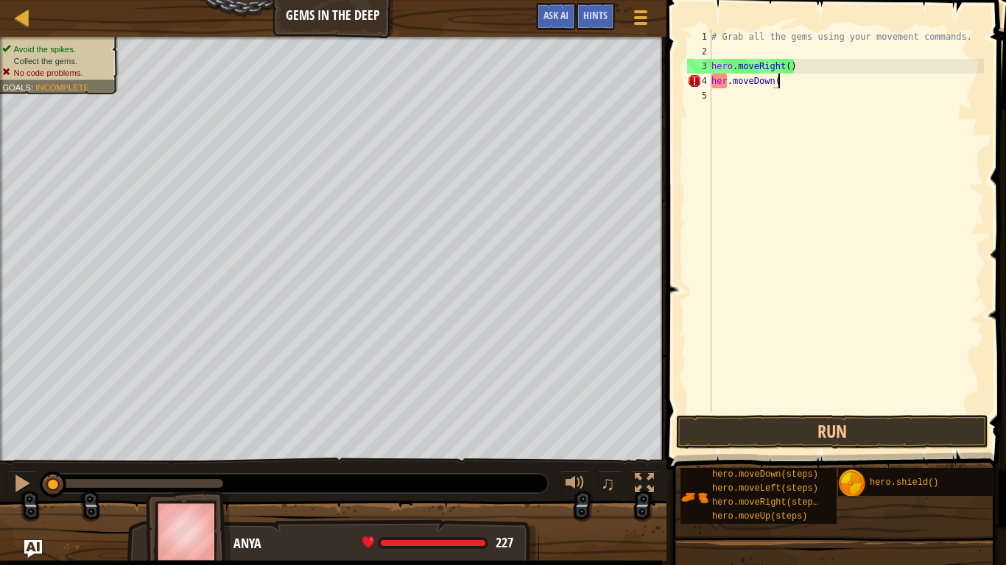
scroll to position [7, 10]
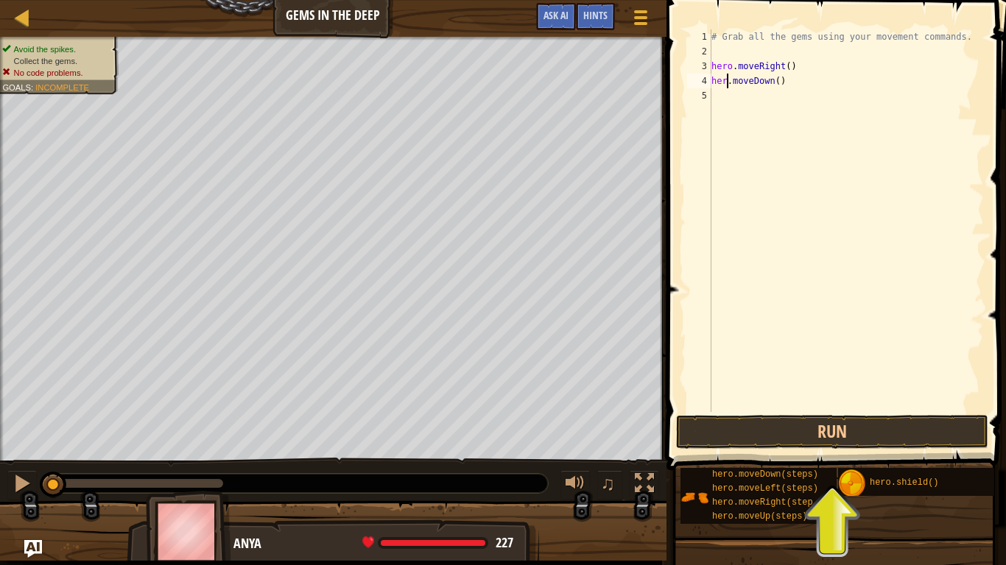
type textarea "hero.moveDown()"
type textarea "hero.moveUp(2)"
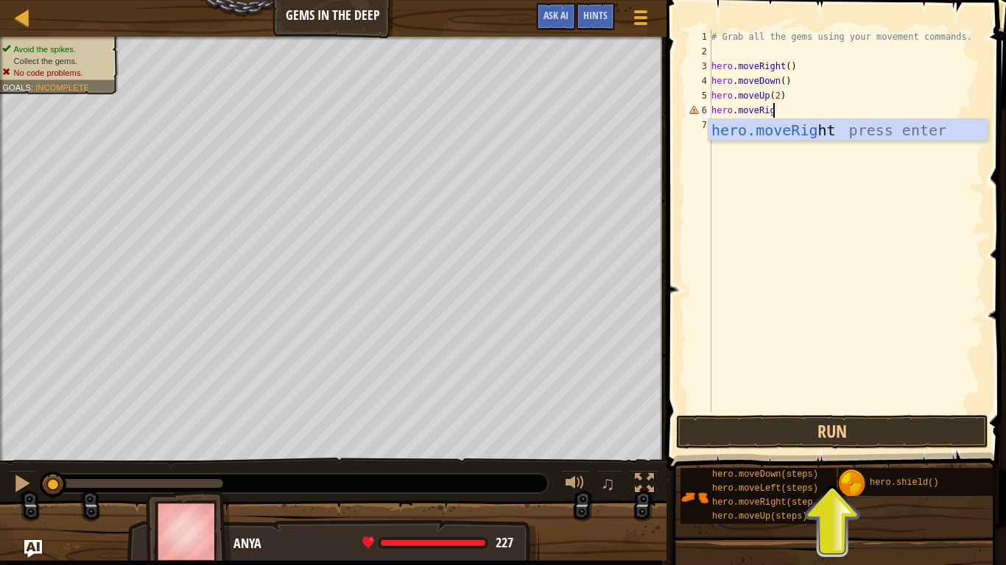
scroll to position [7, 10]
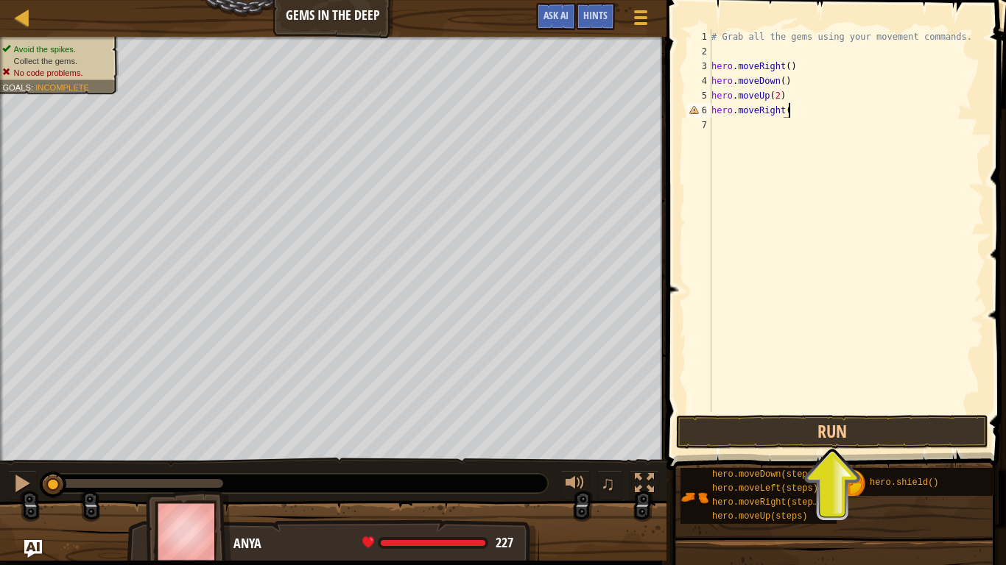
type textarea "hero.moveRight()"
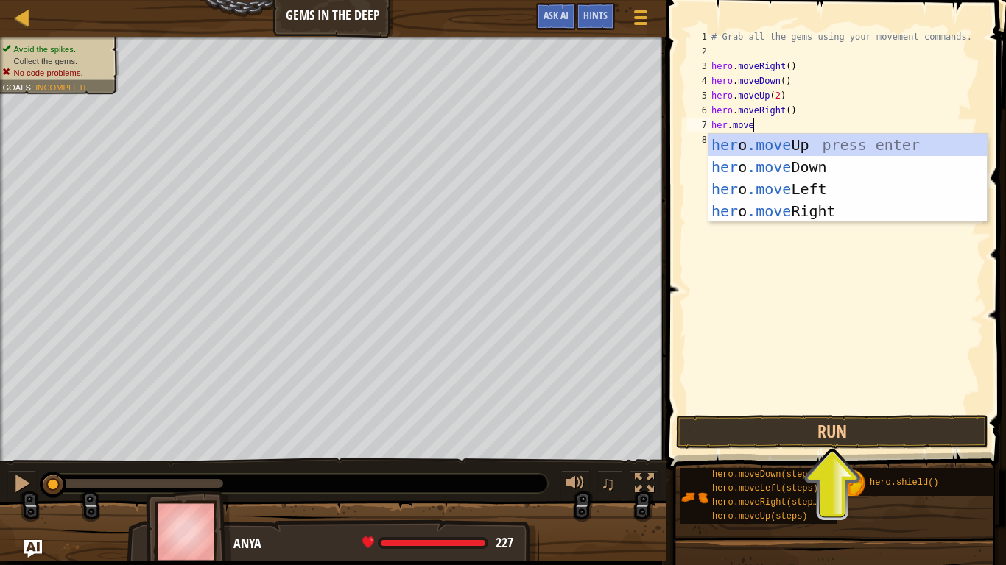
scroll to position [7, 5]
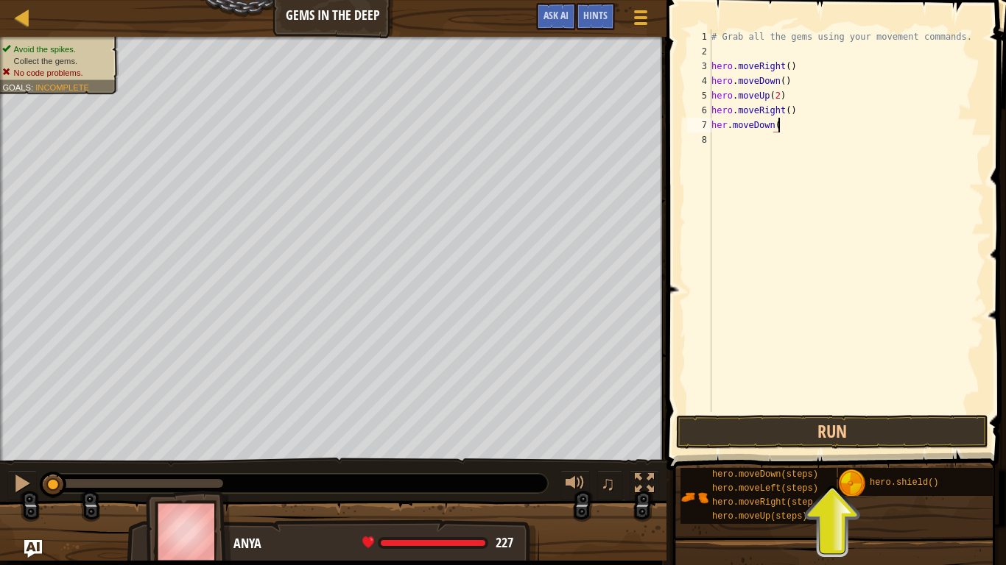
type textarea "her.moveDown()"
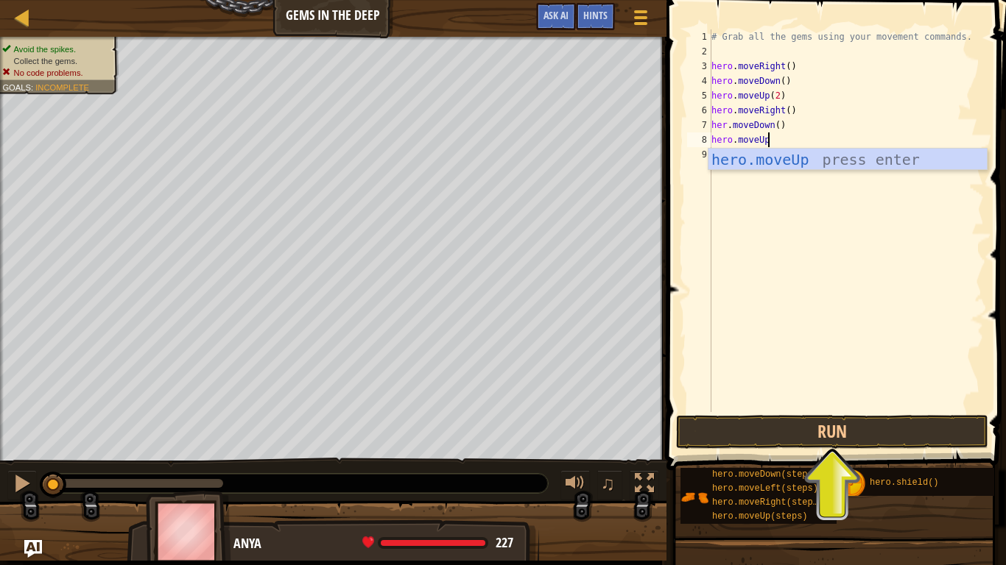
type textarea "hero.moveUp()"
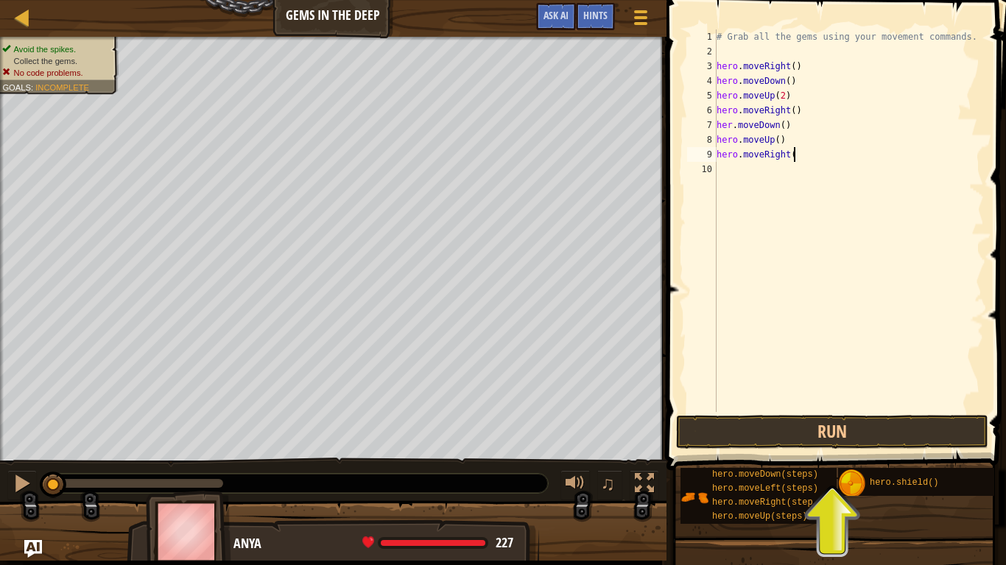
scroll to position [7, 11]
click at [731, 124] on div "# Grab all the gems using your movement commands. hero . moveRight ( ) hero . m…" at bounding box center [848, 235] width 270 height 412
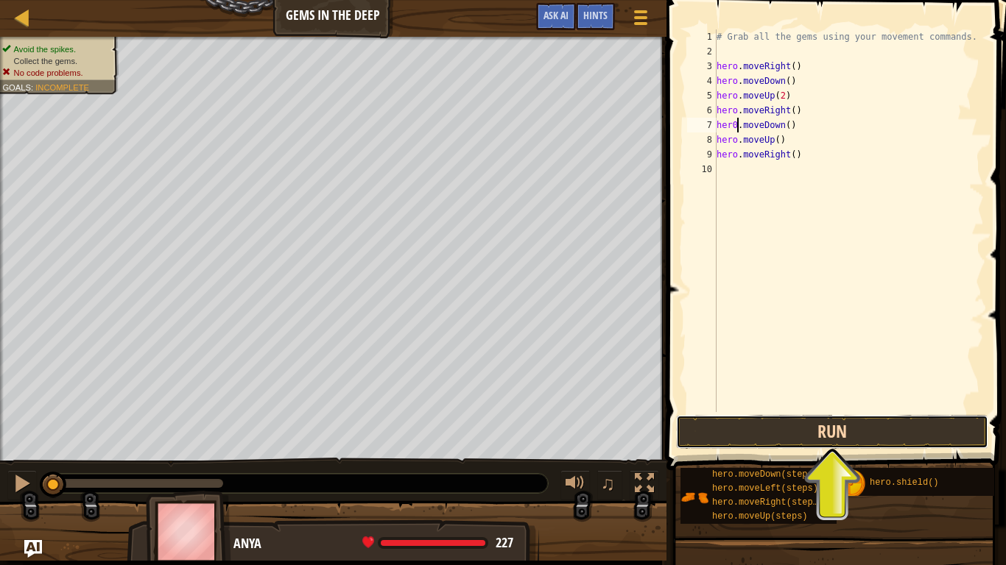
click at [865, 428] on button "Run" at bounding box center [832, 432] width 312 height 34
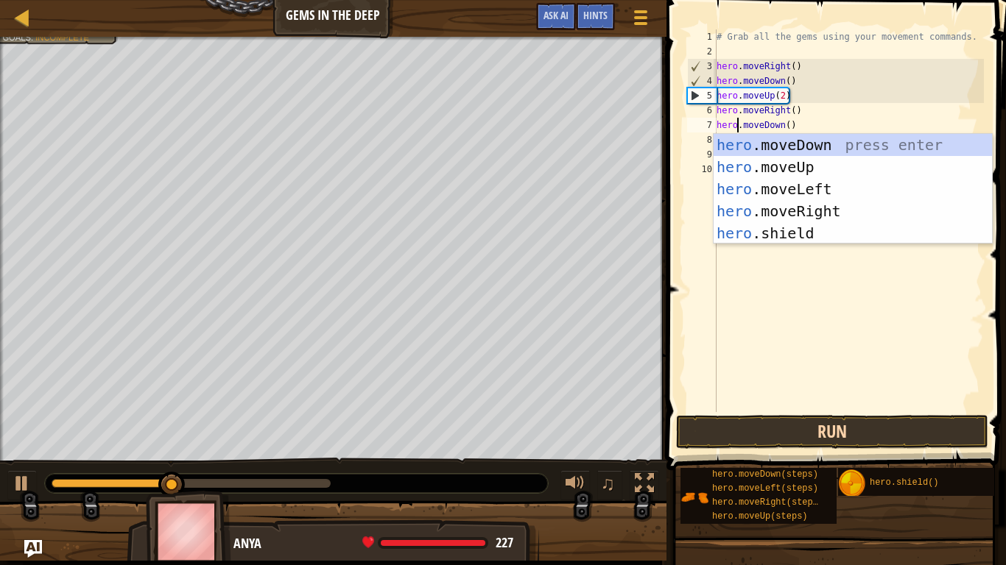
type textarea "hero.moveDown()"
click at [794, 434] on button "Run" at bounding box center [832, 432] width 312 height 34
